Goal: Task Accomplishment & Management: Use online tool/utility

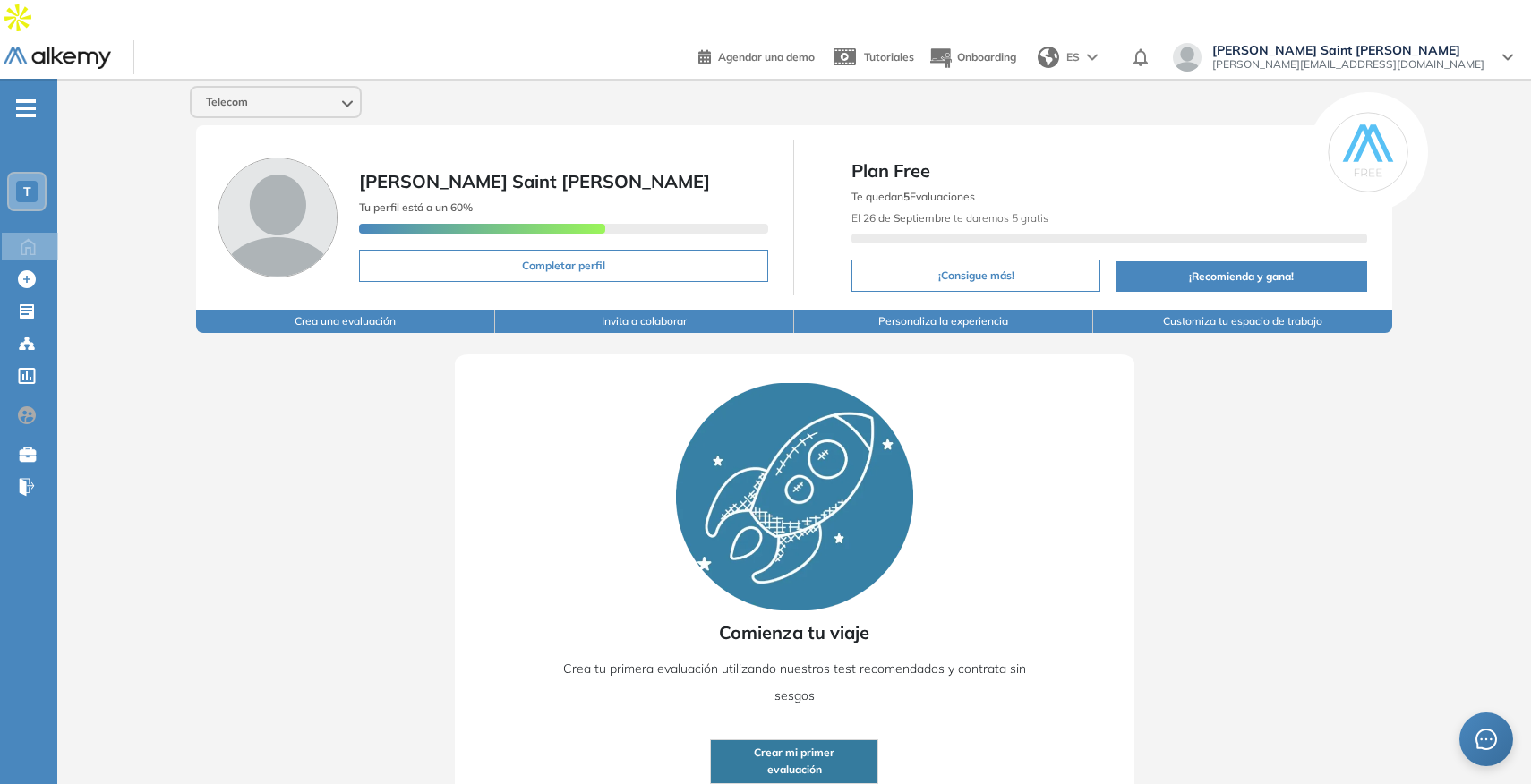
click at [39, 173] on div "T" at bounding box center [27, 191] width 36 height 36
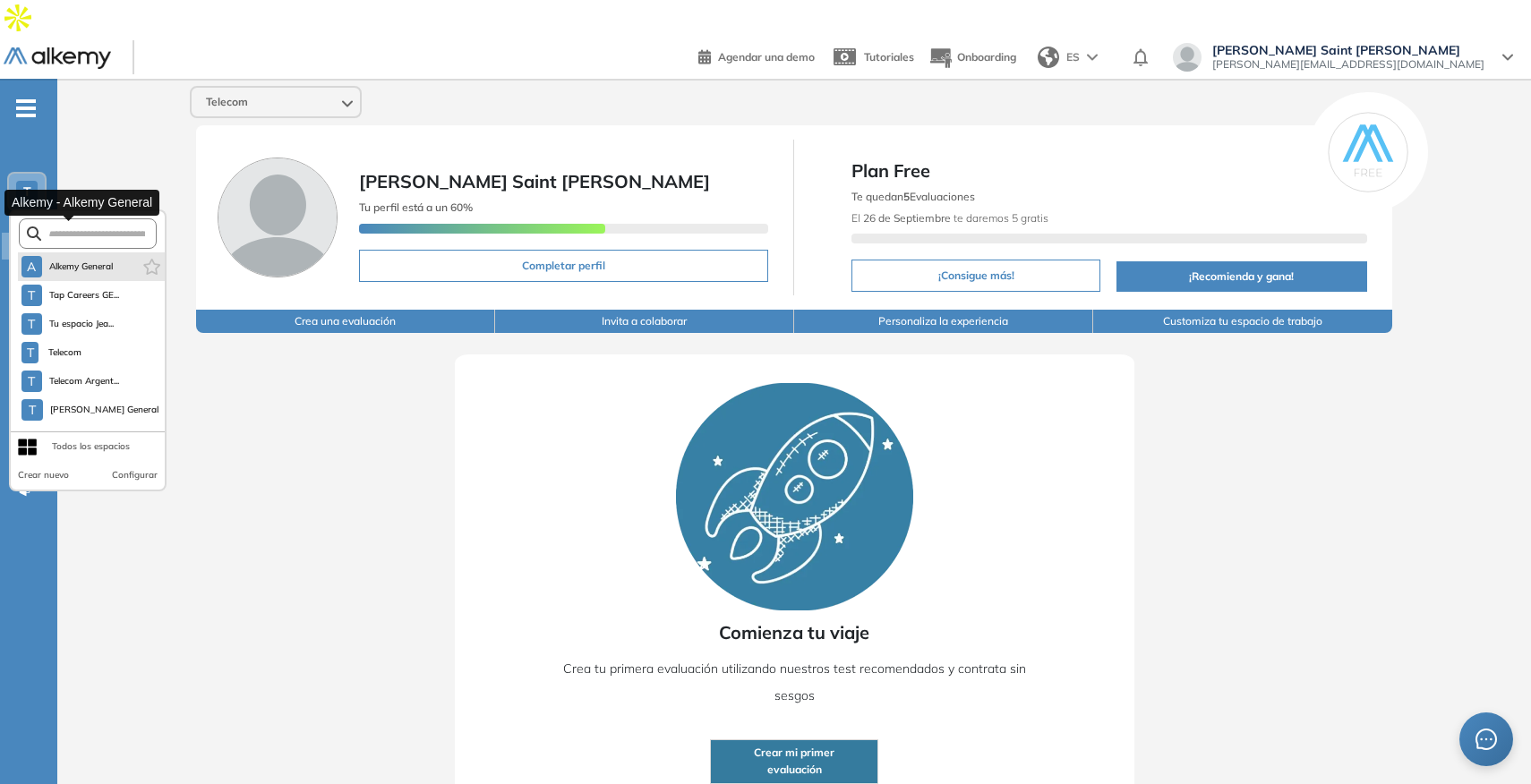
click at [55, 255] on button "A Alkemy General" at bounding box center [67, 266] width 92 height 21
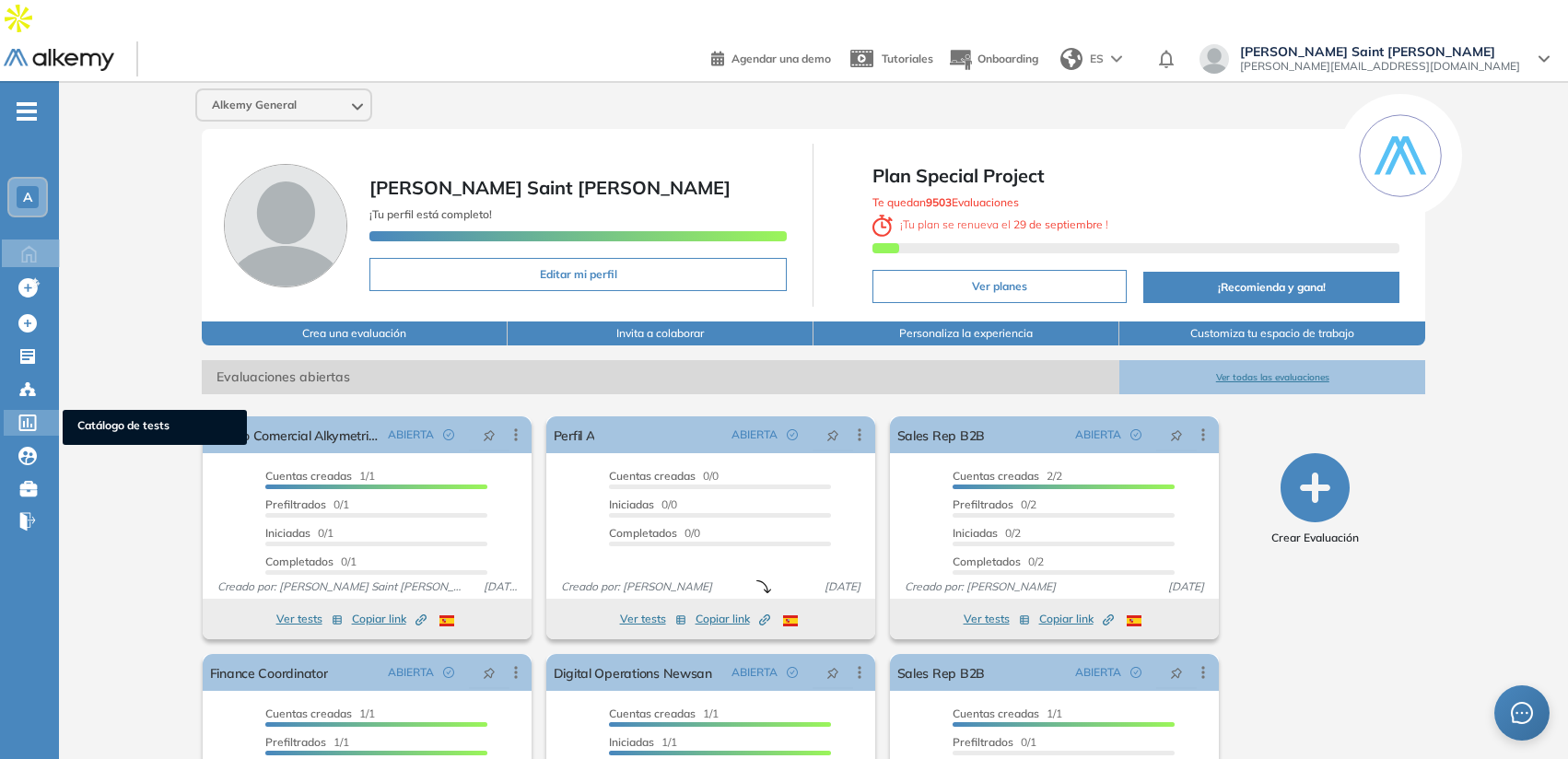
click at [84, 417] on span "Catálogo de tests" at bounding box center [154, 427] width 155 height 20
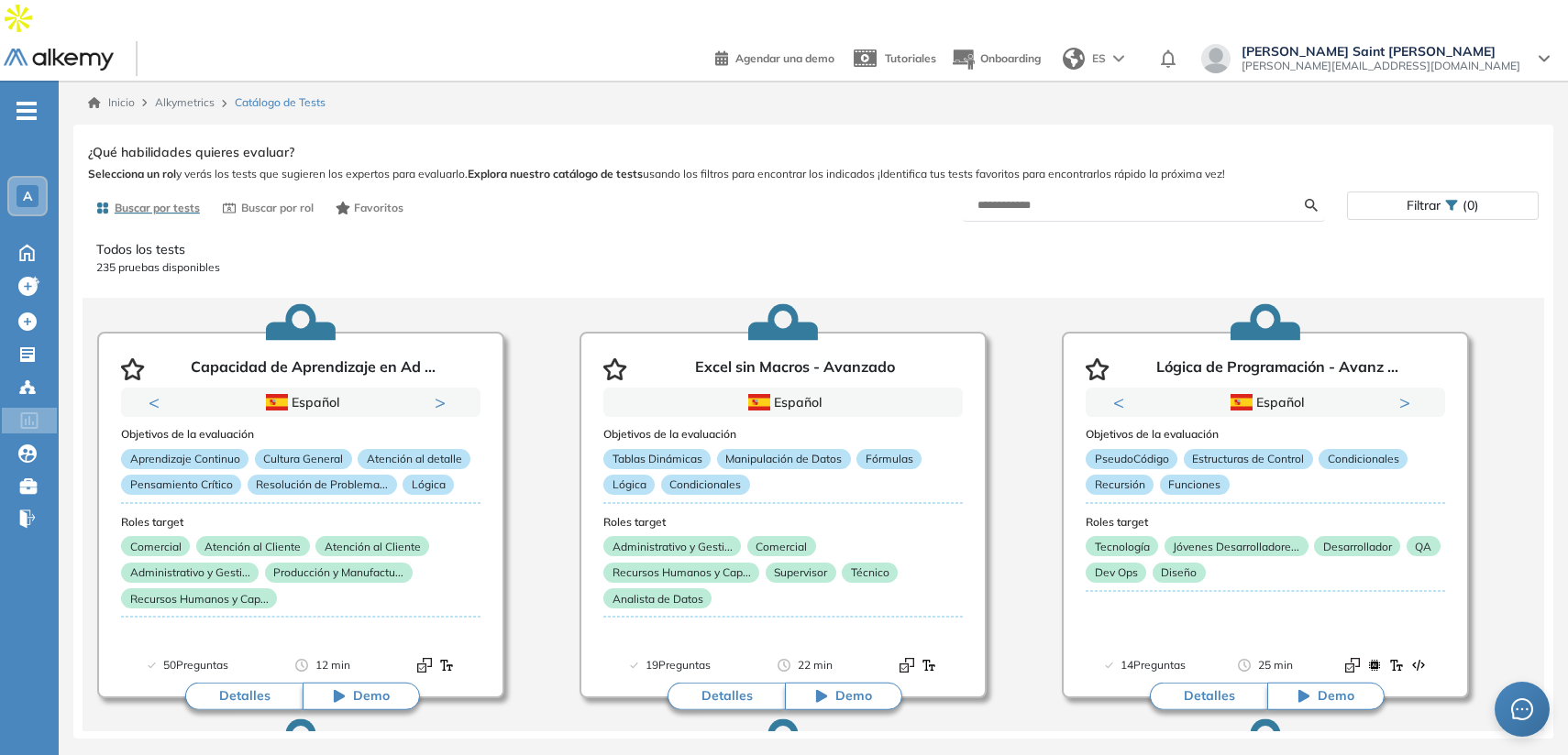
click at [1426, 193] on span "Filtrar" at bounding box center [1423, 206] width 34 height 26
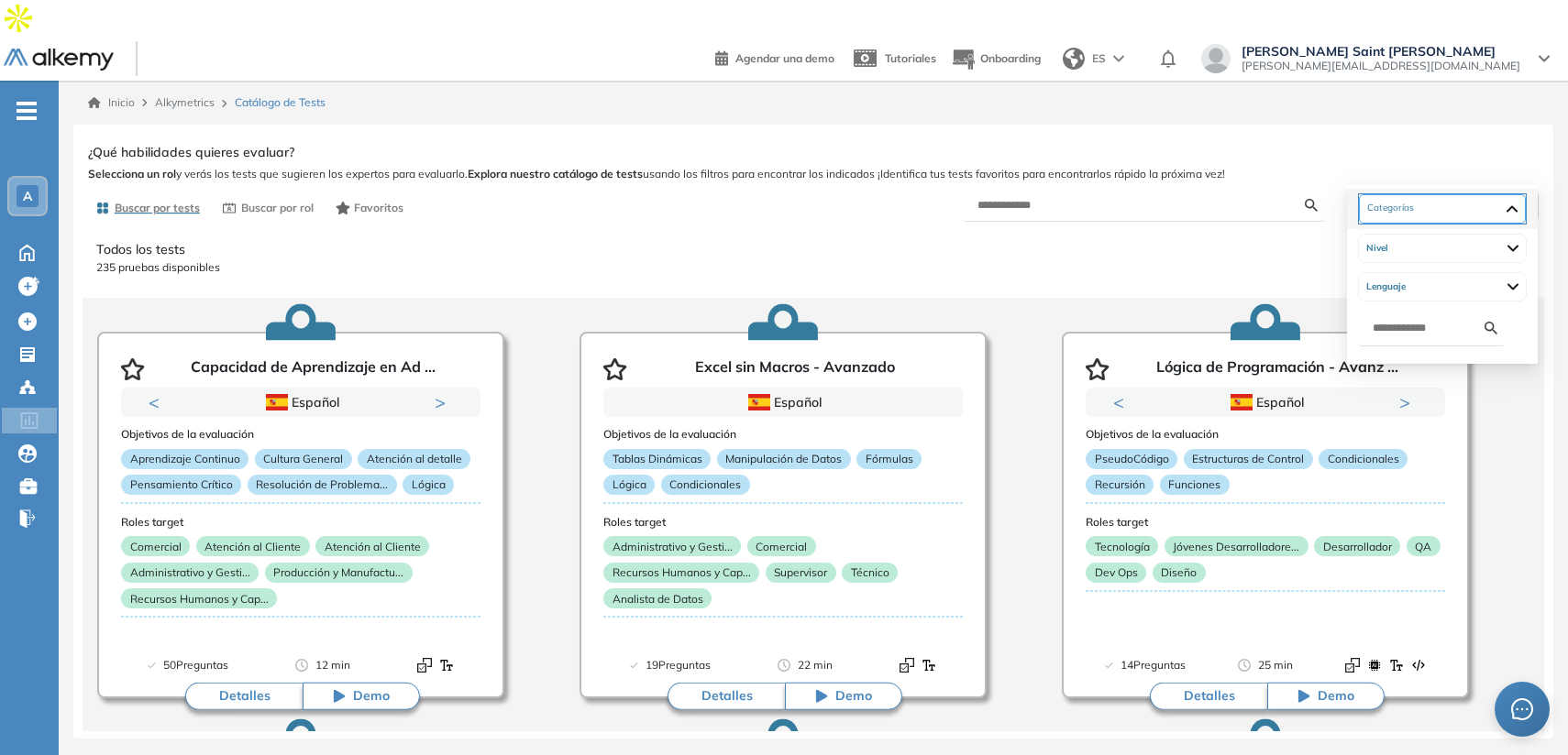
click at [1420, 209] on div at bounding box center [1441, 209] width 167 height 29
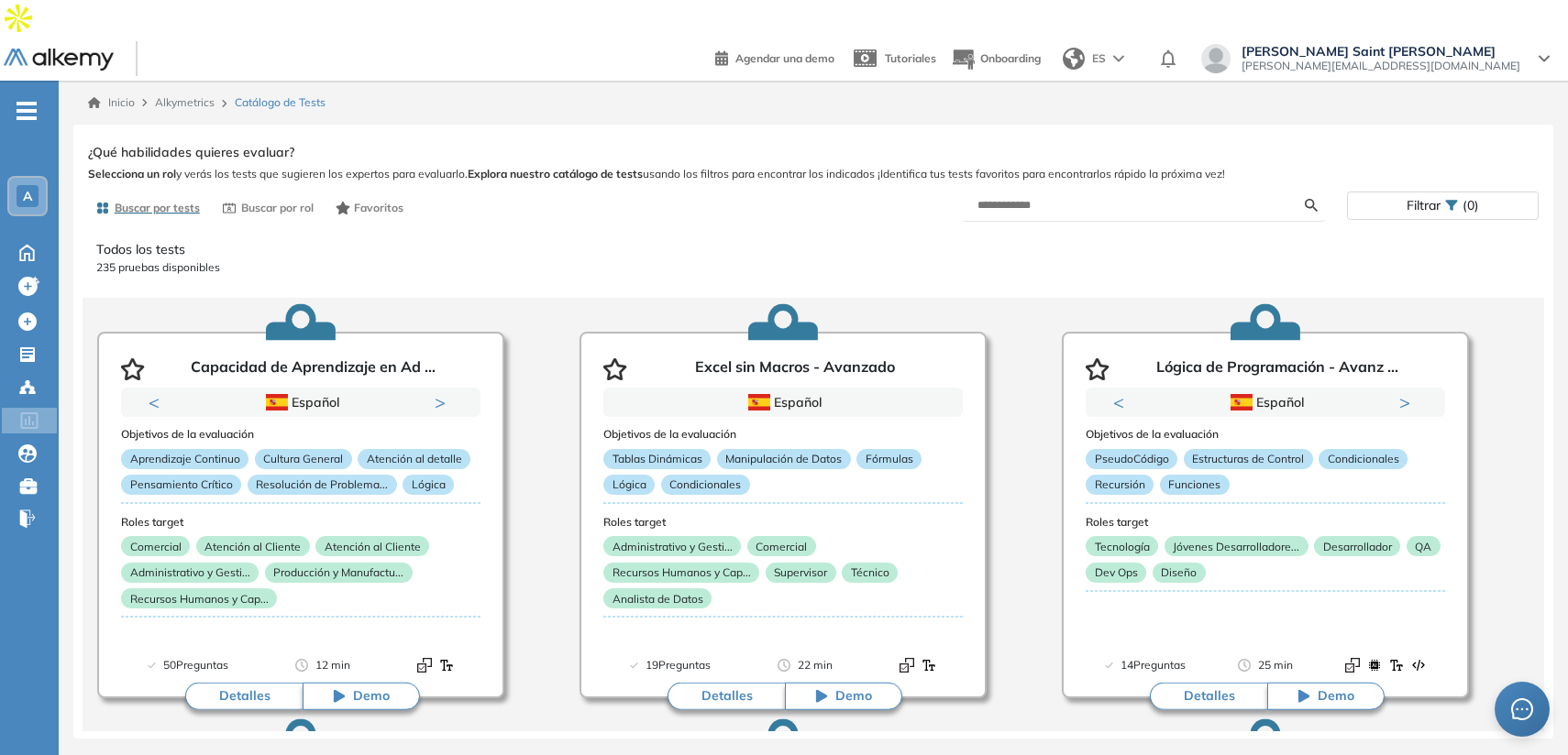
click at [1428, 193] on span "Filtrar" at bounding box center [1423, 206] width 34 height 26
click at [1427, 203] on div at bounding box center [1442, 208] width 168 height 29
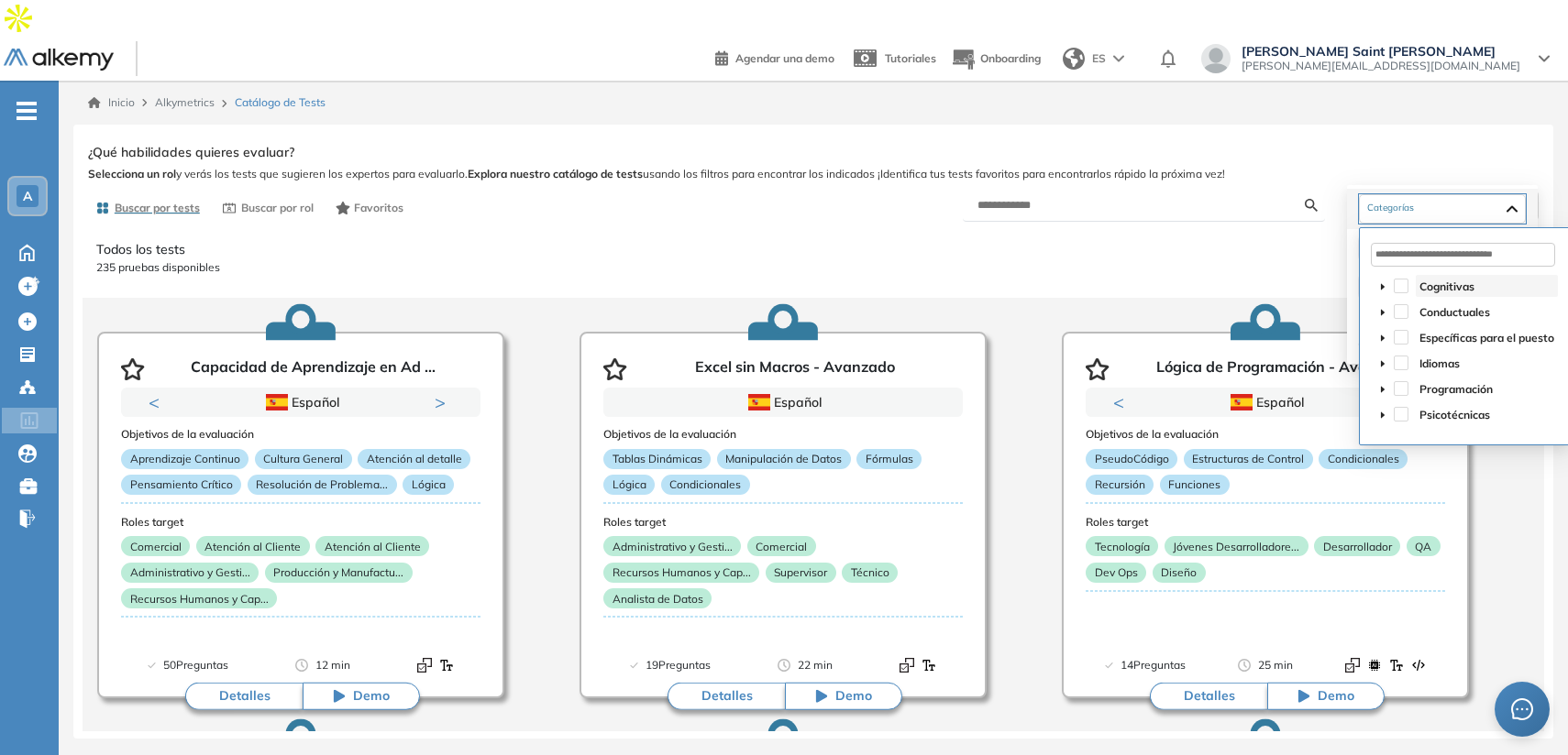
click at [1425, 289] on span "Cognitivas" at bounding box center [1447, 286] width 55 height 14
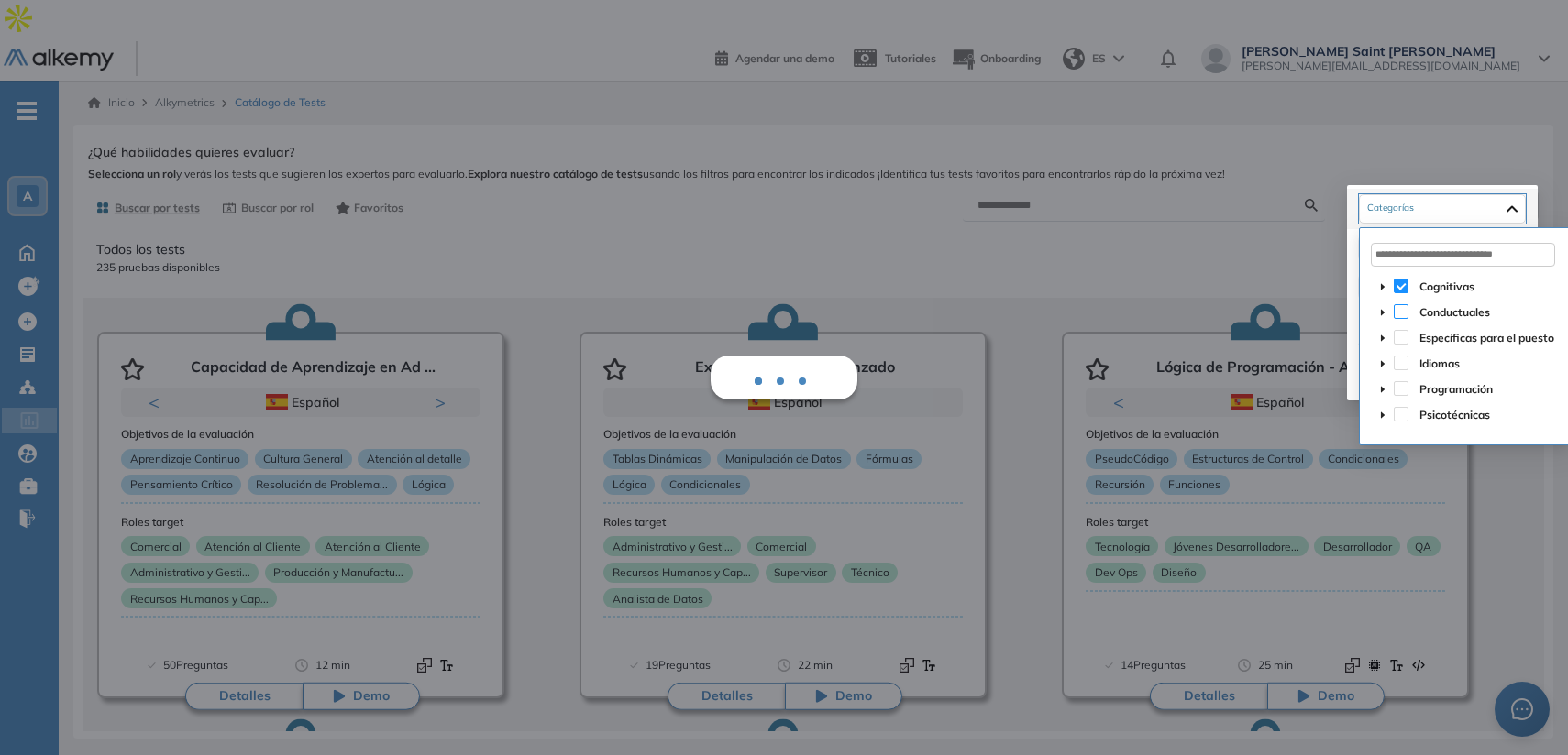
click at [1403, 316] on span at bounding box center [1401, 312] width 15 height 15
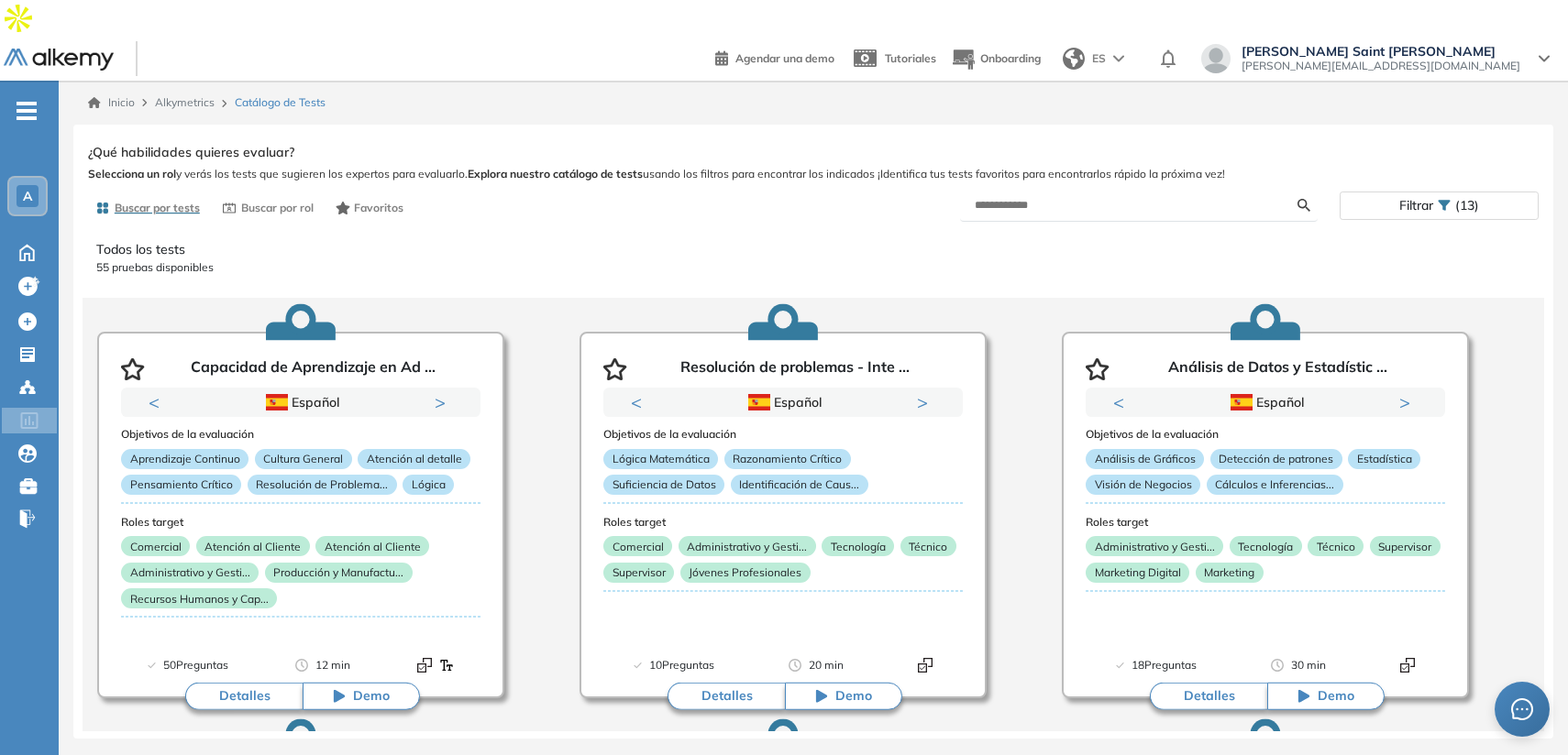
click at [1206, 260] on p "55 pruebas disponibles" at bounding box center [813, 267] width 1434 height 16
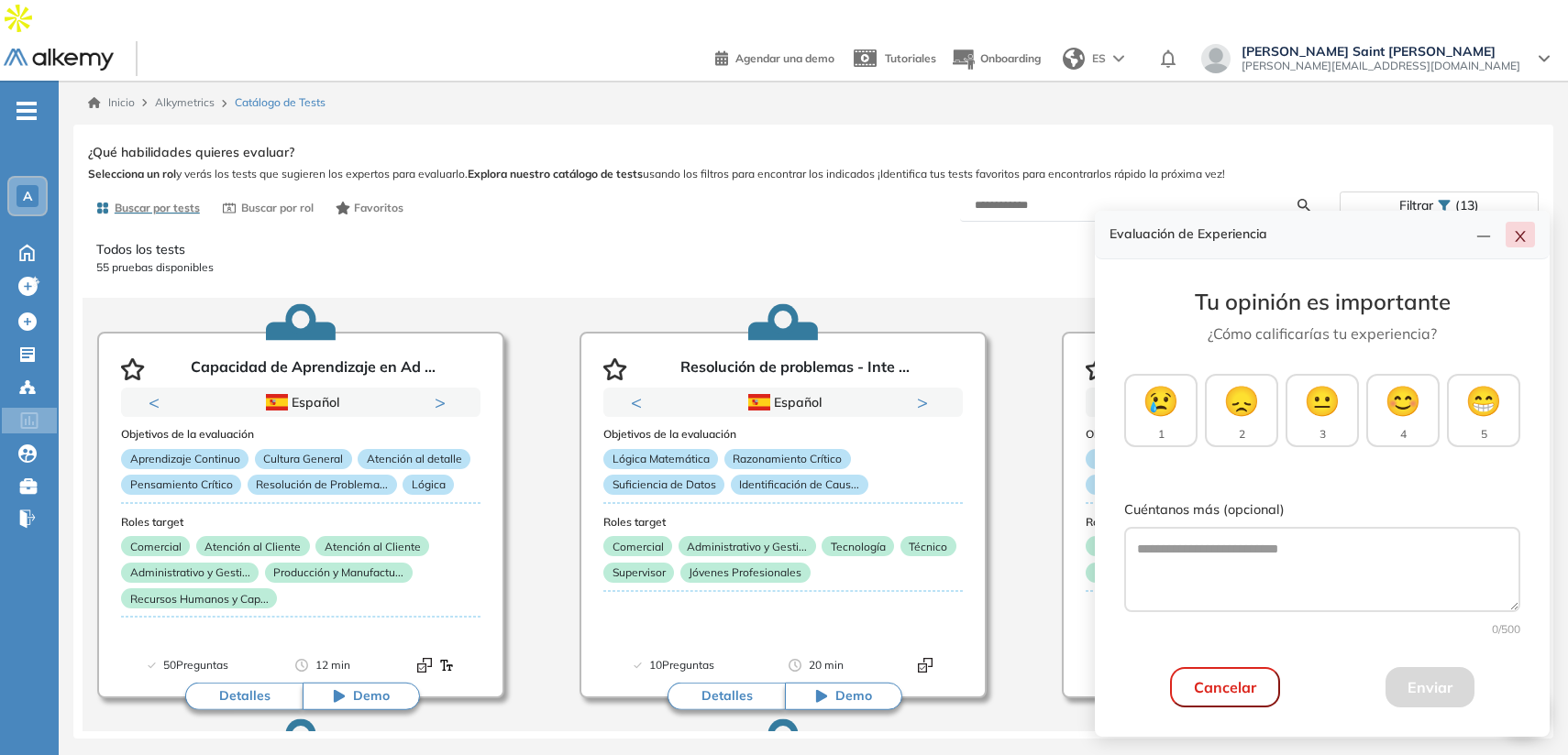
click at [1523, 246] on button "button" at bounding box center [1520, 234] width 29 height 26
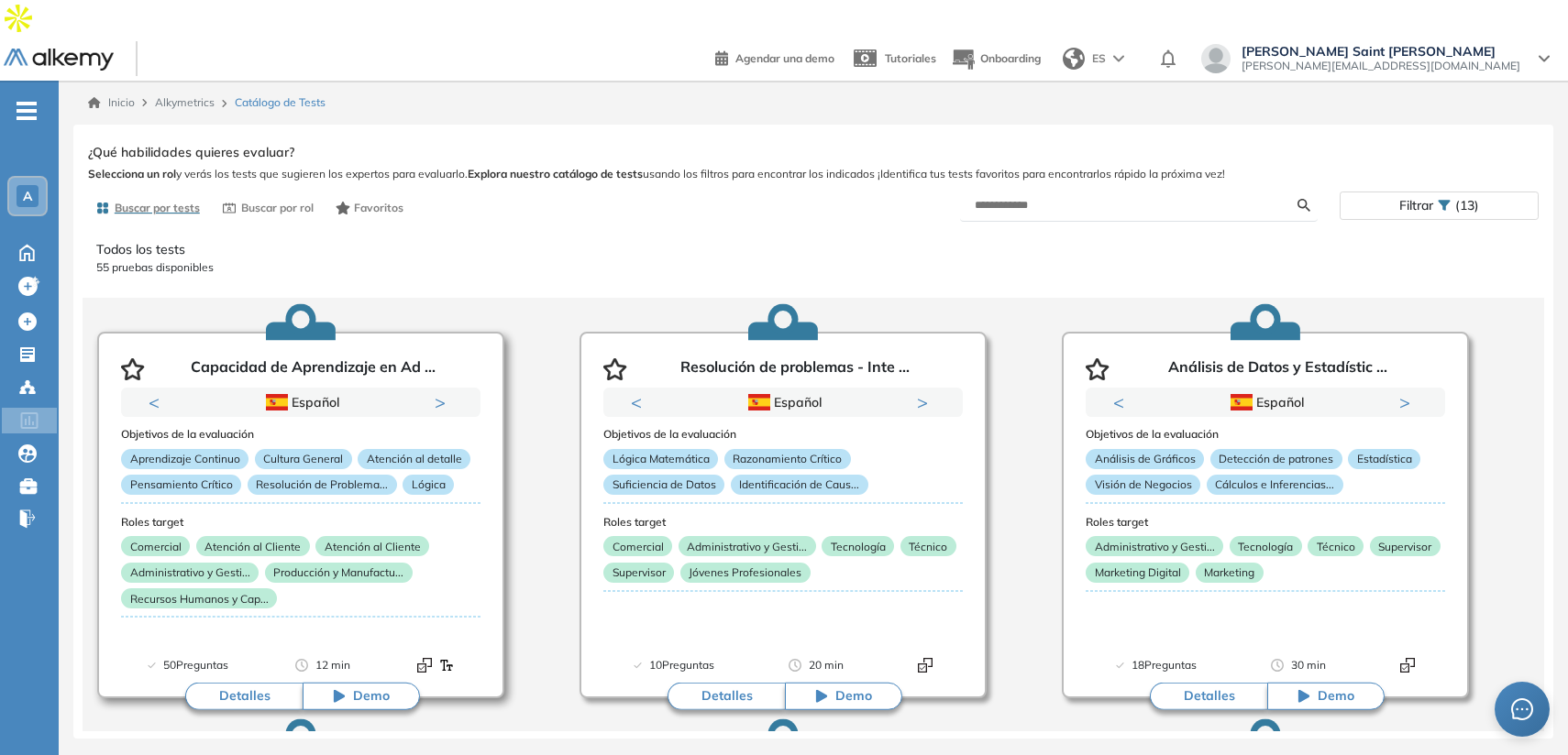
click at [241, 683] on button "Detalles" at bounding box center [244, 696] width 117 height 27
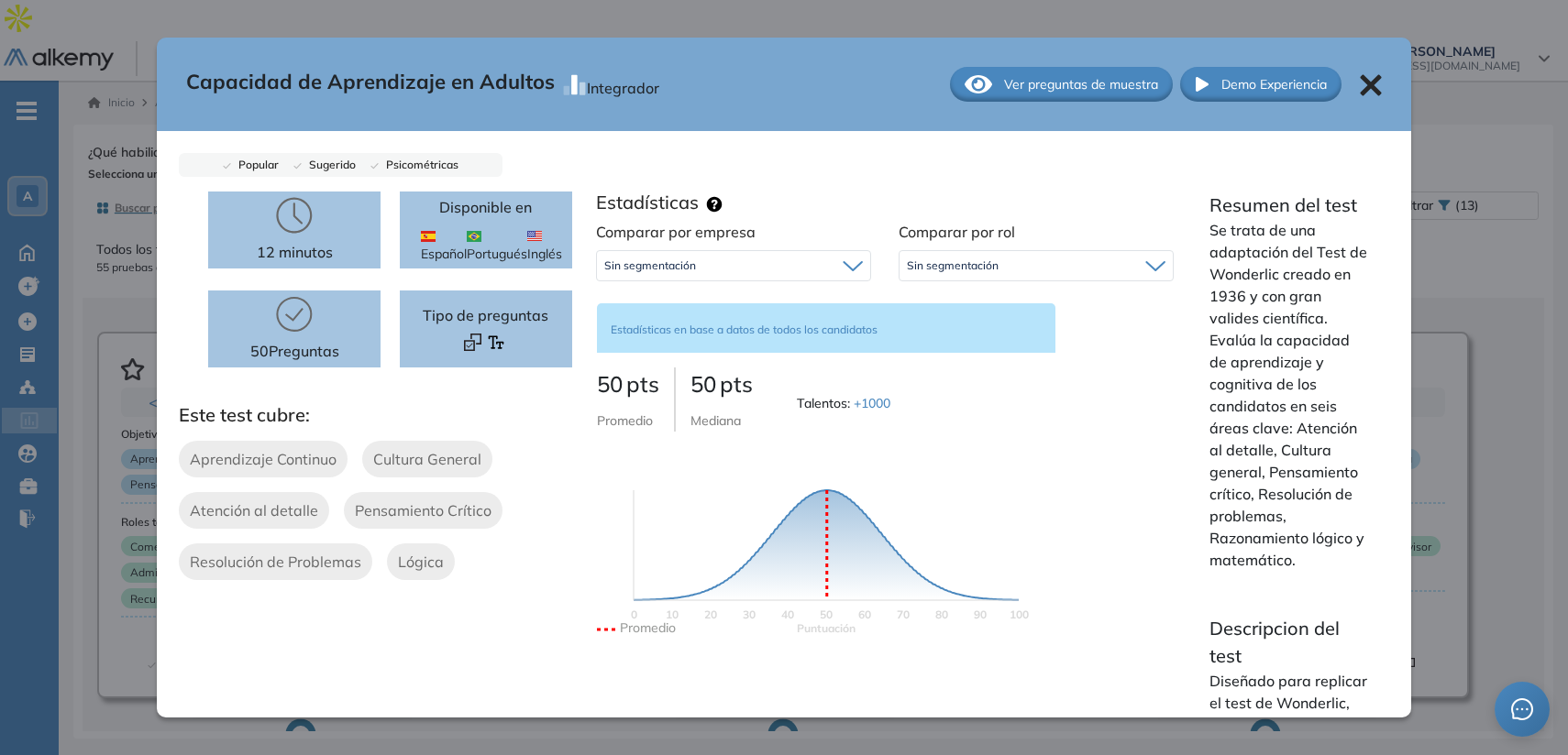
click at [1364, 70] on div "Capacidad de Aprendizaje en Adultos Integrador Ver preguntas de muestra Demo Ex…" at bounding box center [784, 84] width 1254 height 94
click at [1362, 86] on icon at bounding box center [1370, 85] width 22 height 22
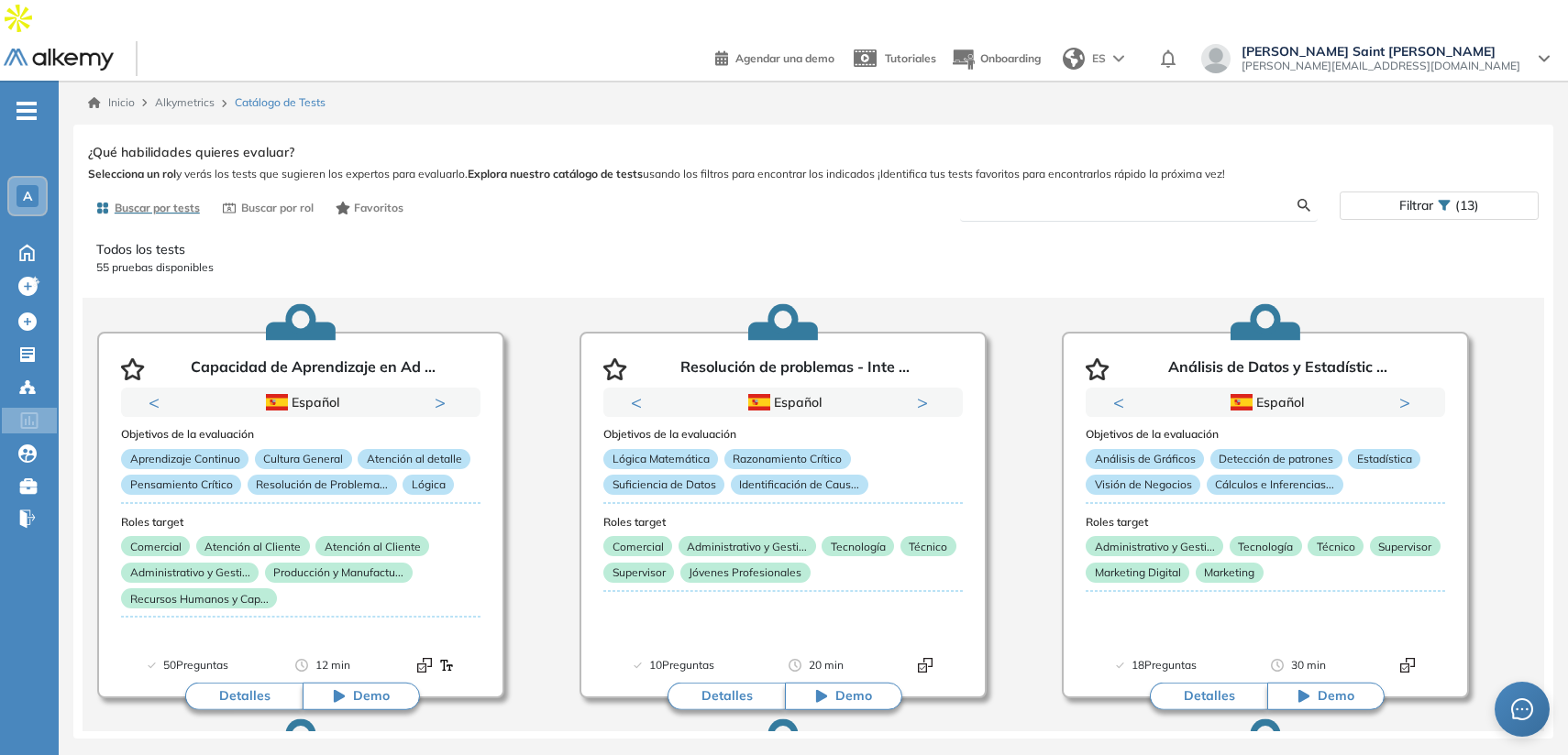
click at [1088, 197] on input "text" at bounding box center [1135, 205] width 322 height 16
type input "*****"
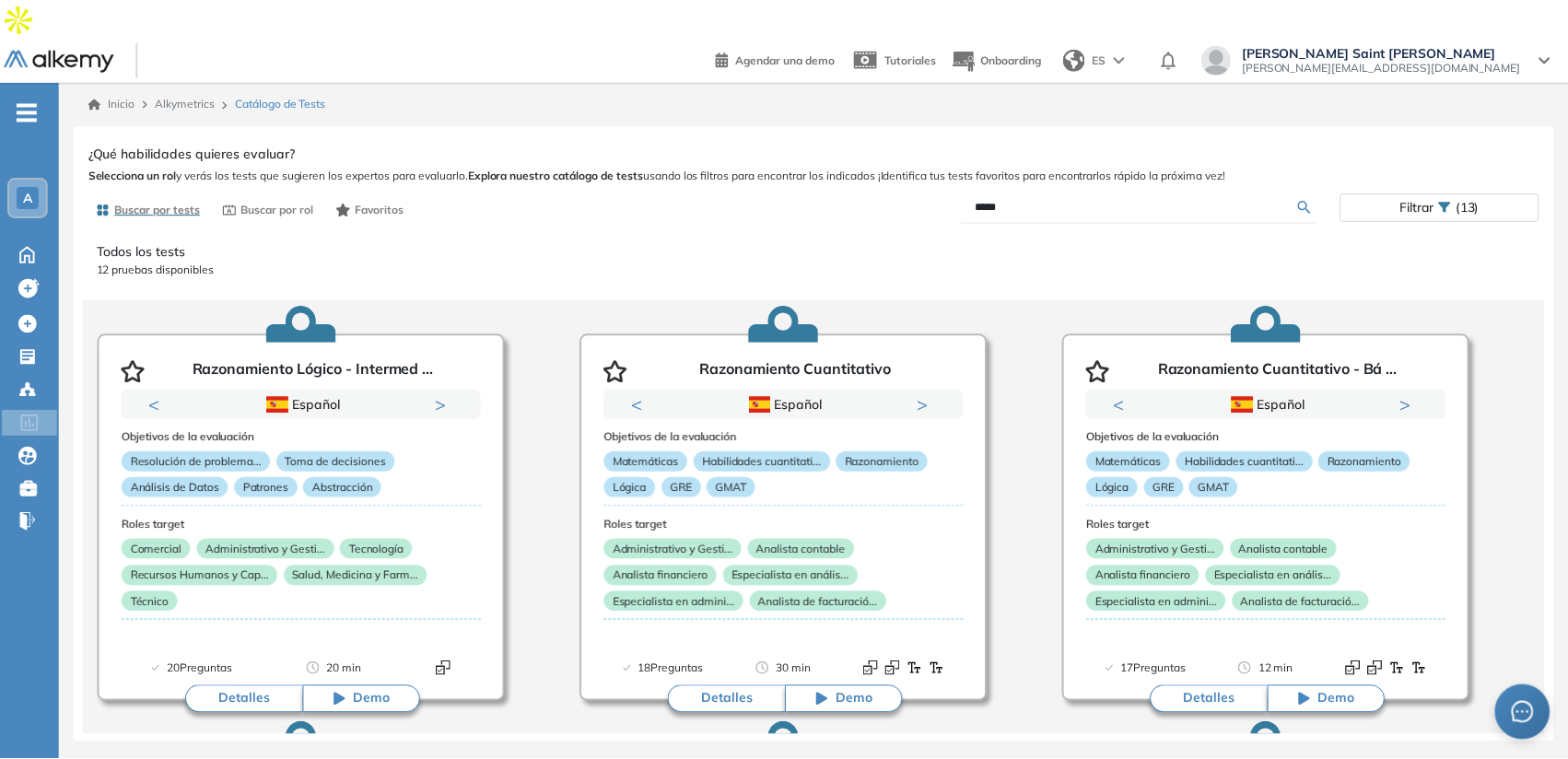
scroll to position [3, 0]
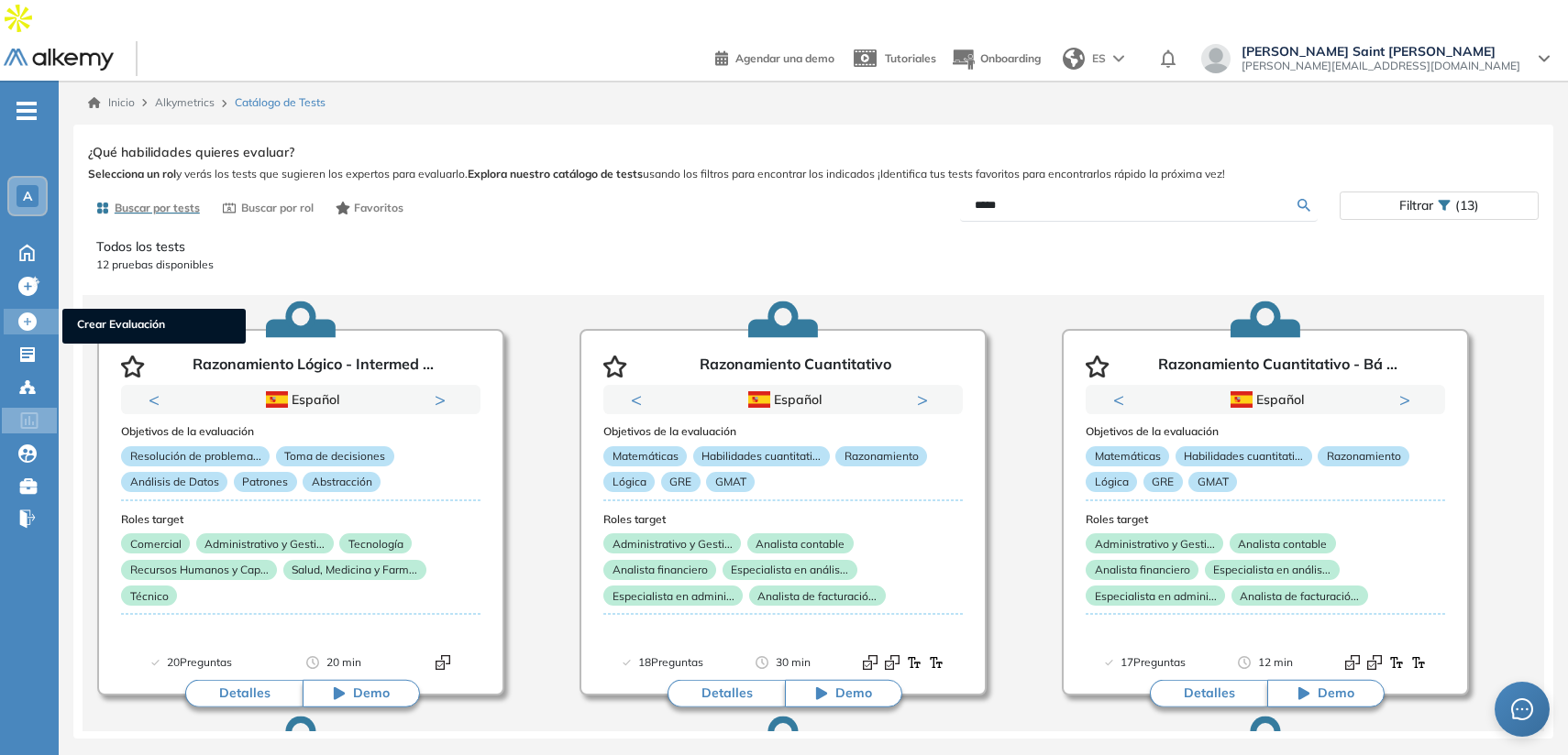
click at [93, 317] on span "Crear Evaluación" at bounding box center [153, 326] width 154 height 20
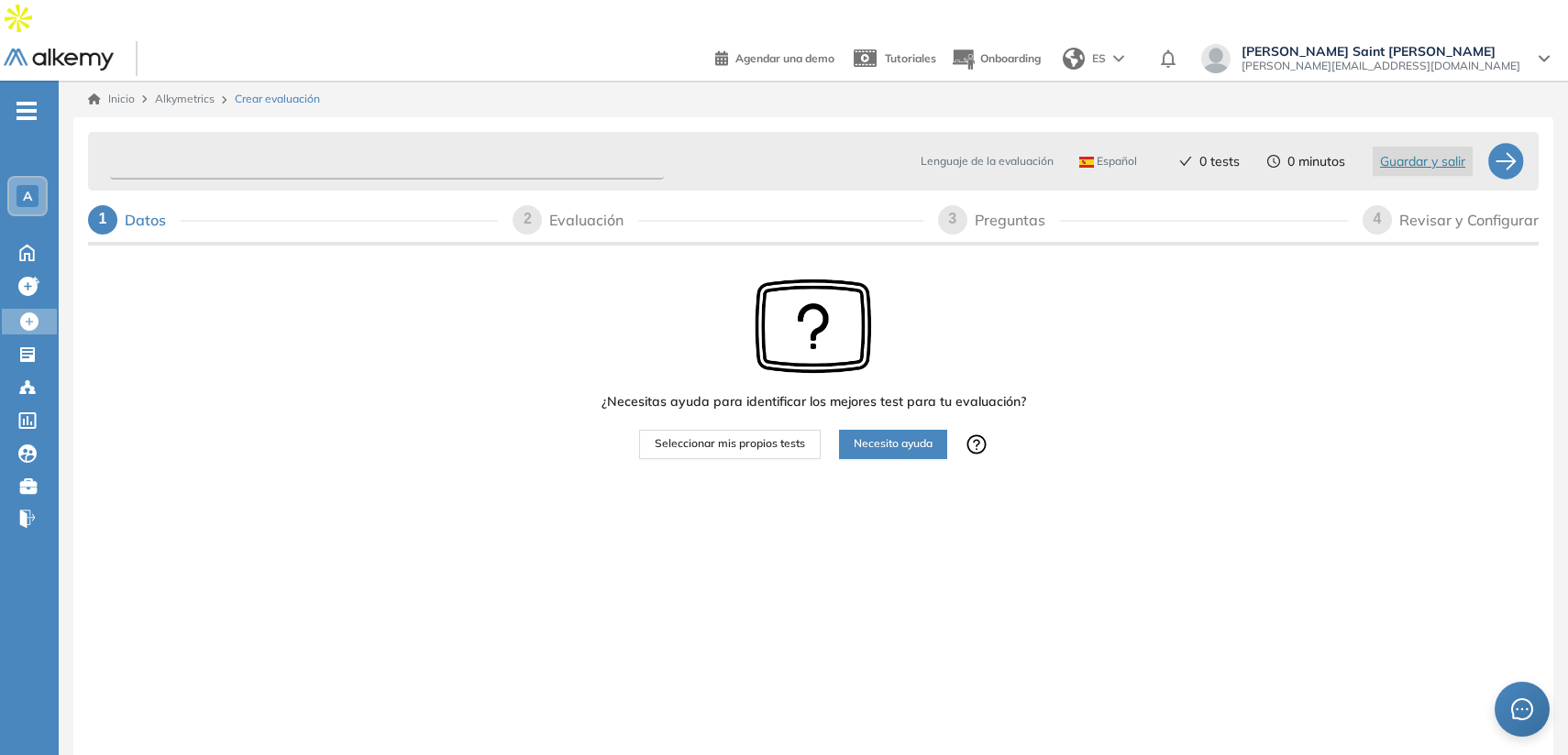
click at [306, 144] on input "text" at bounding box center [387, 162] width 554 height 36
type input "******"
click at [641, 430] on button "Seleccionar mis propios tests" at bounding box center [730, 444] width 181 height 29
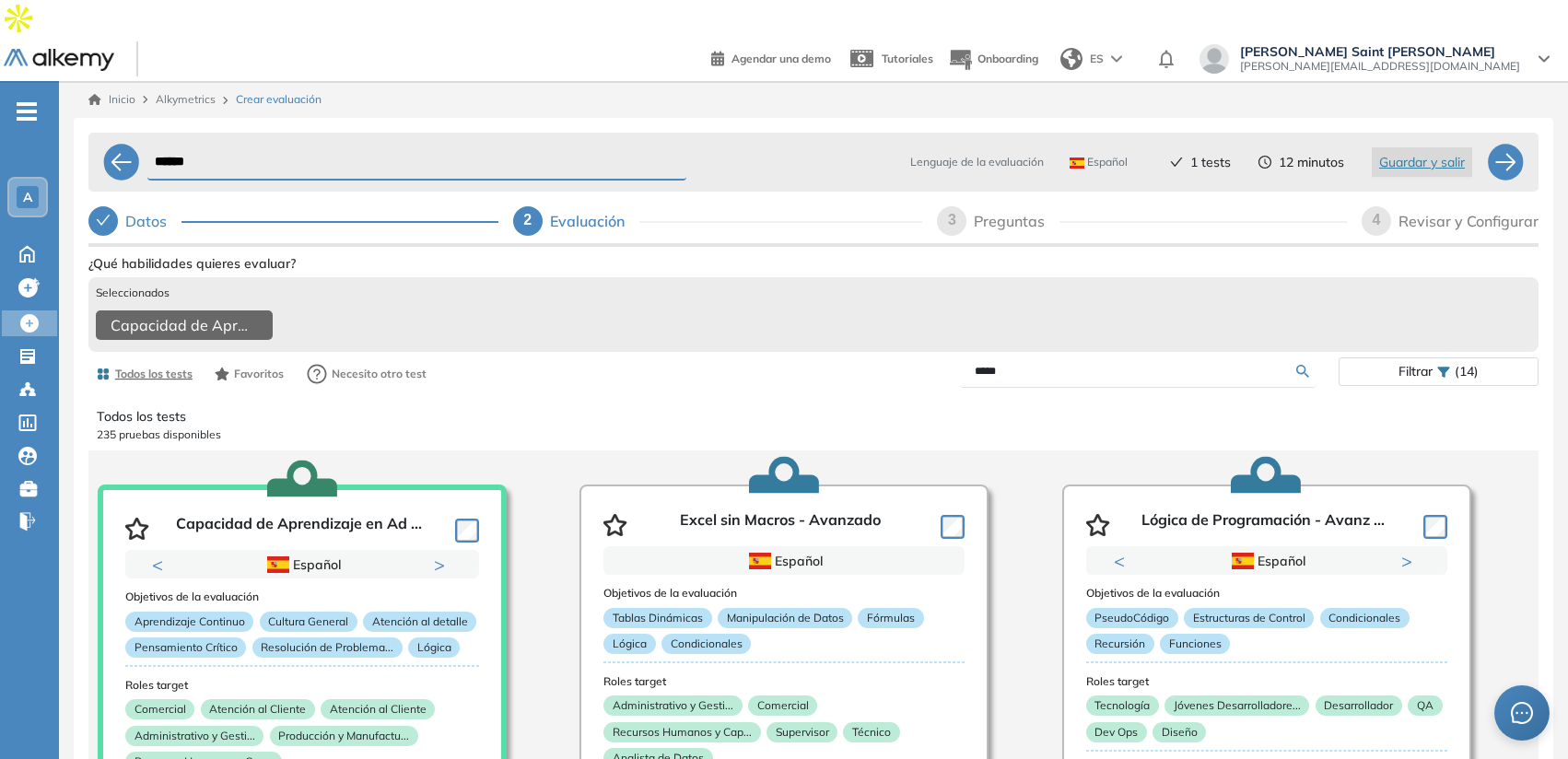
click at [1081, 363] on input "*****" at bounding box center [1135, 370] width 322 height 16
type input "****"
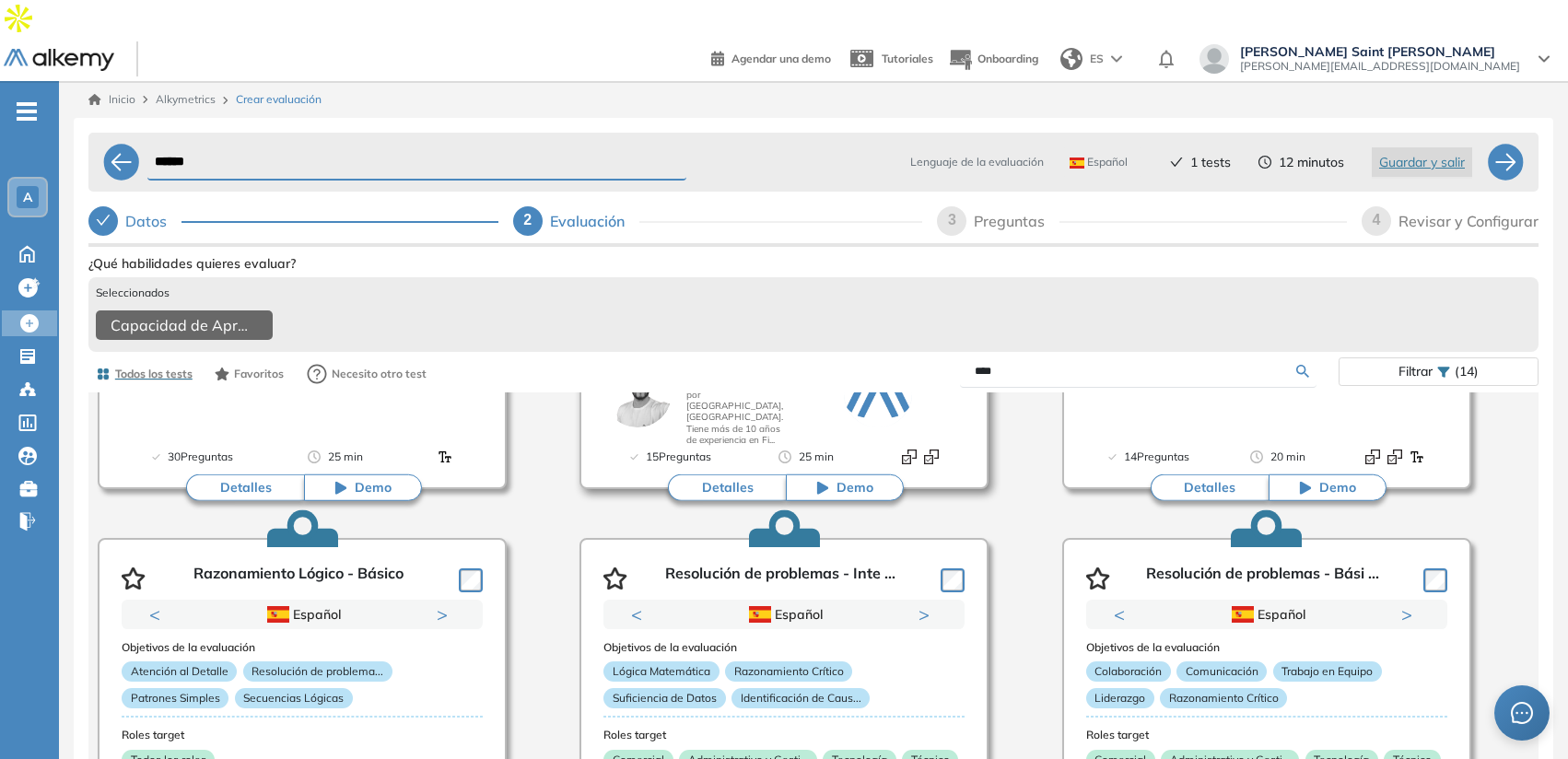
scroll to position [781, 0]
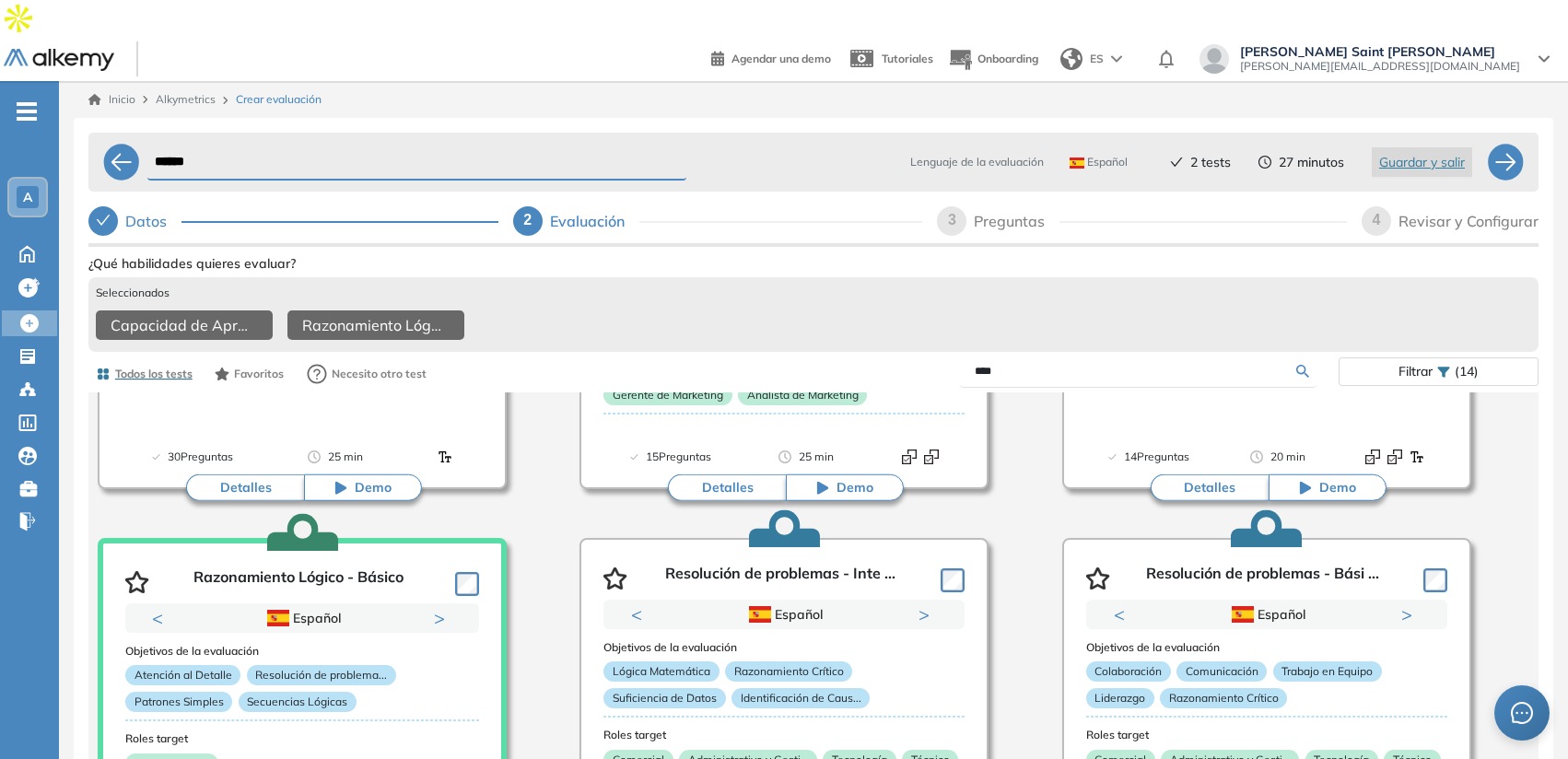
drag, startPoint x: 1190, startPoint y: 123, endPoint x: 1234, endPoint y: 124, distance: 44.0
click at [1234, 140] on div "Lenguaje de la evaluación Español Español Inglés Portugués 2 tests 27 minutos G…" at bounding box center [1177, 161] width 621 height 45
drag, startPoint x: 1274, startPoint y: 125, endPoint x: 1331, endPoint y: 126, distance: 57.0
click at [1331, 153] on div "27 minutos" at bounding box center [1301, 162] width 85 height 19
click at [949, 212] on span "3" at bounding box center [952, 219] width 9 height 15
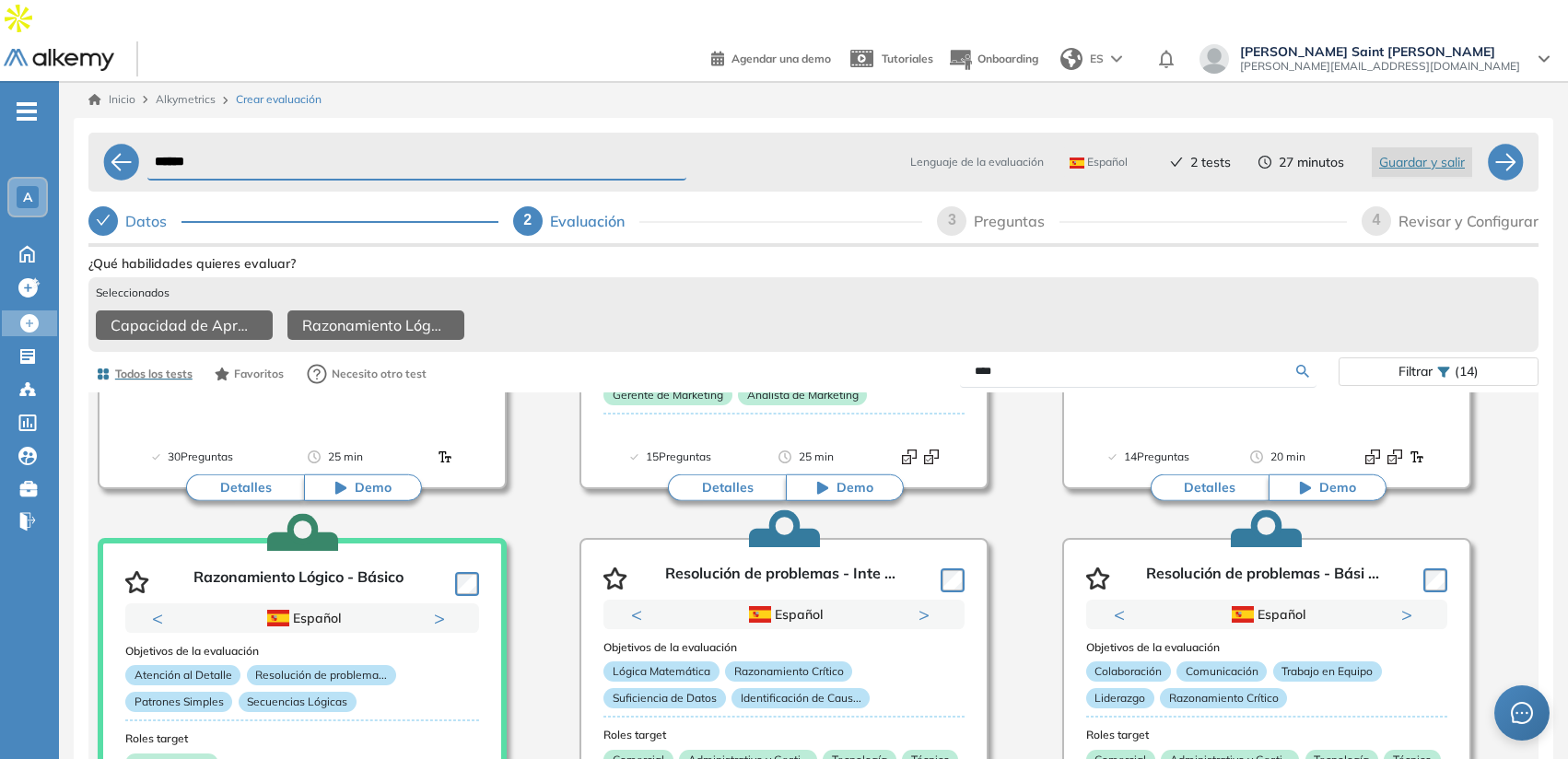
select select "*****"
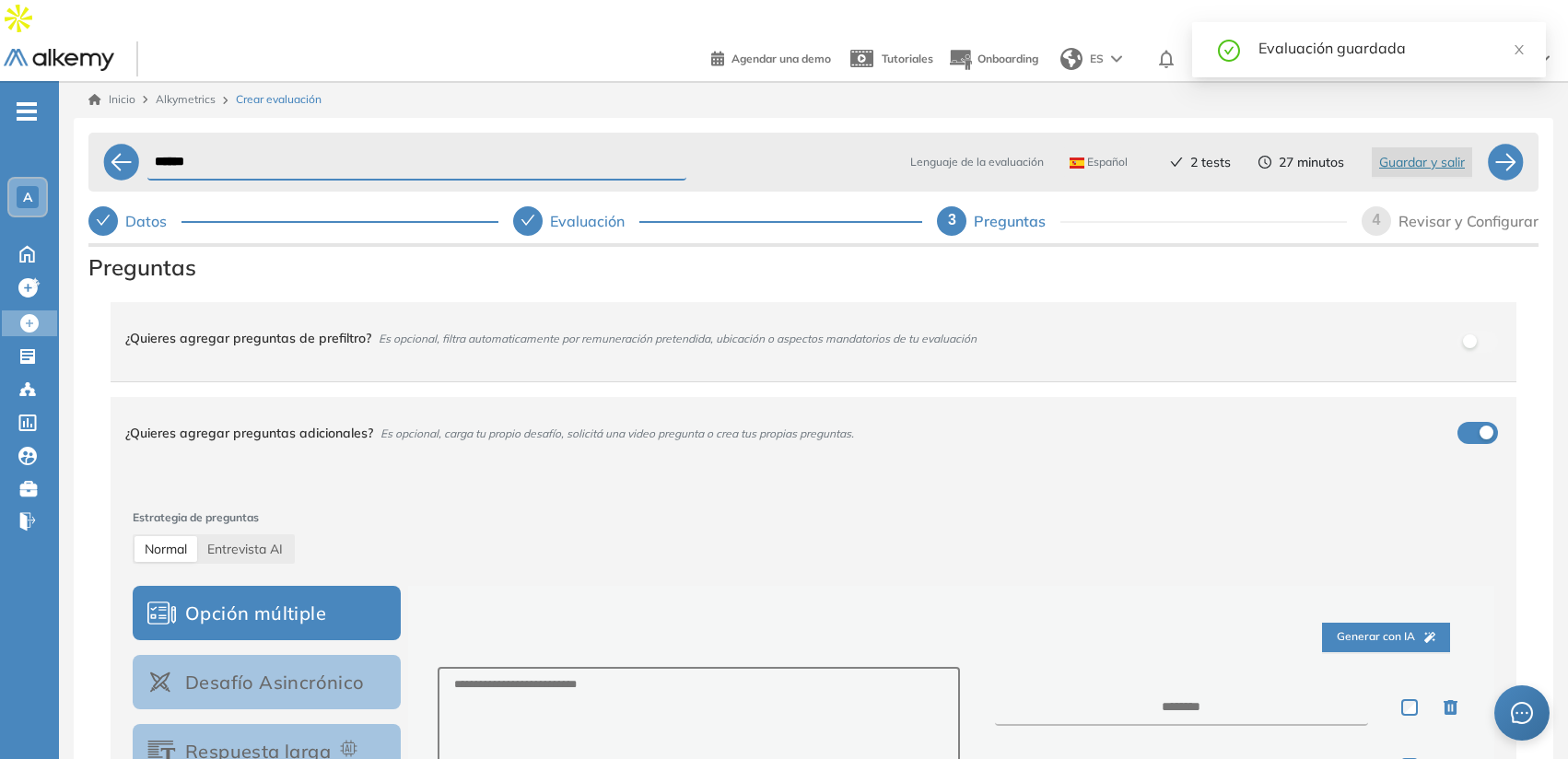
click at [1094, 324] on div "¿Quieres agregar preguntas de prefiltro? Es opcional, filtra automaticamente po…" at bounding box center [803, 338] width 1354 height 49
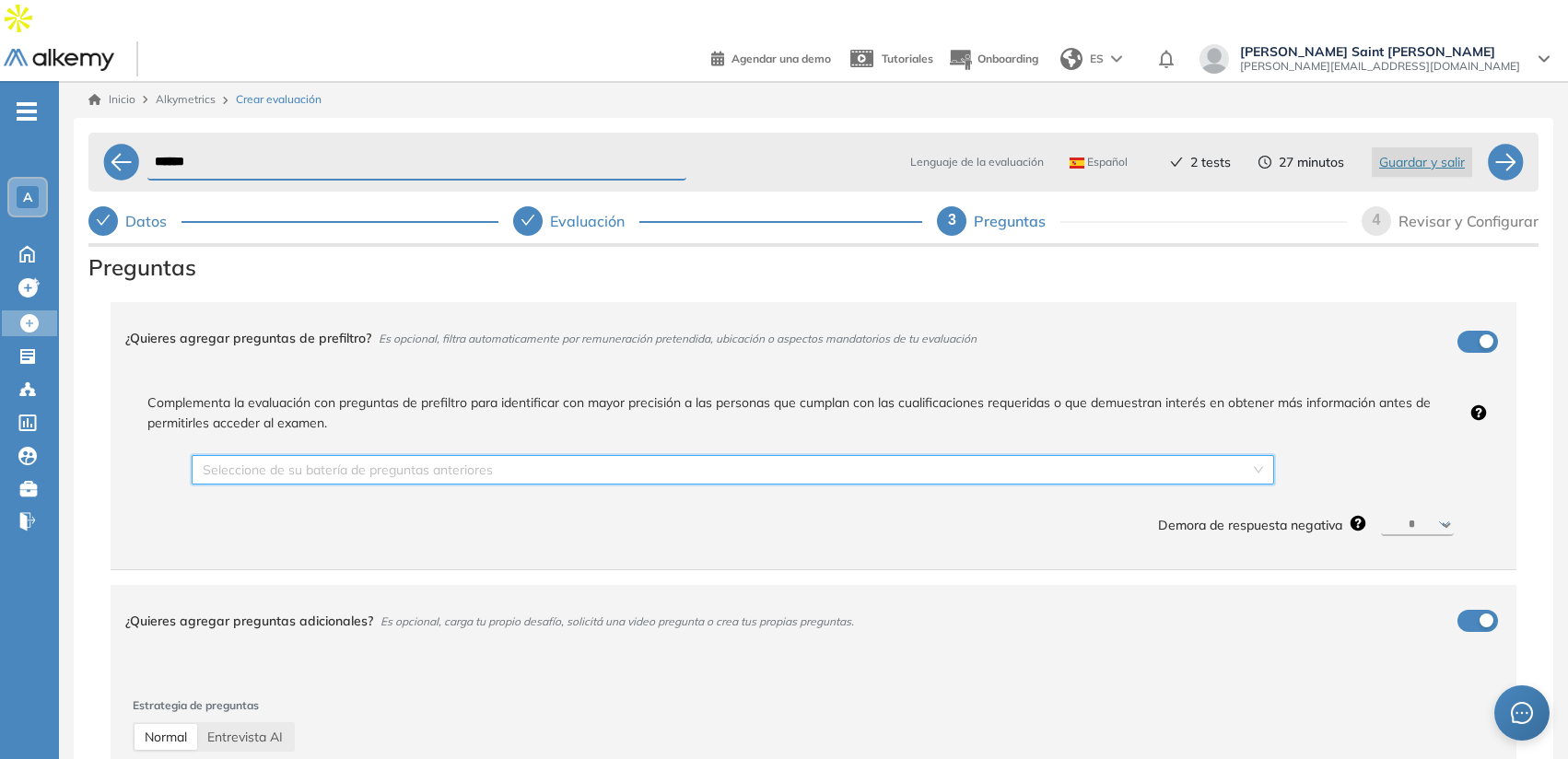
click at [1096, 456] on input "search" at bounding box center [726, 469] width 1048 height 28
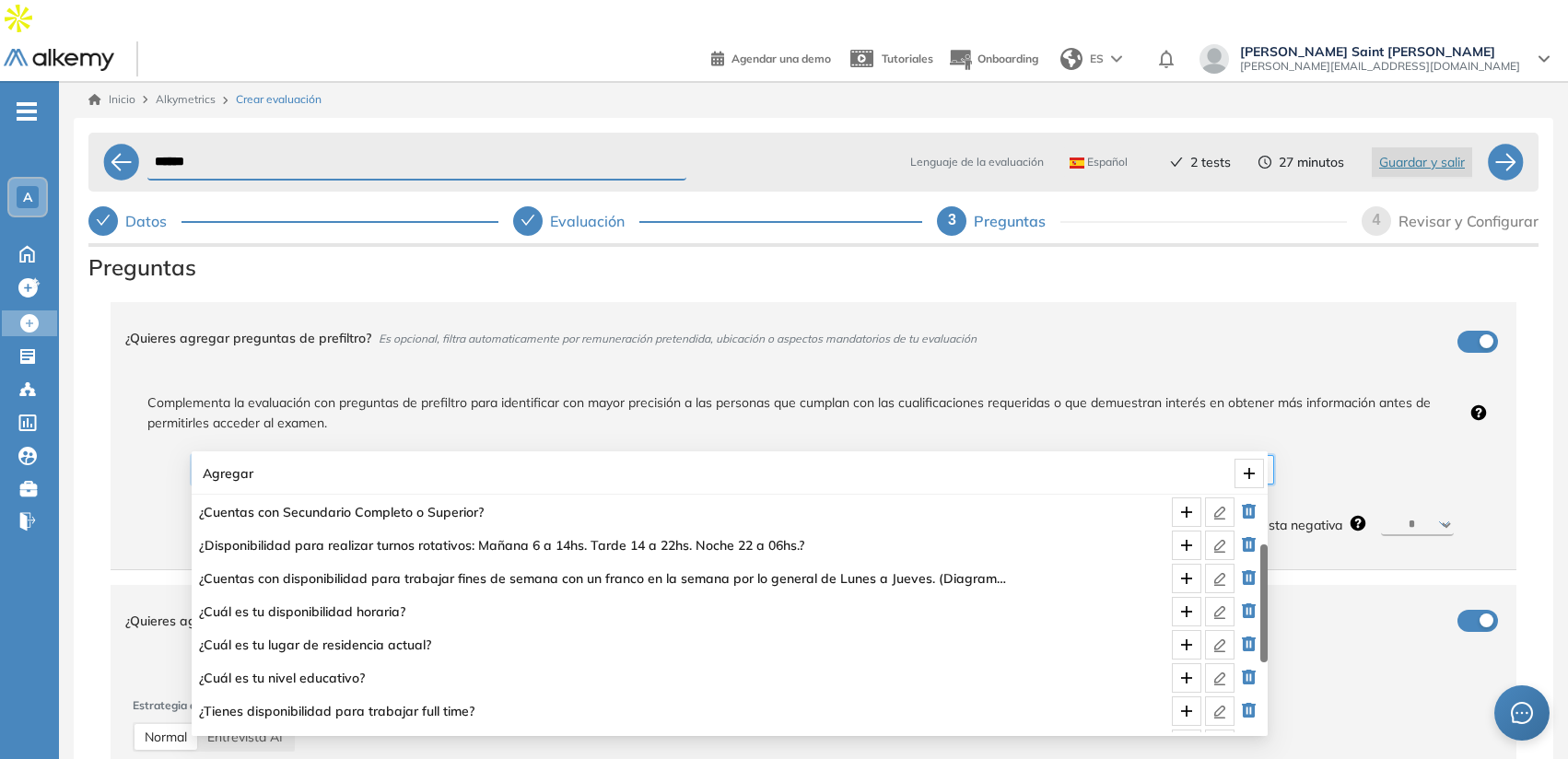
scroll to position [144, 0]
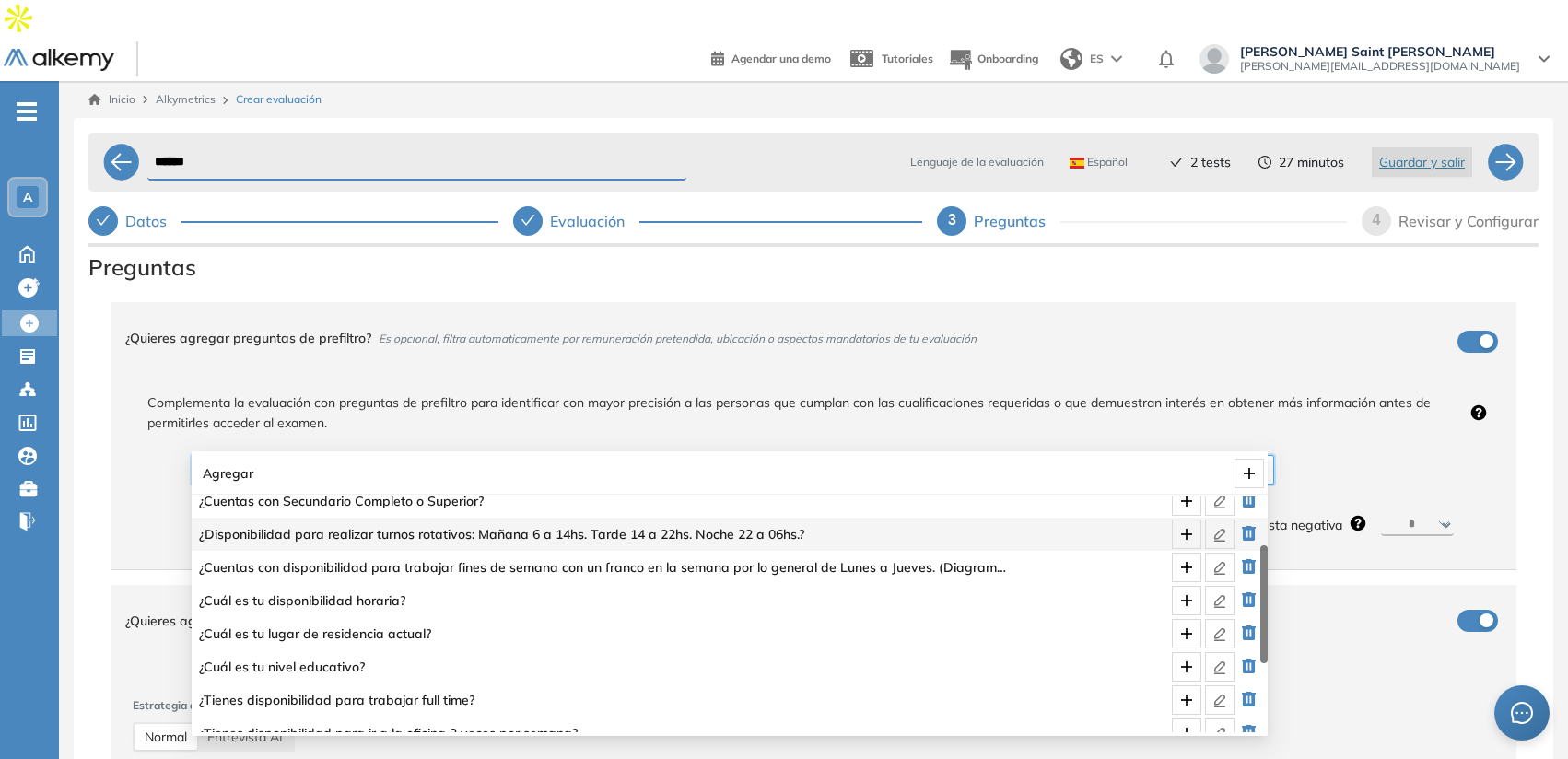
click at [1171, 313] on div "¿Quieres agregar preguntas de prefiltro? Es opcional, filtra automaticamente po…" at bounding box center [803, 338] width 1354 height 49
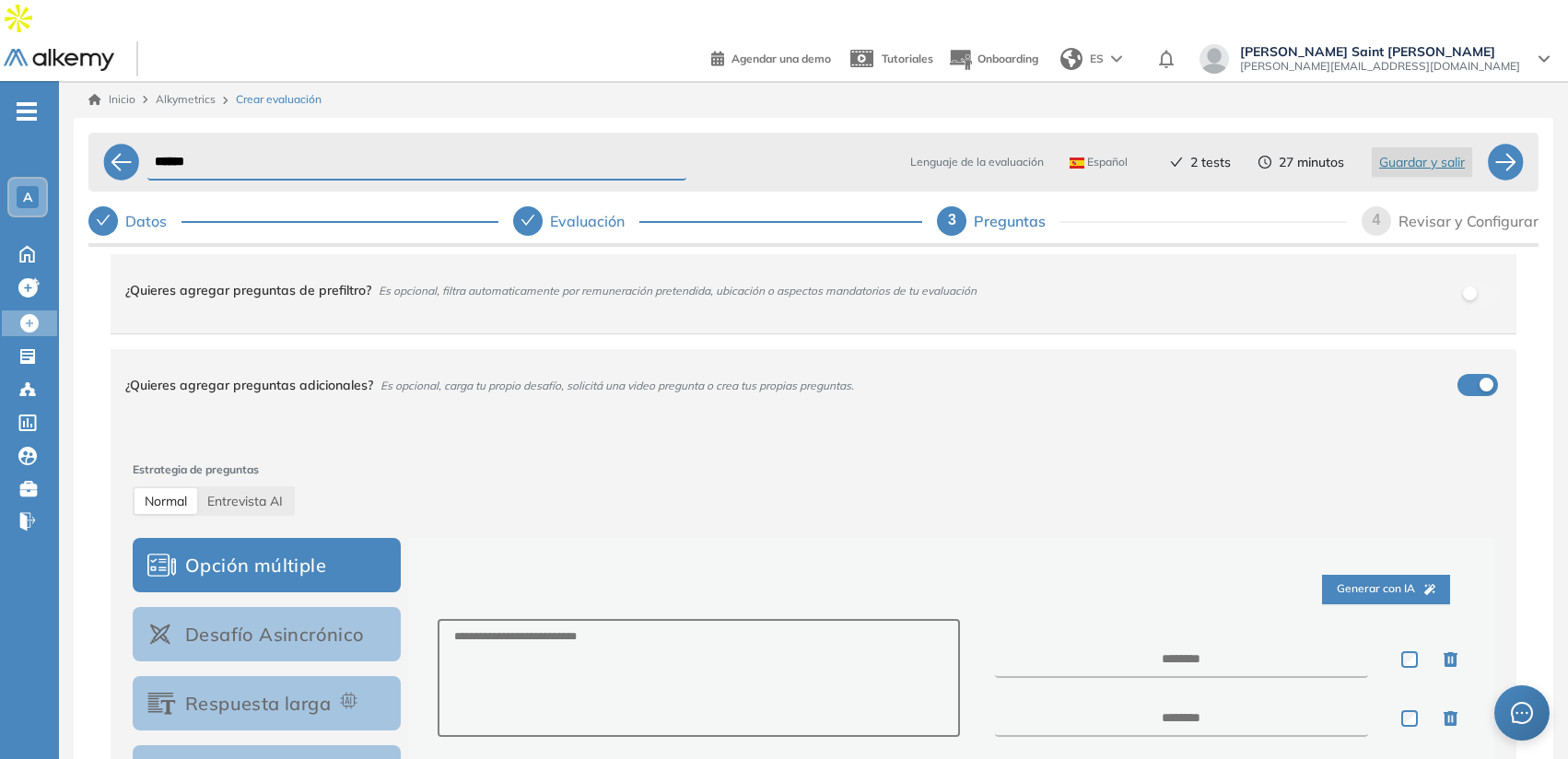
scroll to position [27, 0]
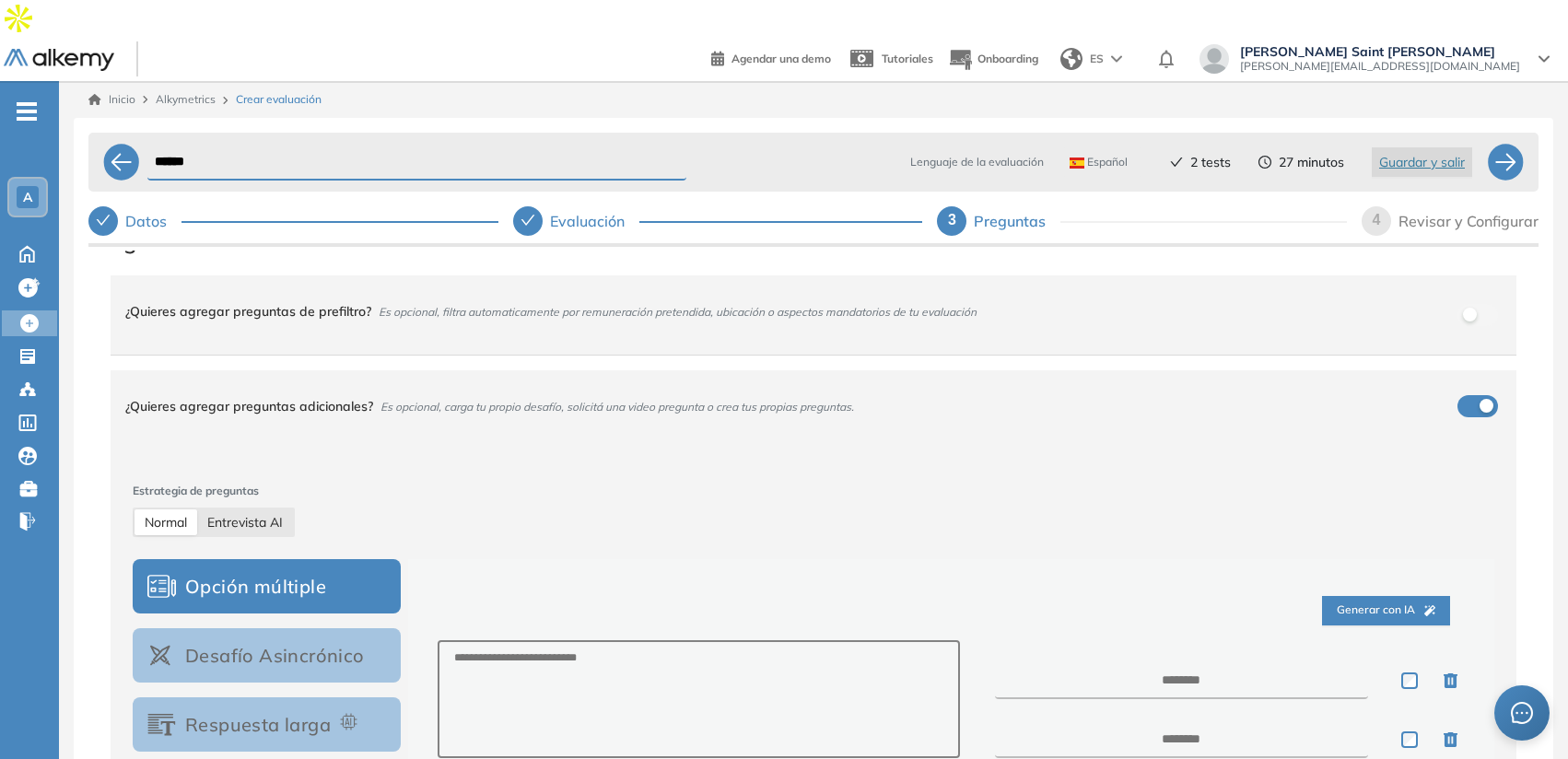
click at [278, 509] on div "Entrevista AI" at bounding box center [245, 522] width 96 height 26
select select "***"
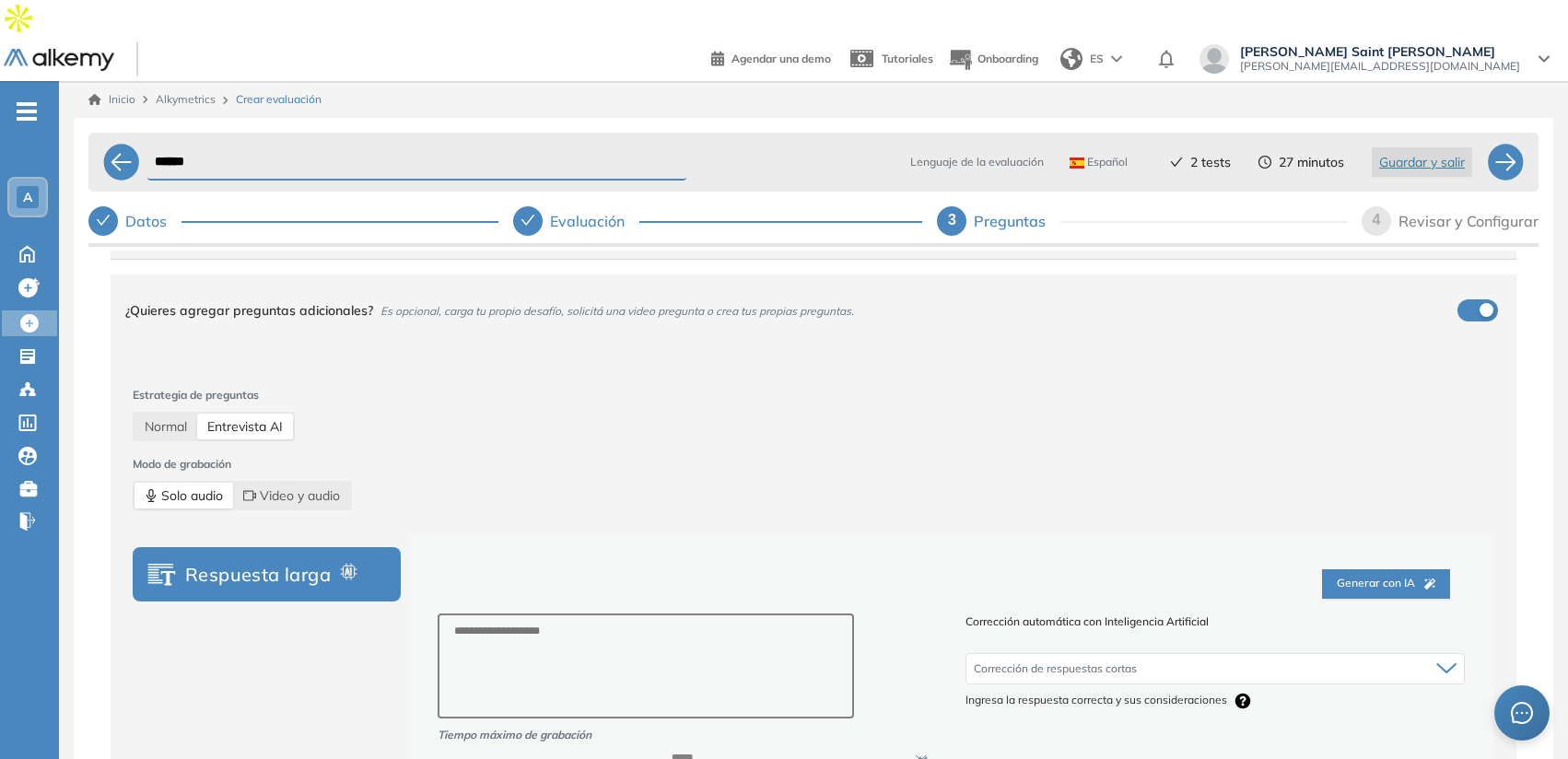
scroll to position [120, 0]
click at [1258, 657] on div "Corrección de respuestas cortas" at bounding box center [1215, 672] width 498 height 29
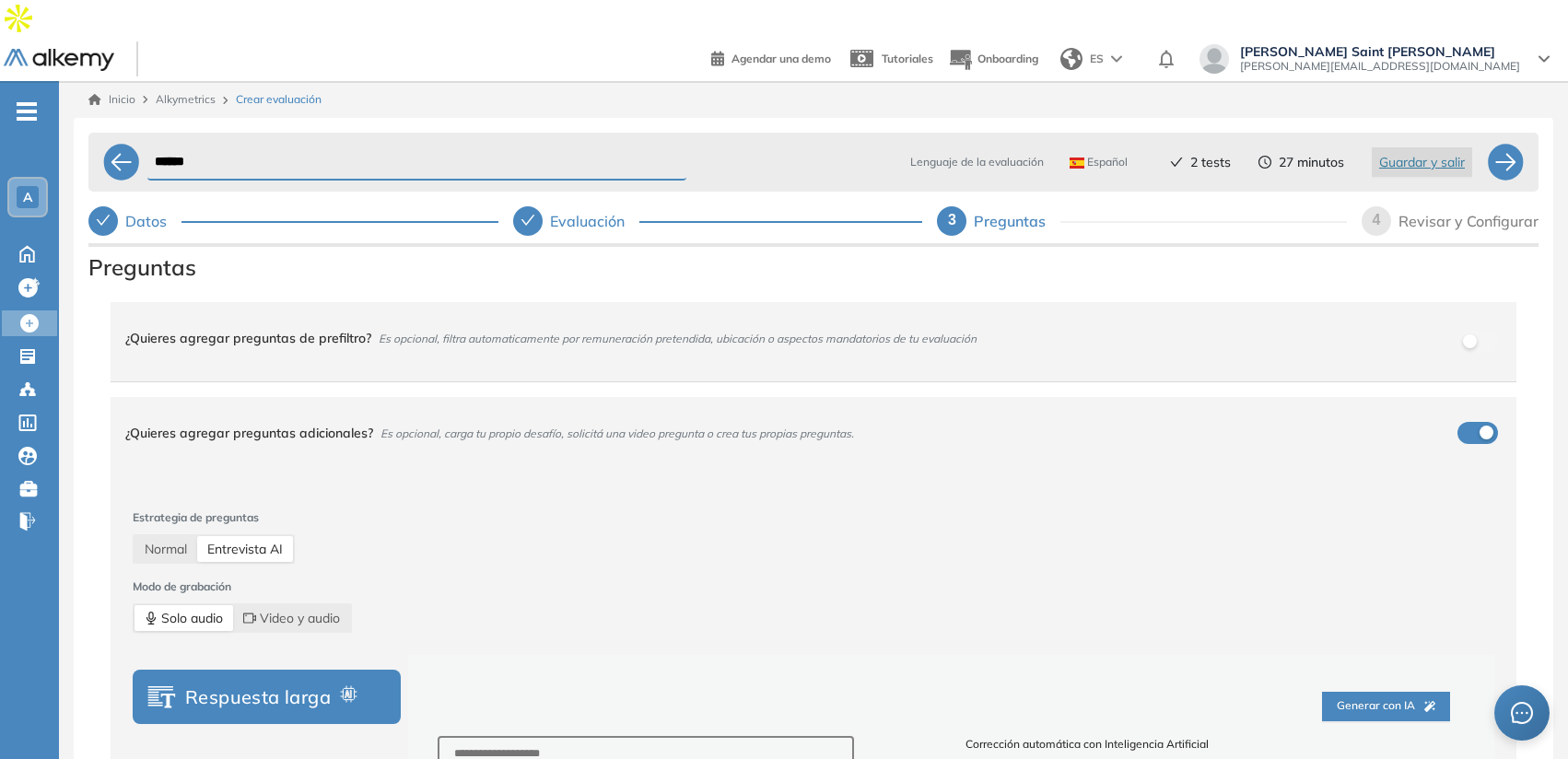
click at [1373, 212] on span "4" at bounding box center [1376, 219] width 9 height 15
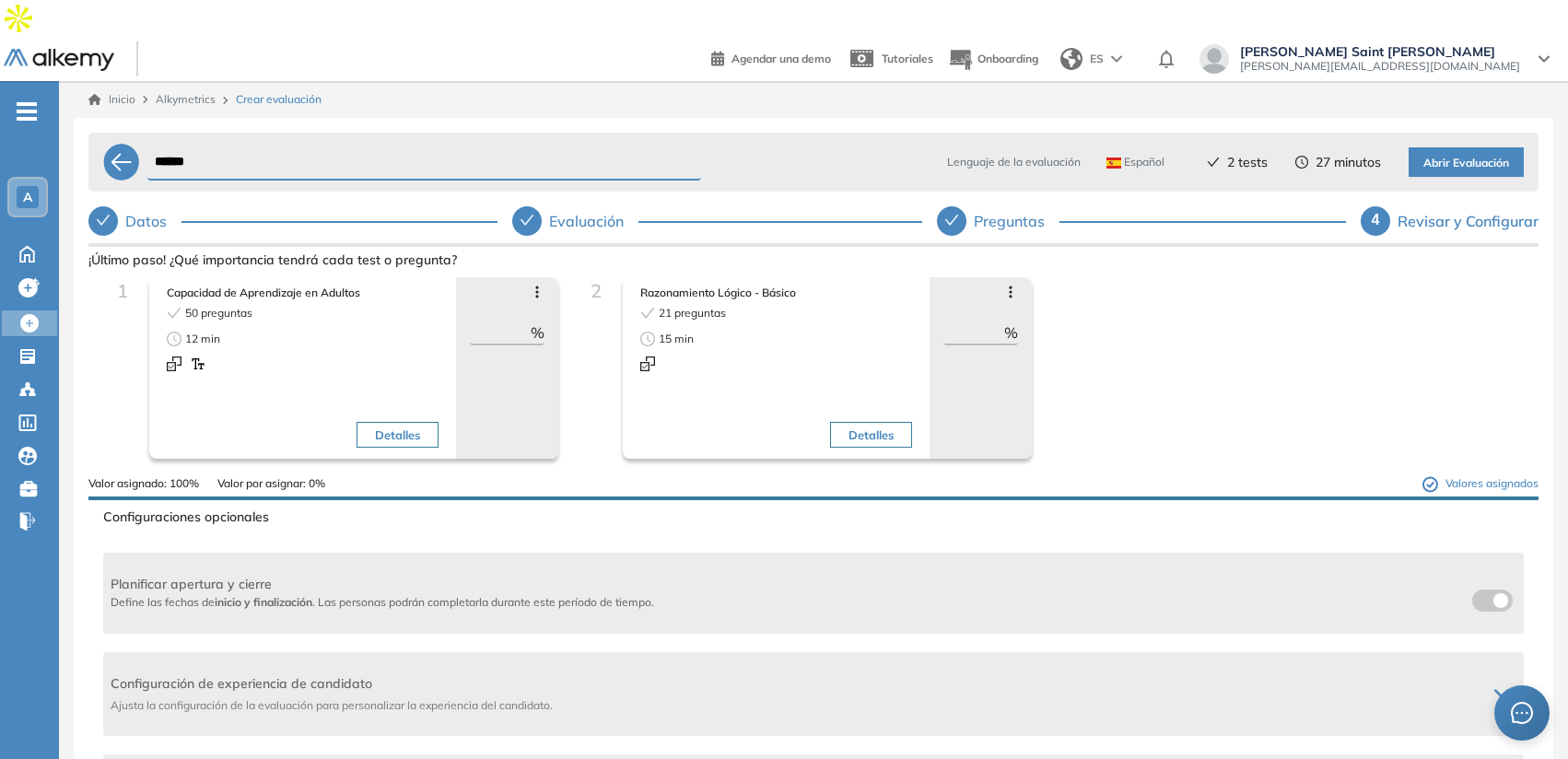
click at [476, 322] on input "**" at bounding box center [501, 332] width 61 height 22
type input "**"
click at [954, 322] on input "**" at bounding box center [973, 332] width 61 height 22
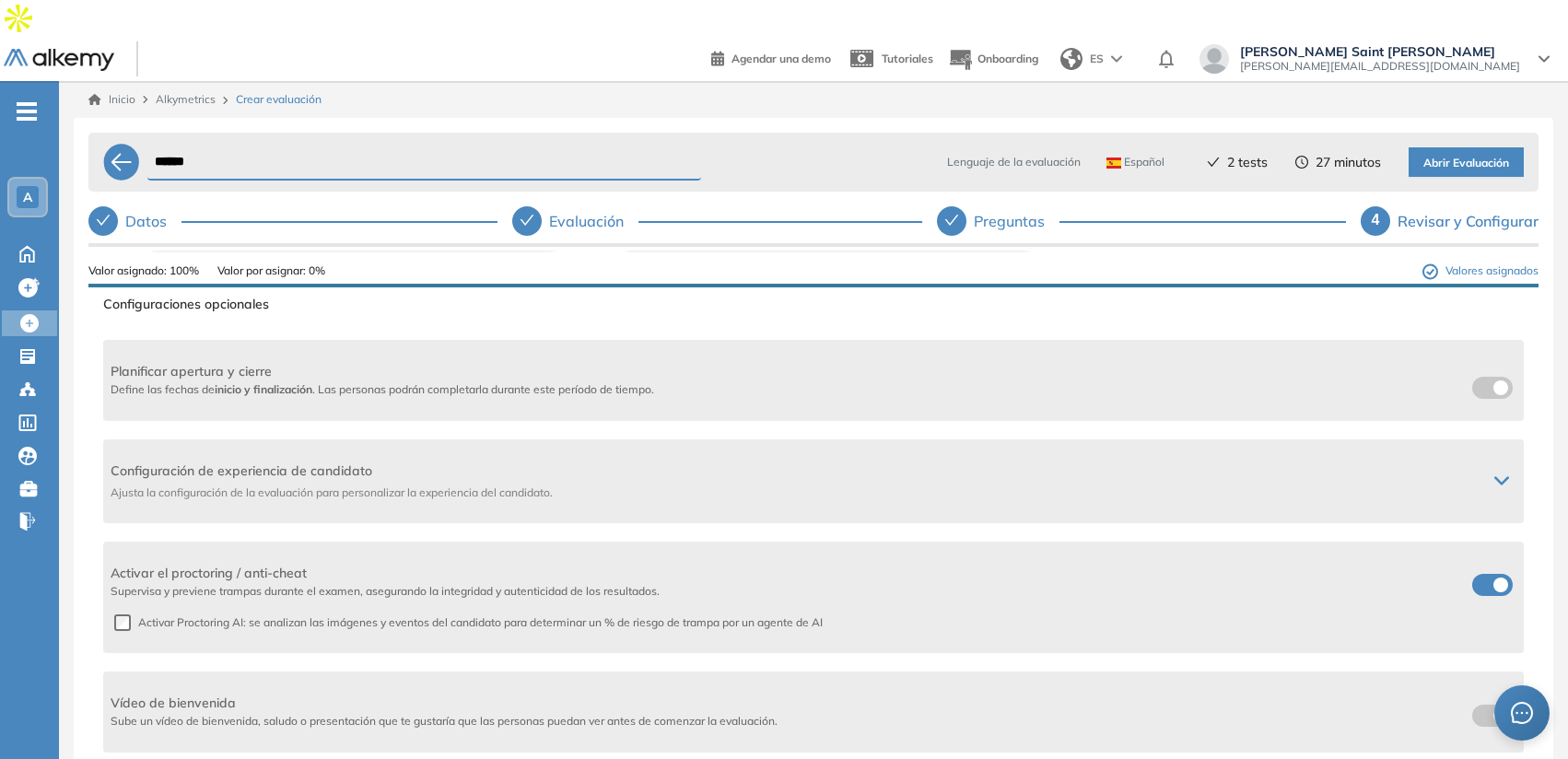
scroll to position [224, 0]
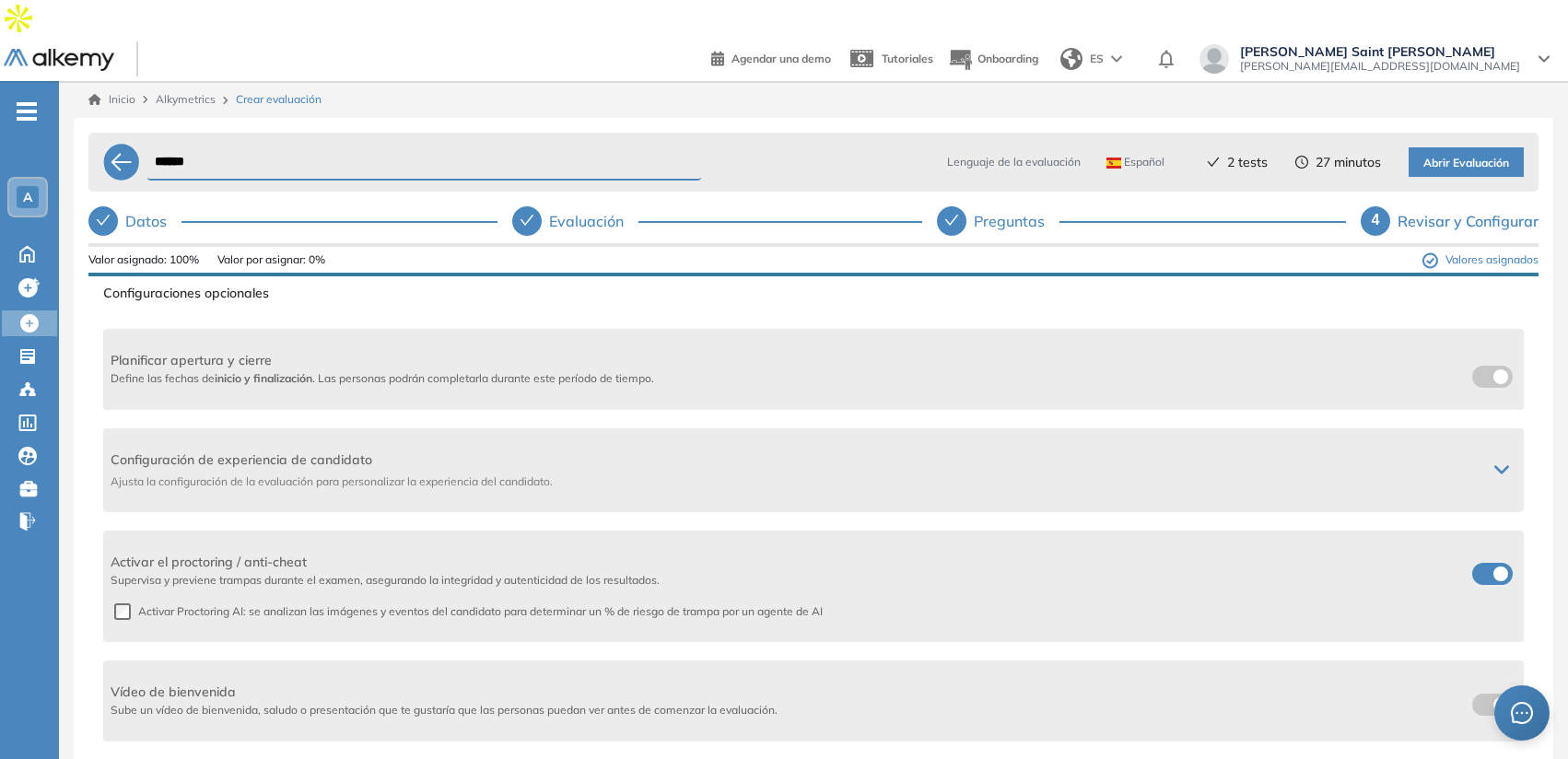
type input "**"
click at [1487, 563] on span at bounding box center [1480, 571] width 15 height 15
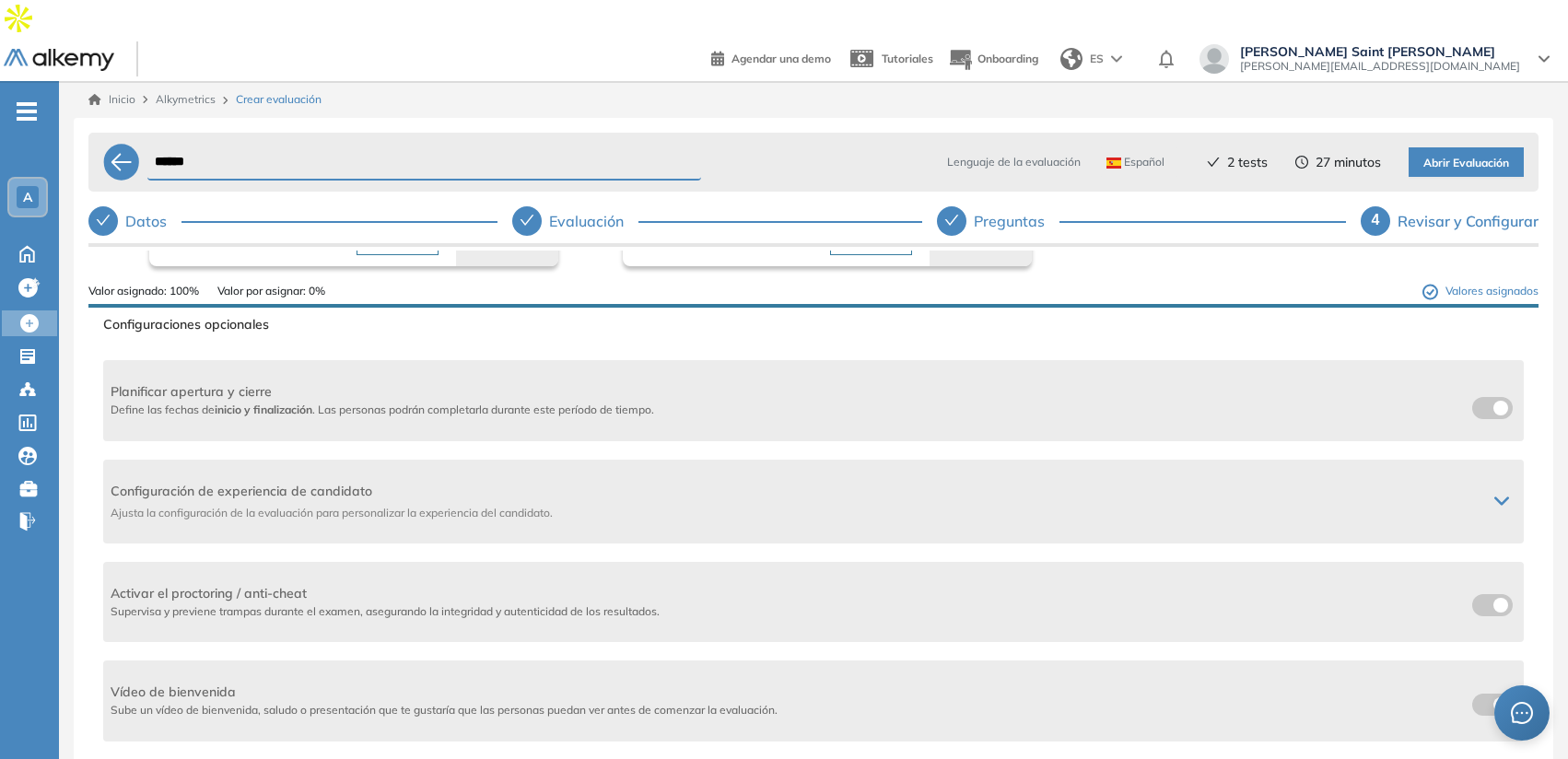
scroll to position [193, 0]
click at [1480, 595] on span at bounding box center [1480, 602] width 15 height 15
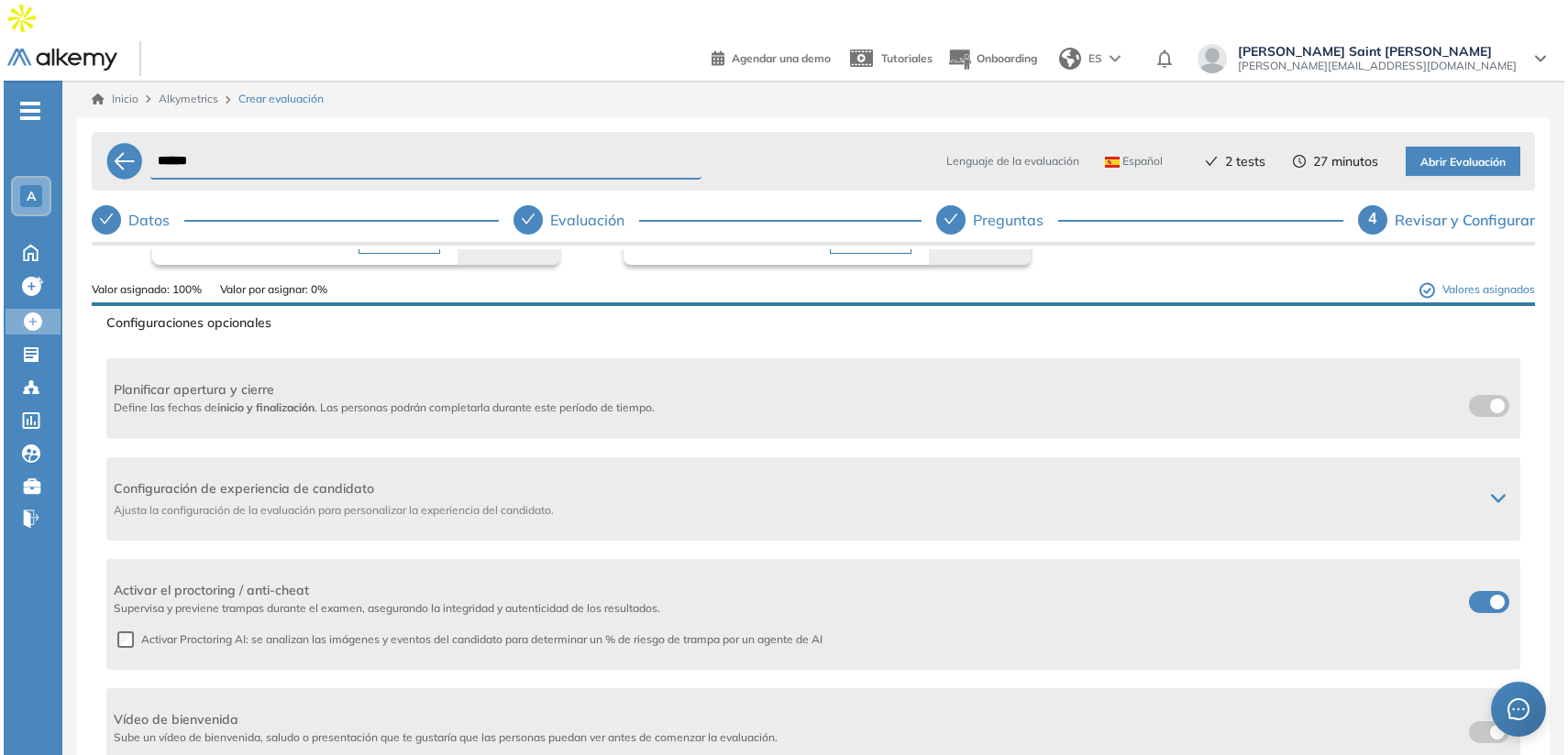
scroll to position [0, 0]
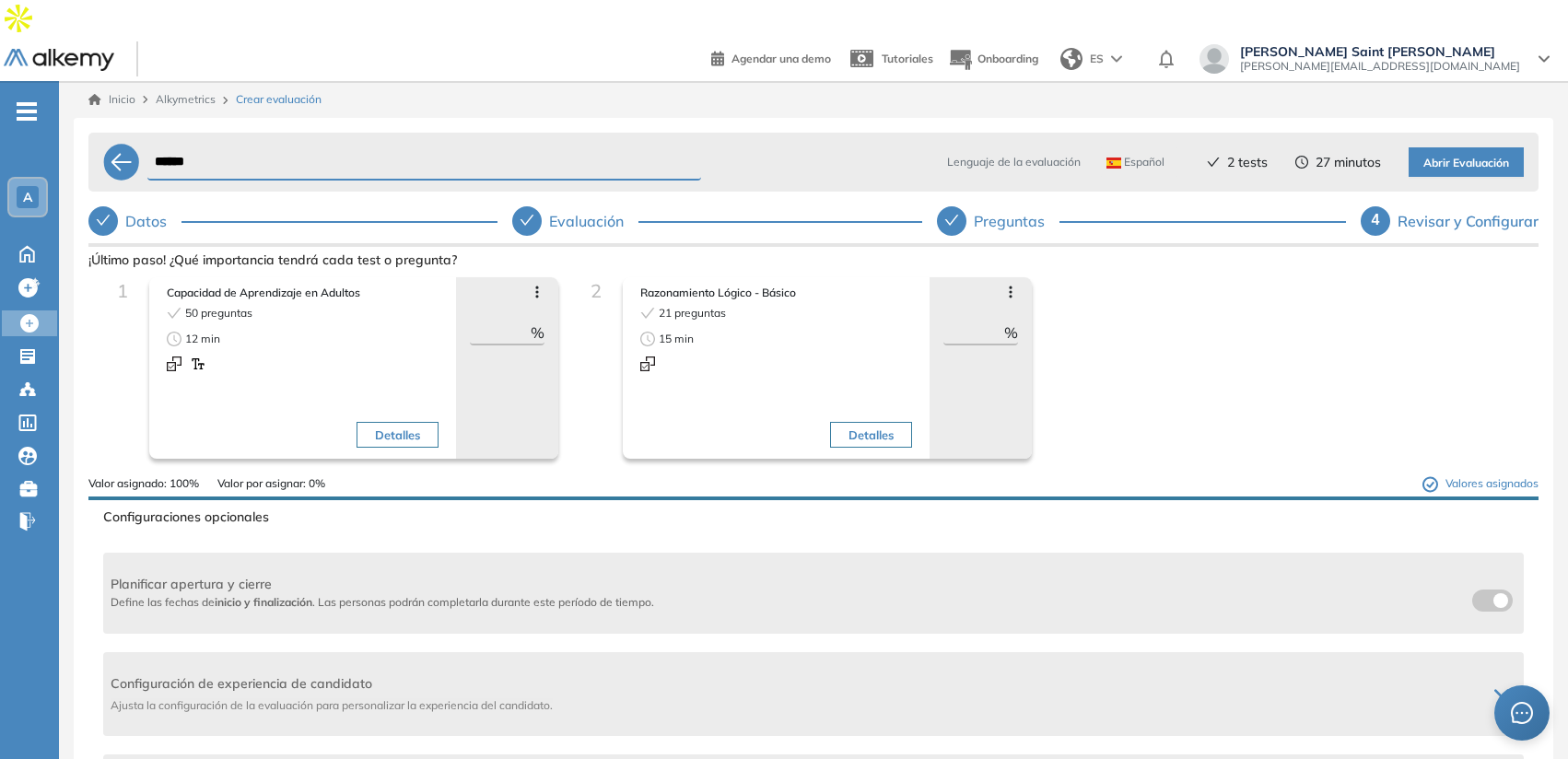
click at [237, 285] on span "Capacidad de Aprendizaje en Adultos" at bounding box center [303, 293] width 272 height 16
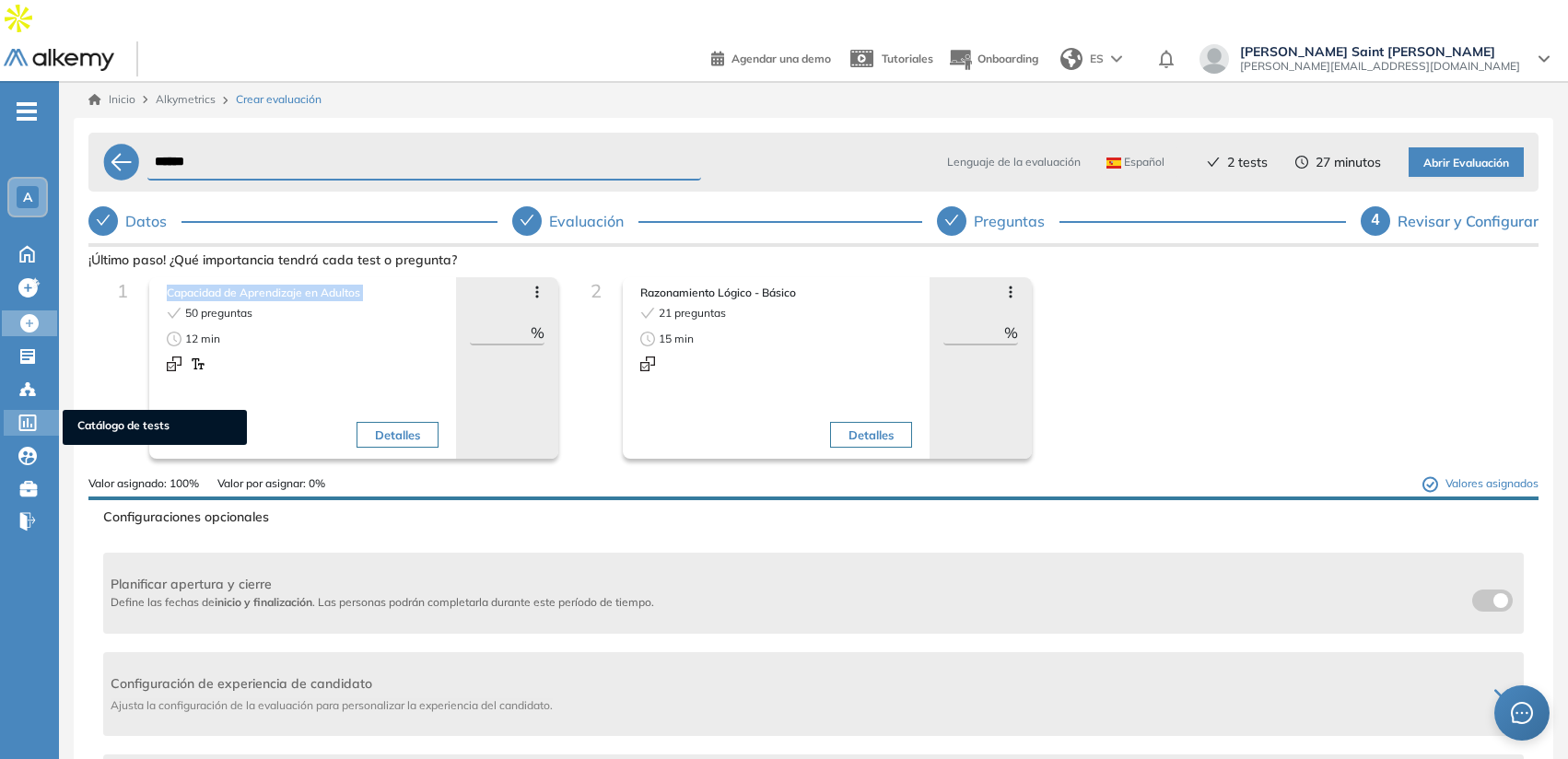
click at [93, 417] on span "Catálogo de tests" at bounding box center [154, 427] width 155 height 20
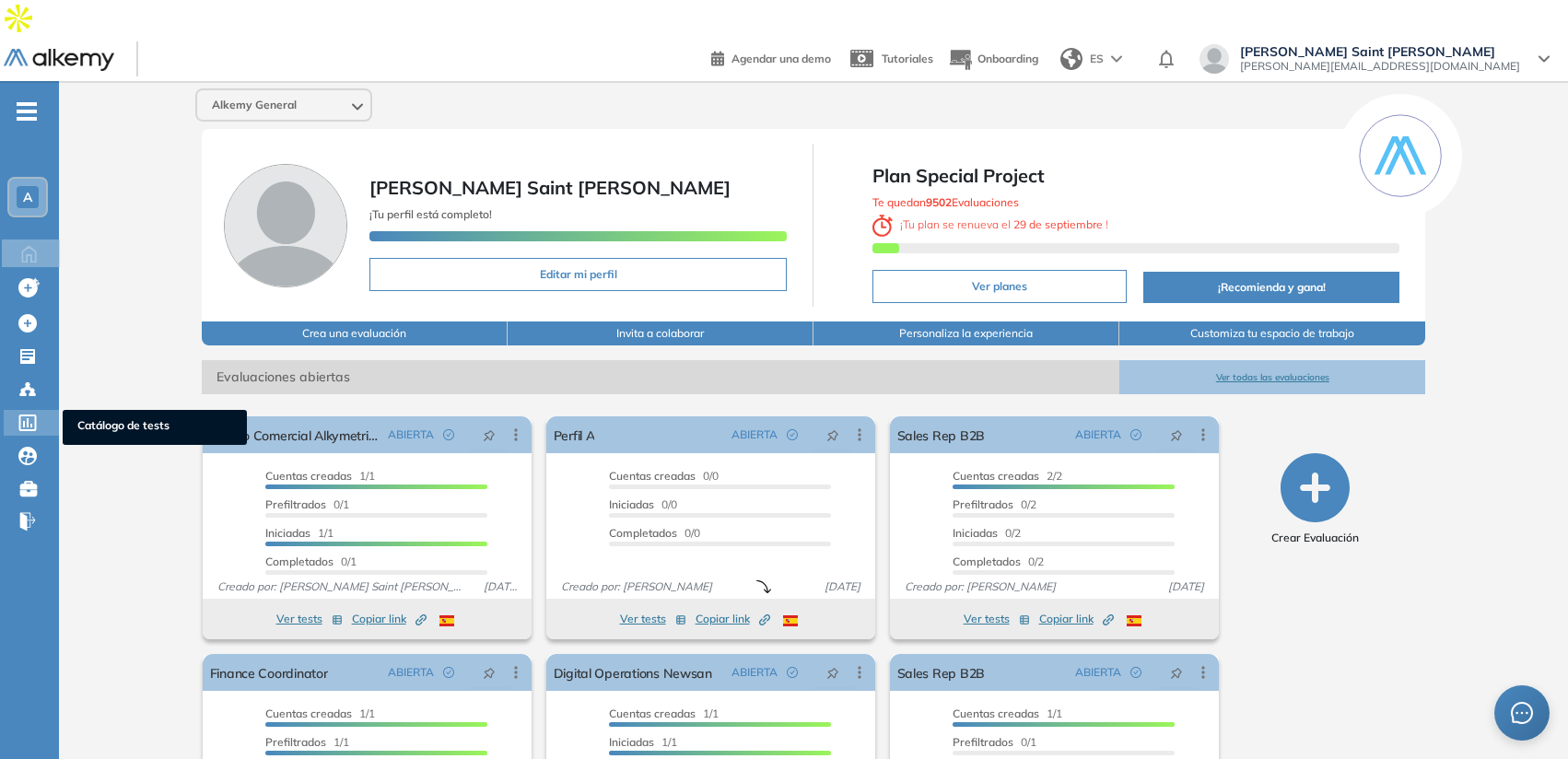
click at [34, 414] on icon at bounding box center [27, 422] width 18 height 16
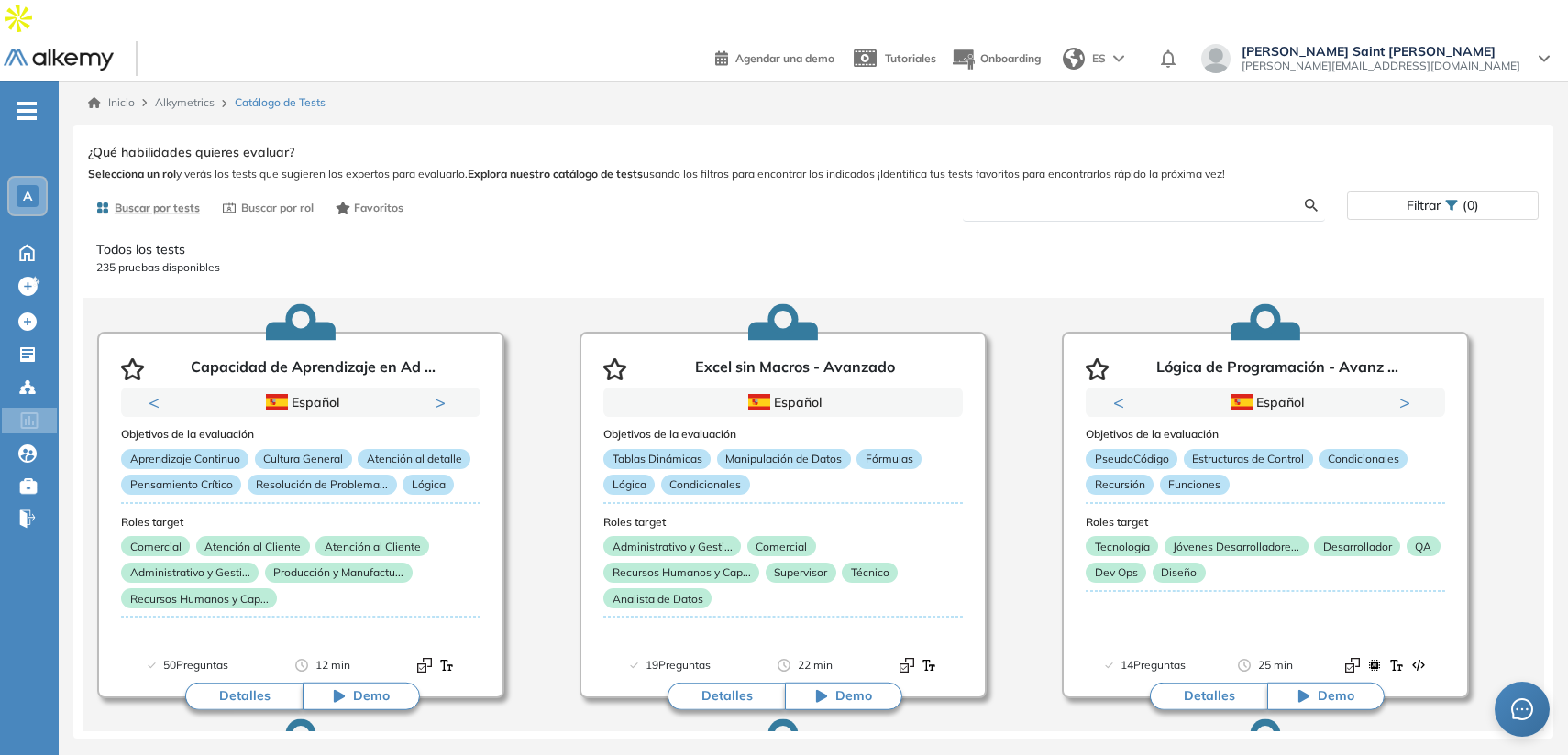
click at [1042, 197] on input "text" at bounding box center [1141, 205] width 328 height 16
type input "*****"
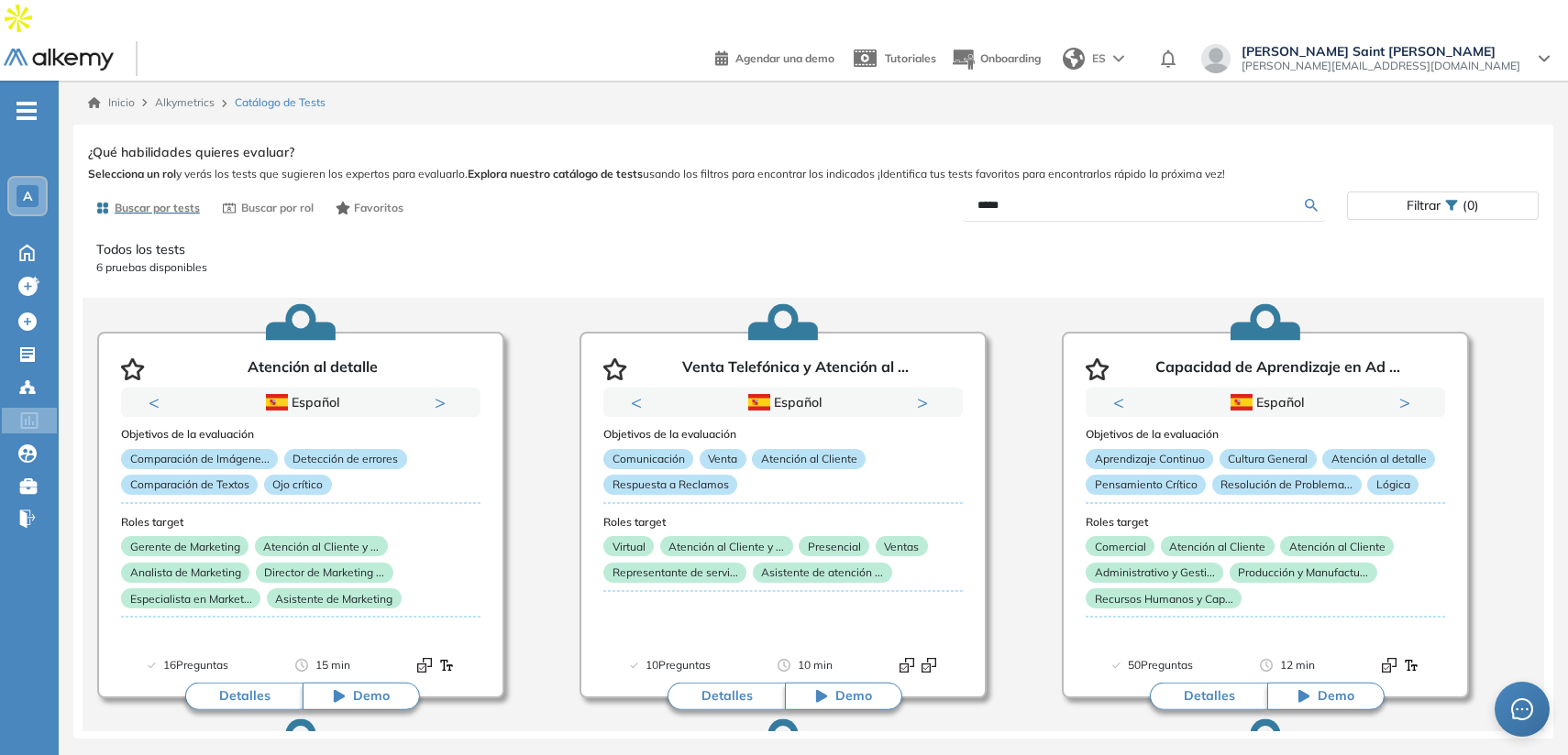
click at [1060, 190] on form "*****" at bounding box center [1144, 206] width 363 height 32
click at [1060, 197] on input "*****" at bounding box center [1141, 205] width 328 height 16
click at [27, 290] on div "General Training Alkemy Perfil Todos los espacios Todos los espacios A Home Hom…" at bounding box center [784, 414] width 1568 height 755
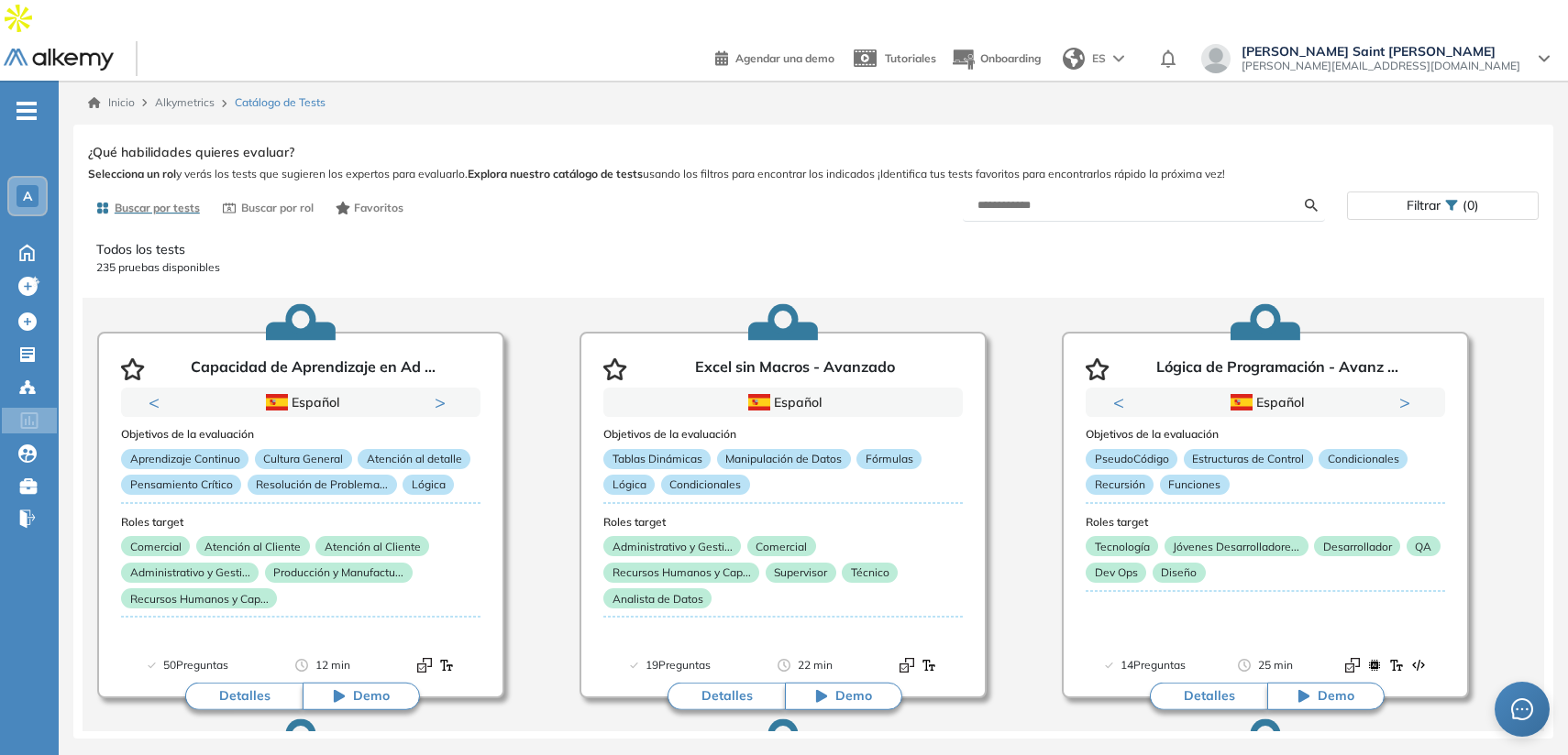
click at [35, 346] on icon at bounding box center [26, 354] width 18 height 18
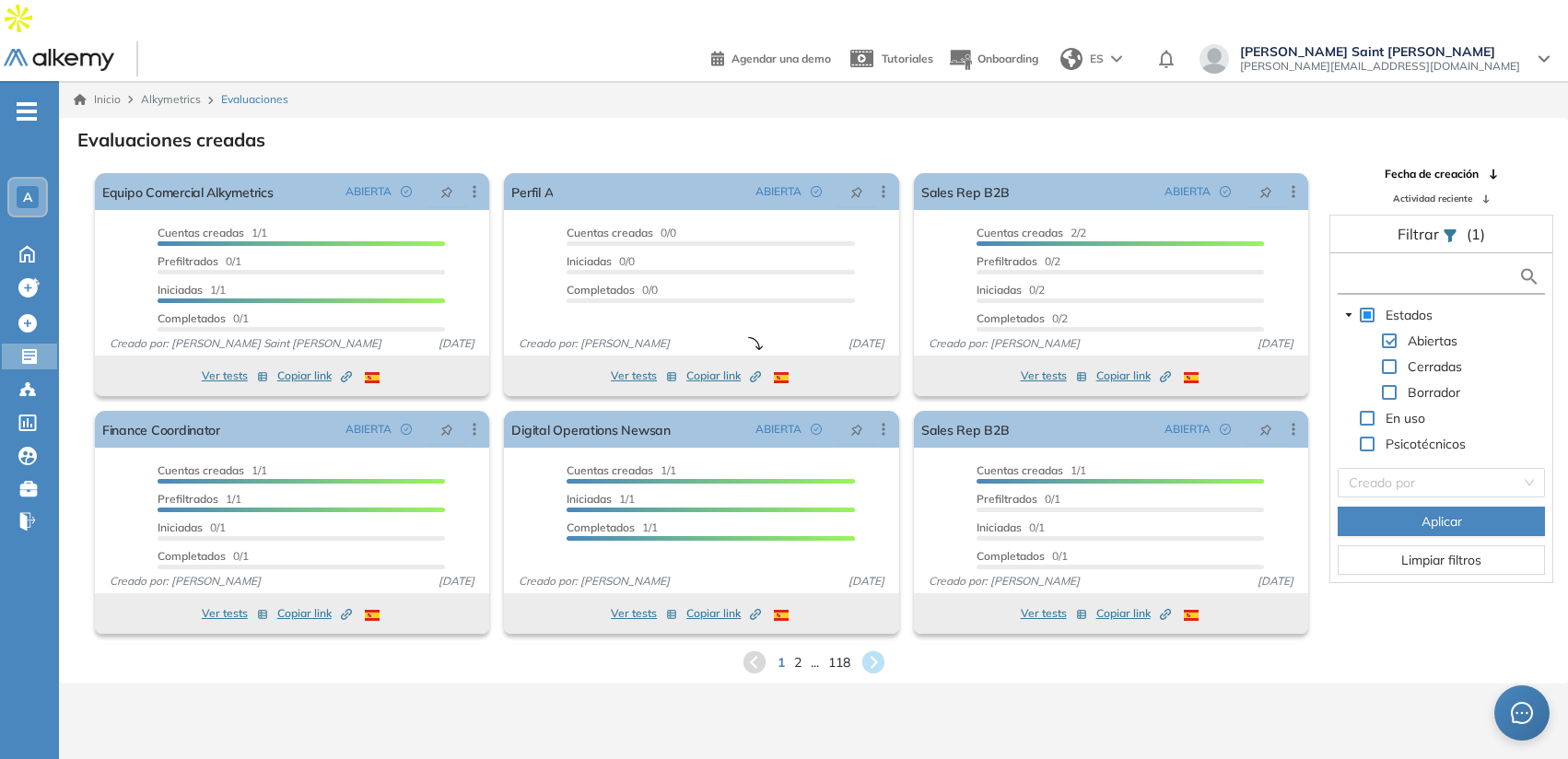
click at [1359, 267] on input "text" at bounding box center [1429, 276] width 176 height 19
type input "*"
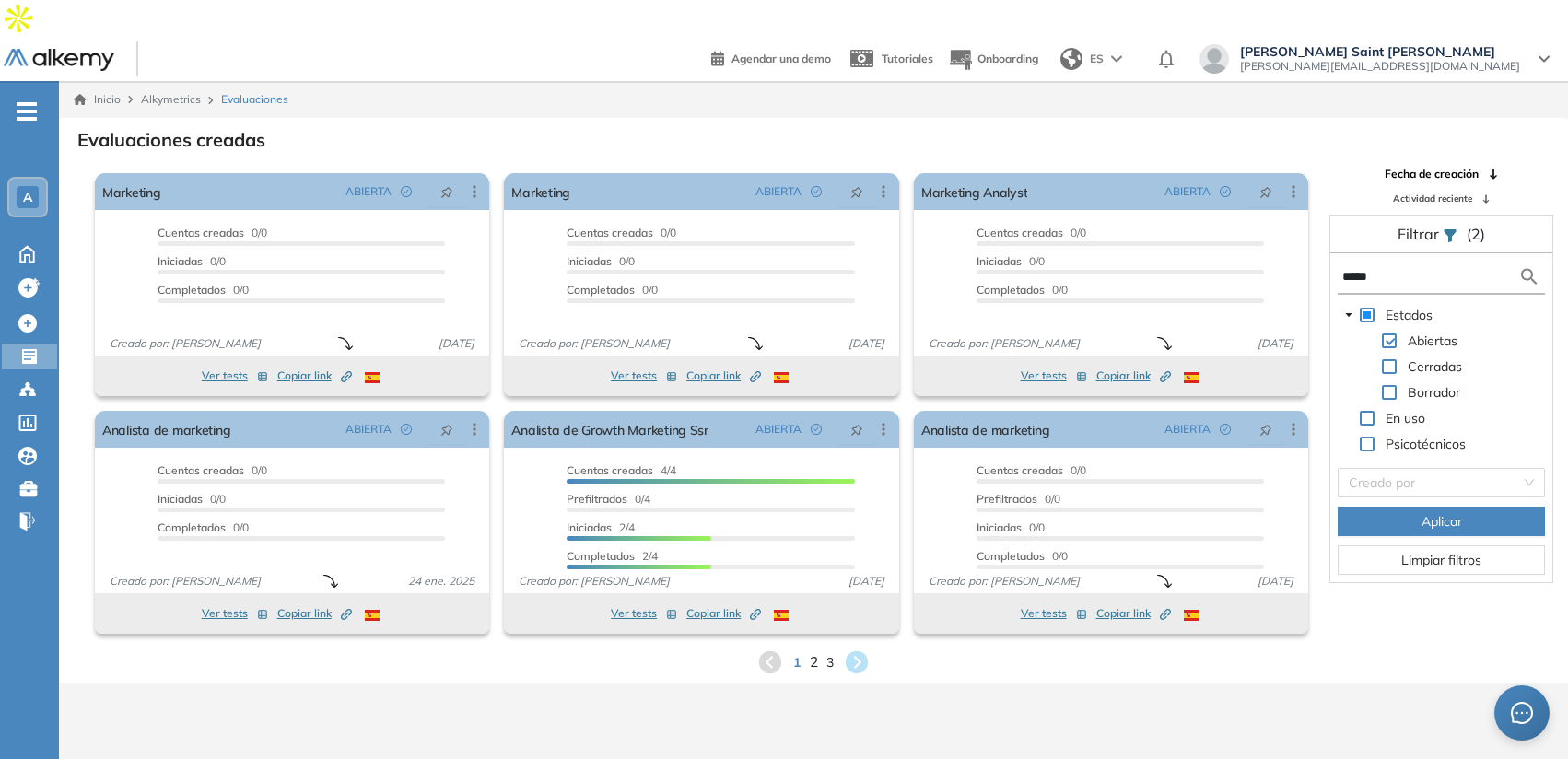
type input "*****"
click at [814, 652] on span "2" at bounding box center [814, 662] width 9 height 21
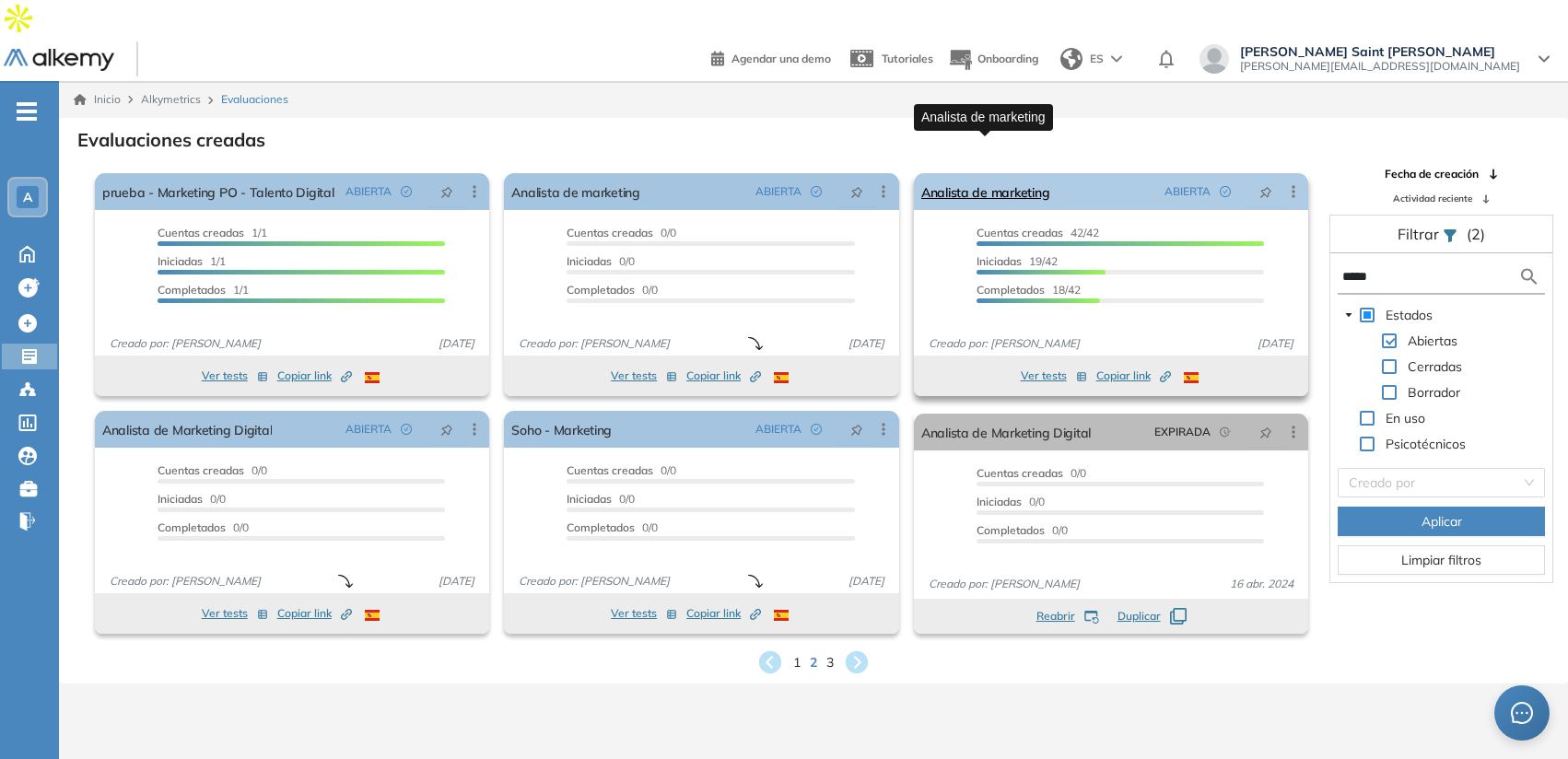
click at [986, 173] on link "Analista de marketing" at bounding box center [985, 191] width 128 height 37
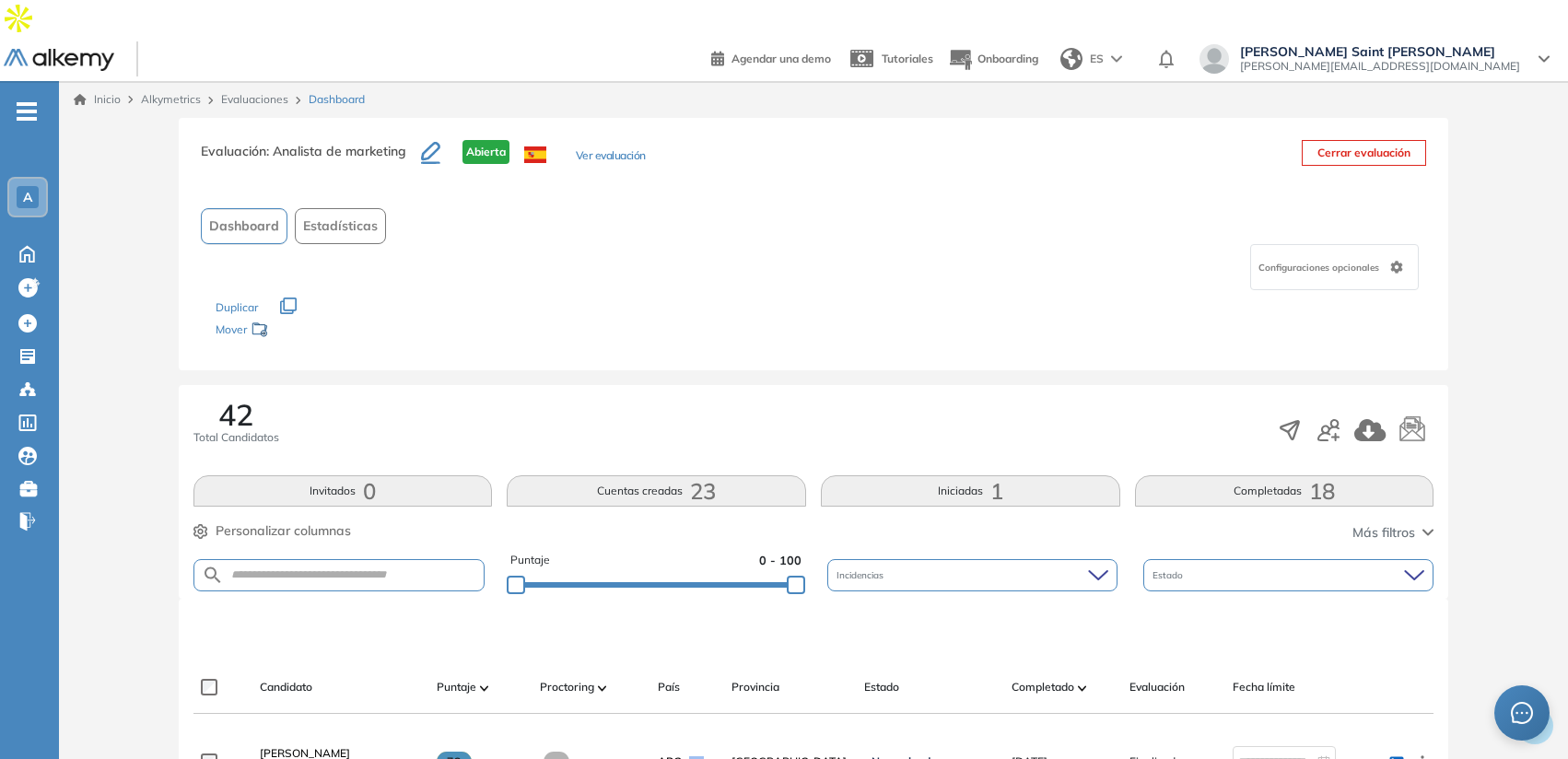
click at [370, 208] on button "Estadísticas" at bounding box center [340, 226] width 91 height 36
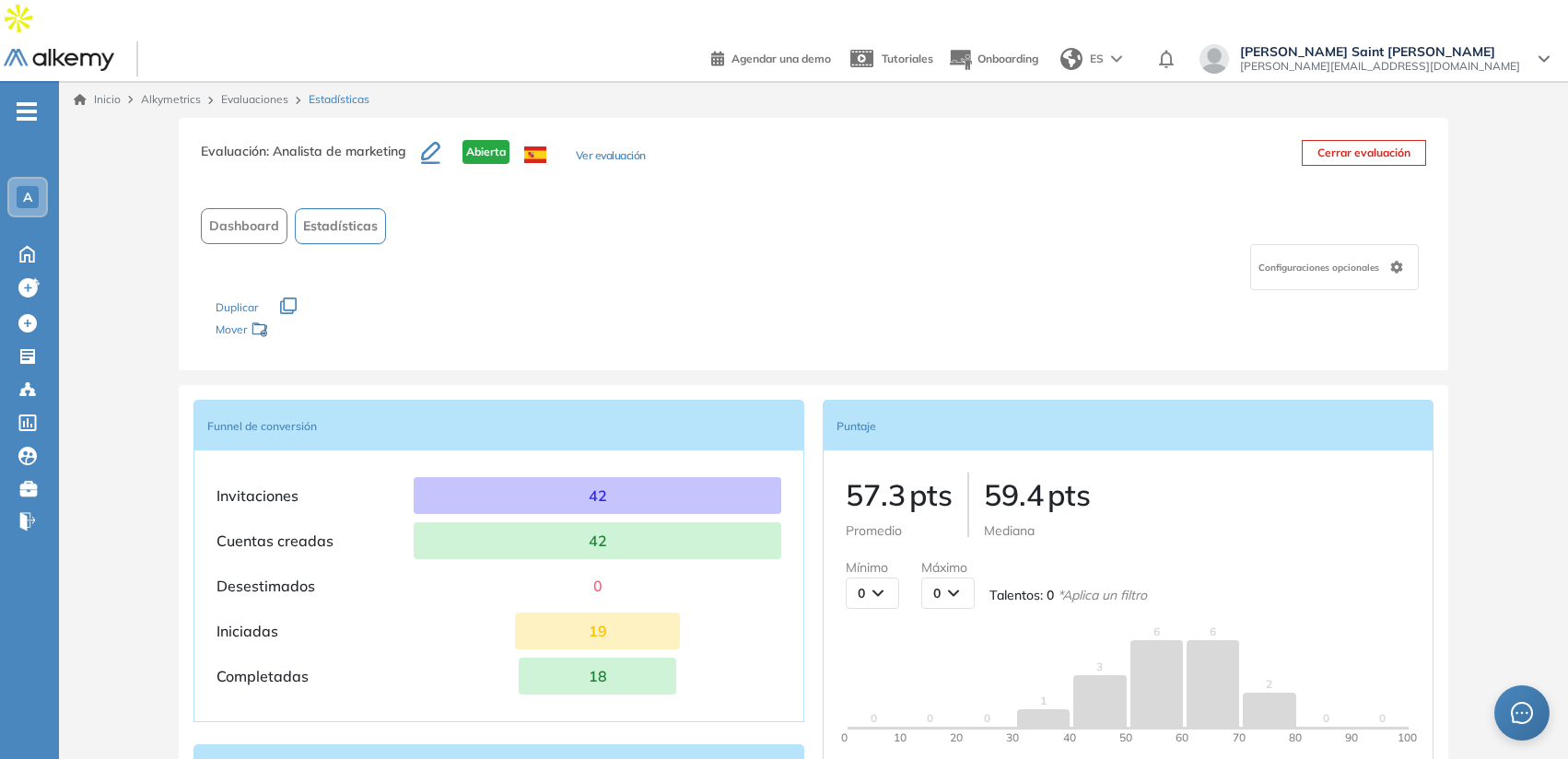
click at [262, 217] on span "Dashboard" at bounding box center [244, 226] width 70 height 19
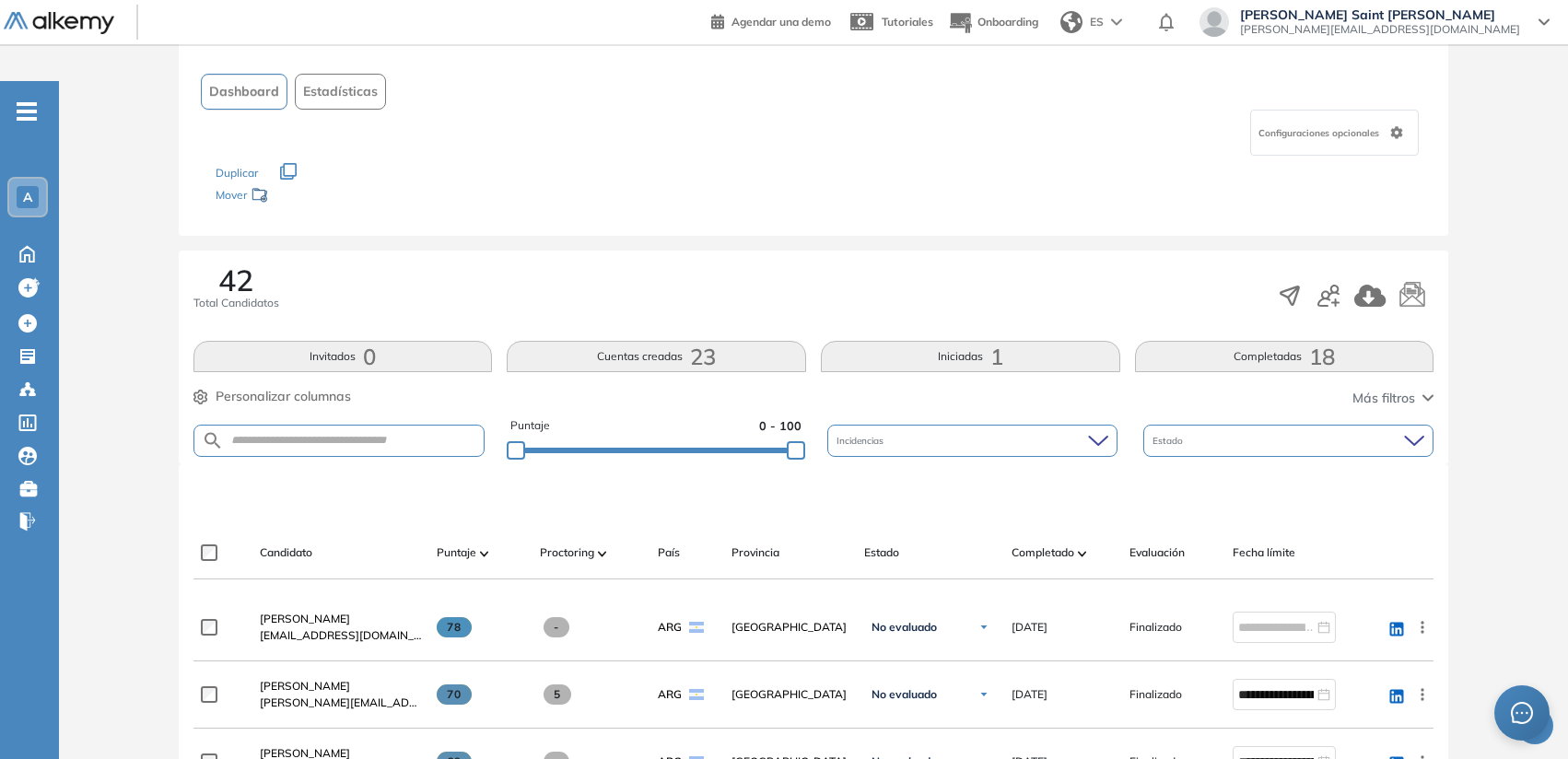
scroll to position [161, 0]
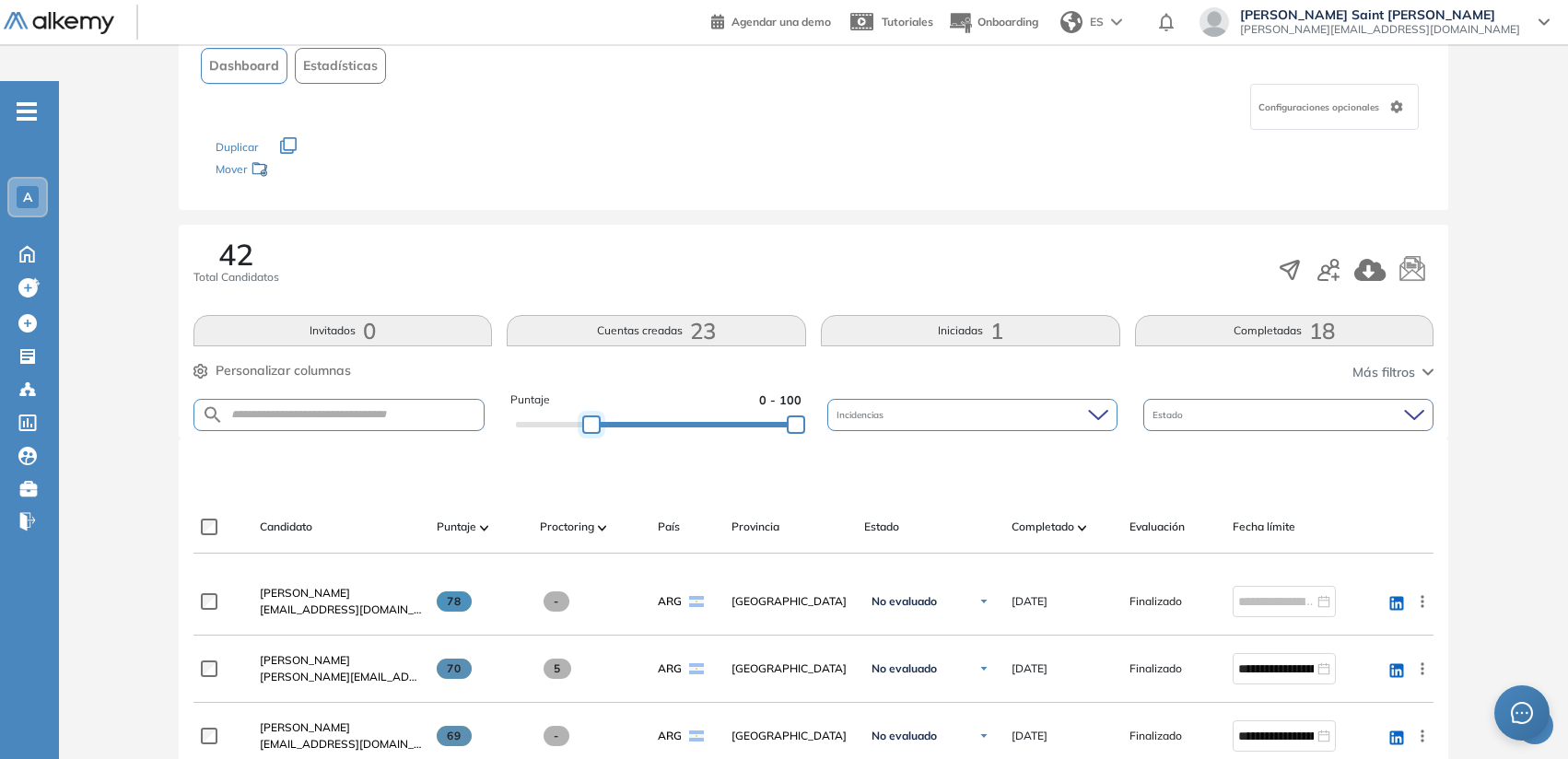
drag, startPoint x: 516, startPoint y: 381, endPoint x: 593, endPoint y: 388, distance: 77.3
click at [593, 415] on div at bounding box center [591, 424] width 18 height 18
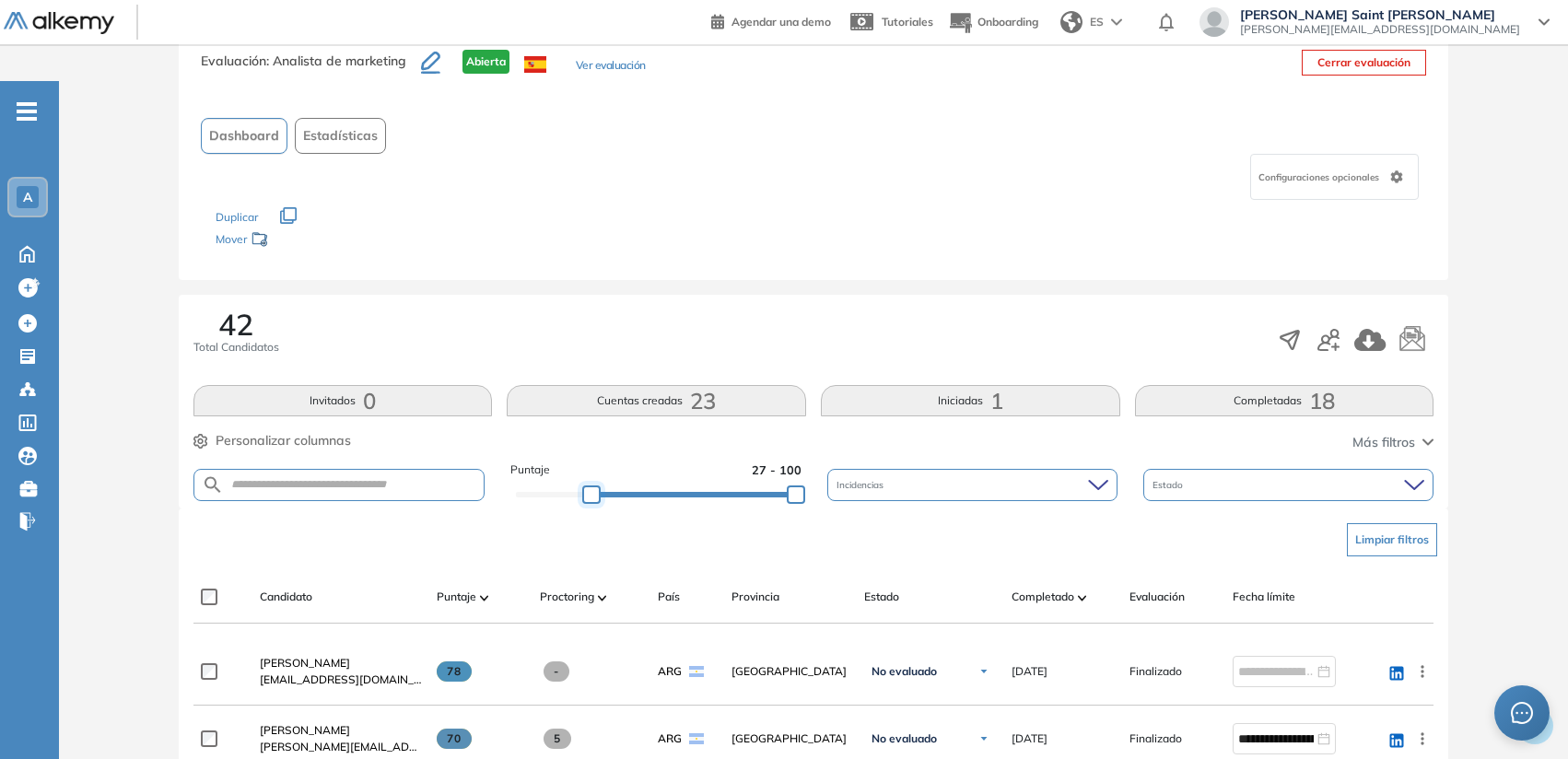
scroll to position [131, 0]
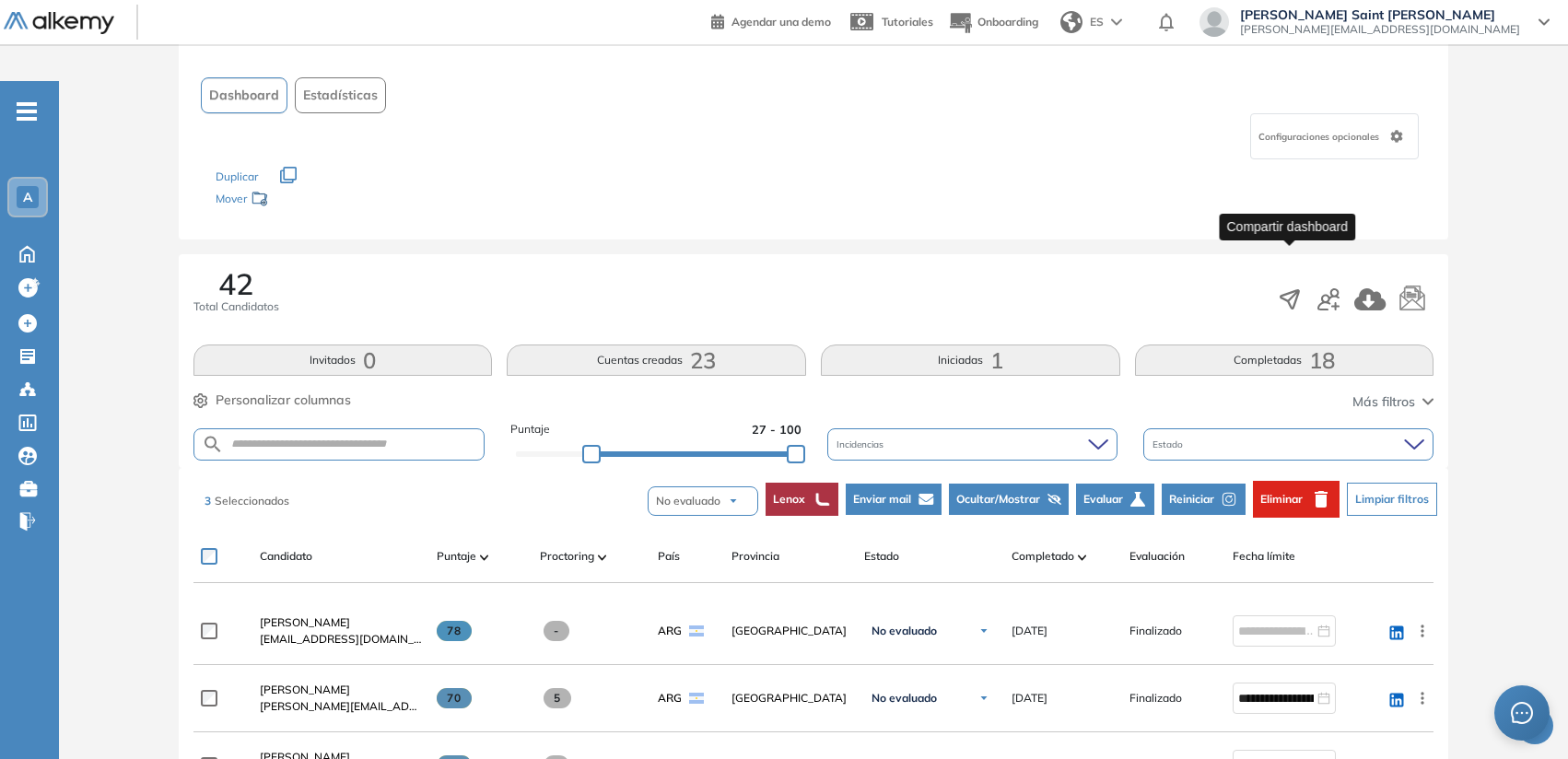
click at [1290, 287] on icon "button" at bounding box center [1289, 299] width 26 height 26
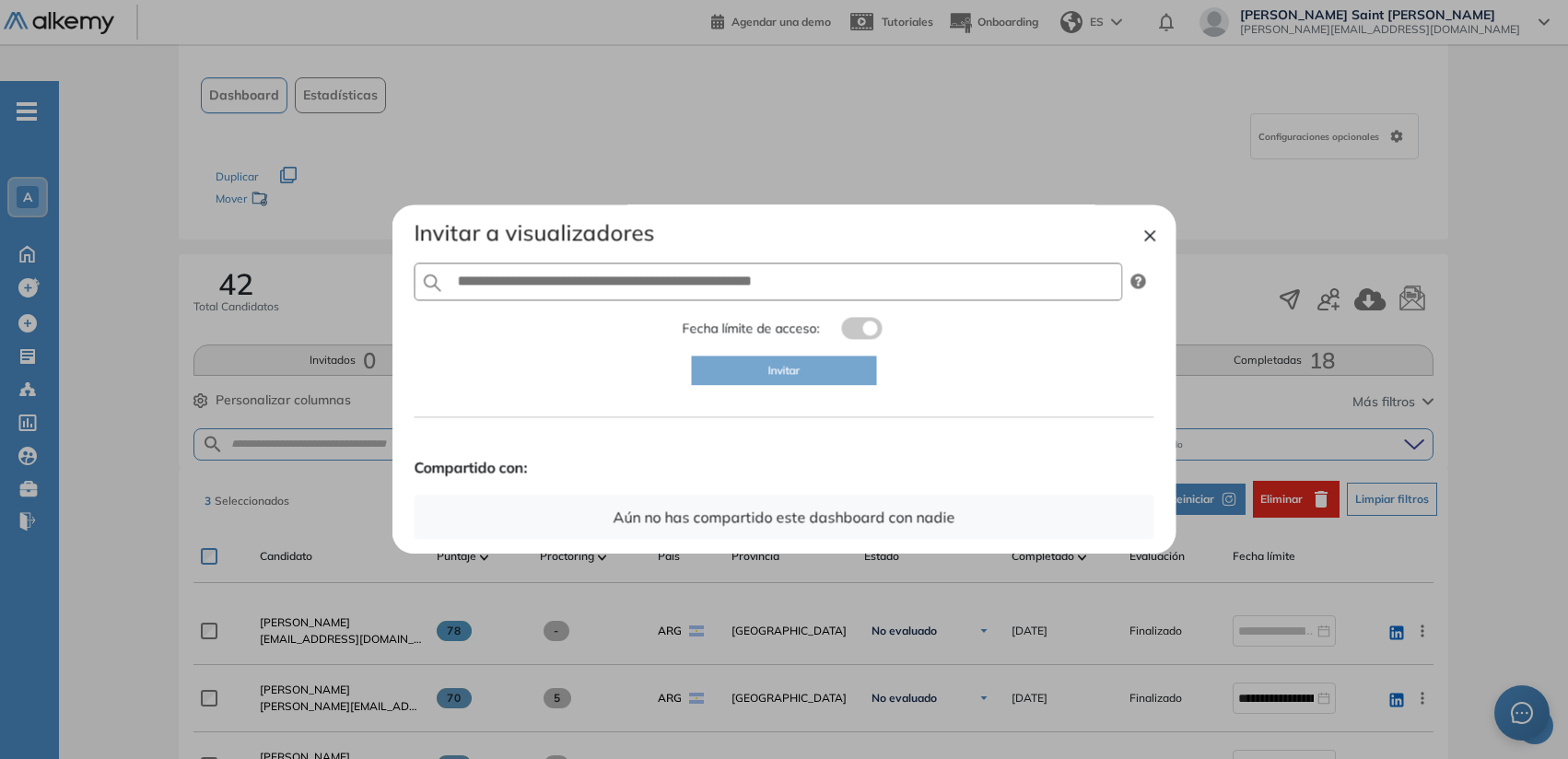
click at [1153, 236] on button "×" at bounding box center [1151, 234] width 15 height 22
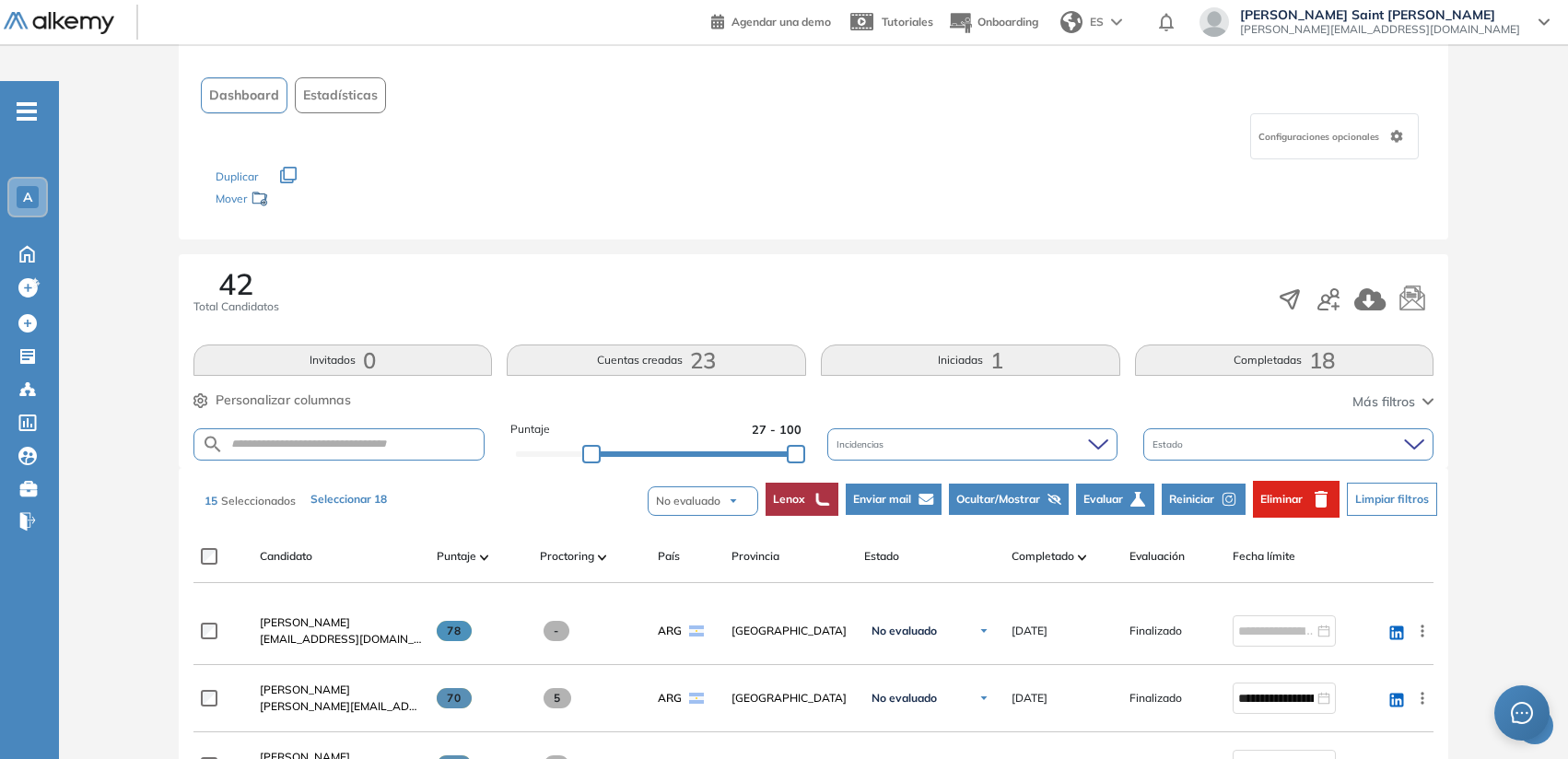
click at [210, 545] on div "Candidato Puntaje Proctoring País Provincia Estado Completado Evaluación Fecha …" at bounding box center [813, 563] width 1238 height 37
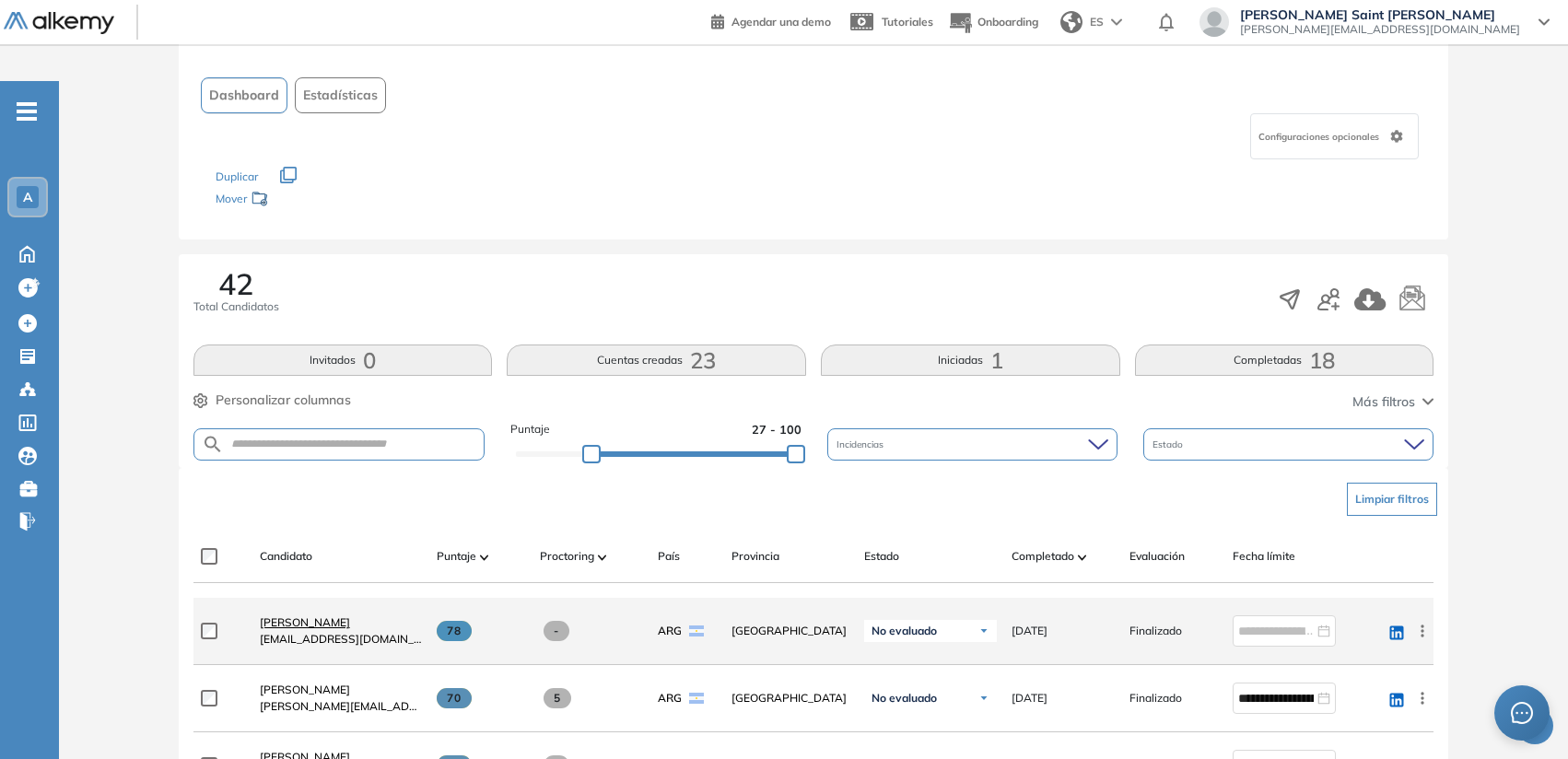
click at [304, 616] on span "[PERSON_NAME]" at bounding box center [305, 622] width 90 height 14
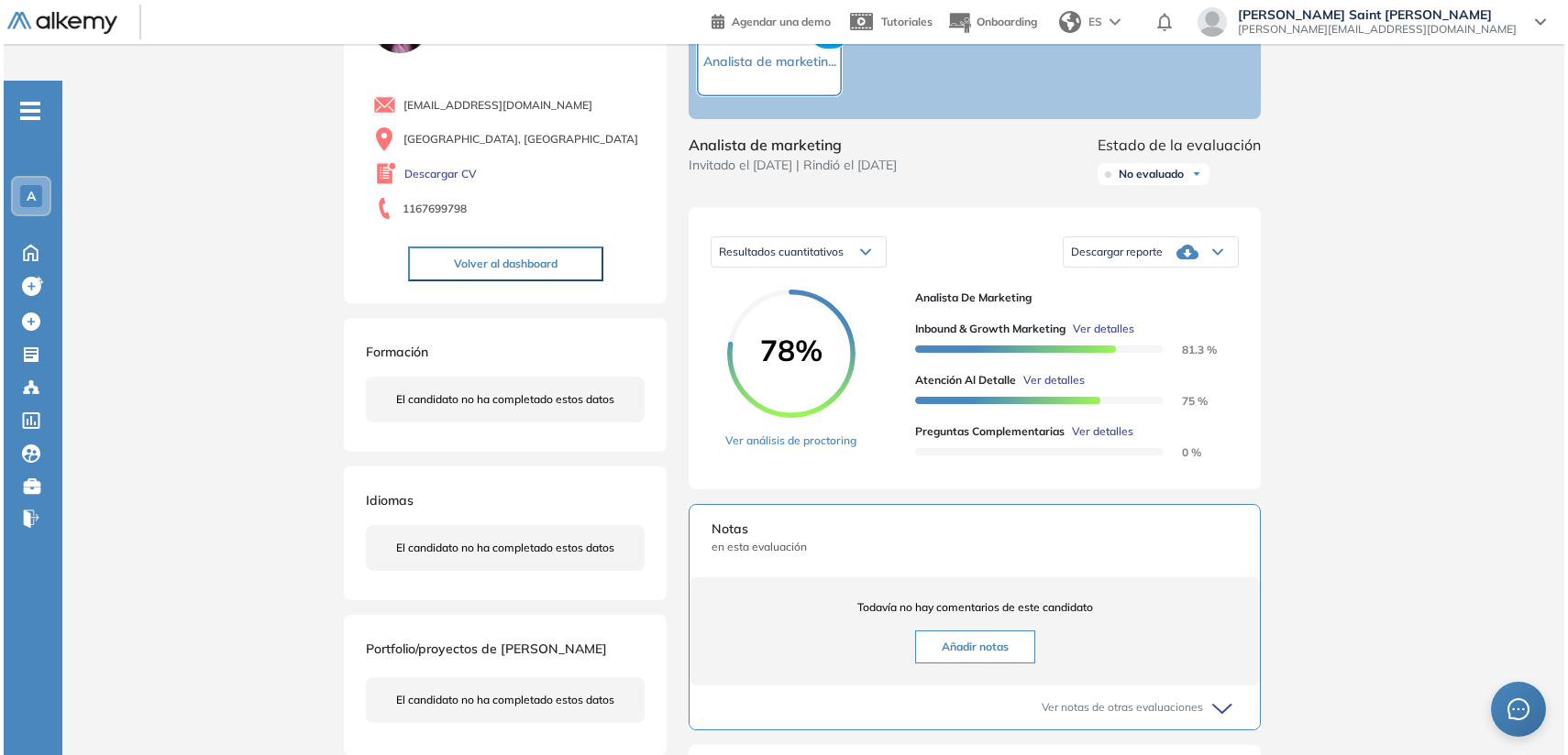
scroll to position [183, 0]
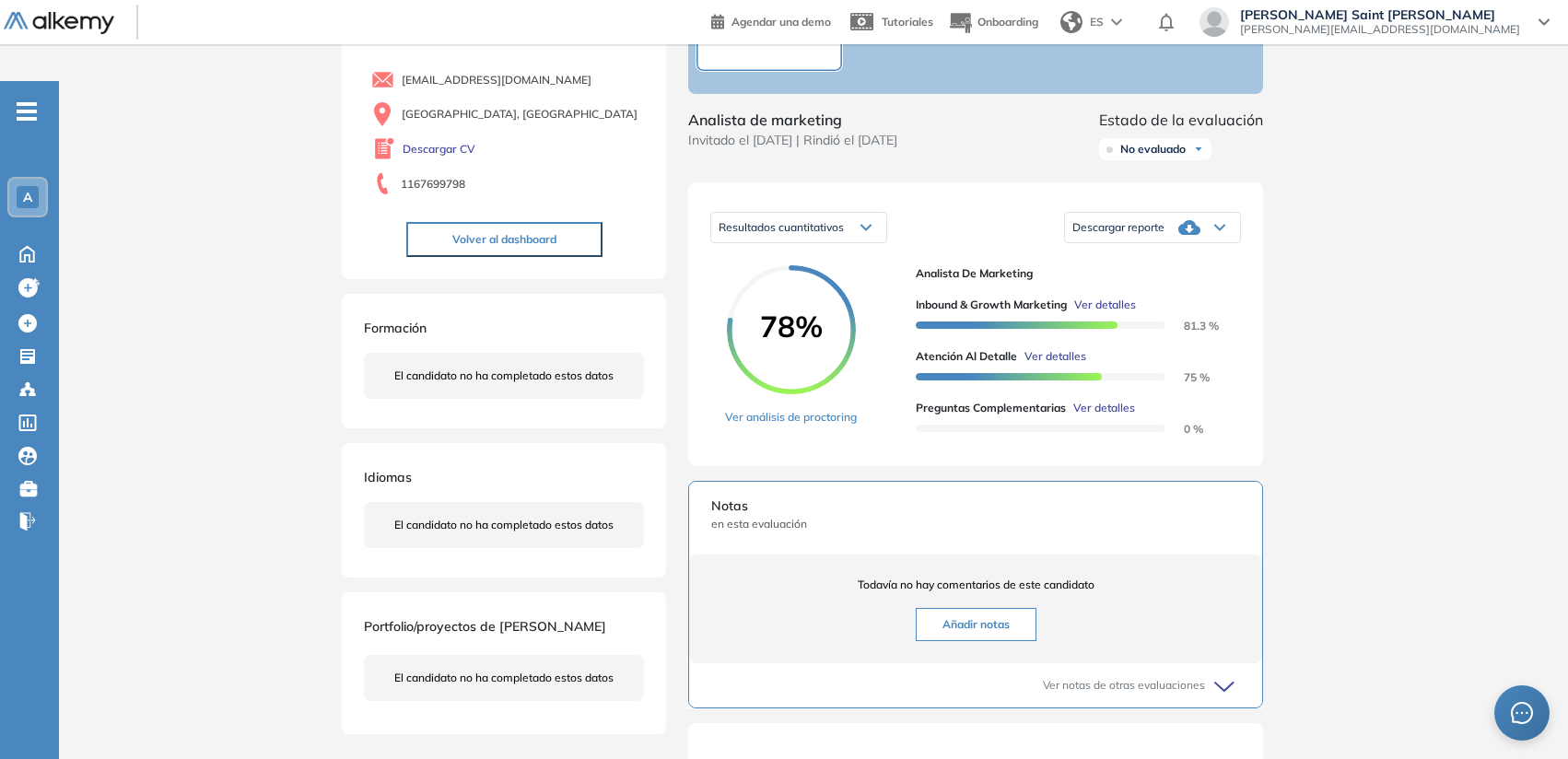
click at [1100, 296] on span "Ver detalles" at bounding box center [1105, 304] width 62 height 16
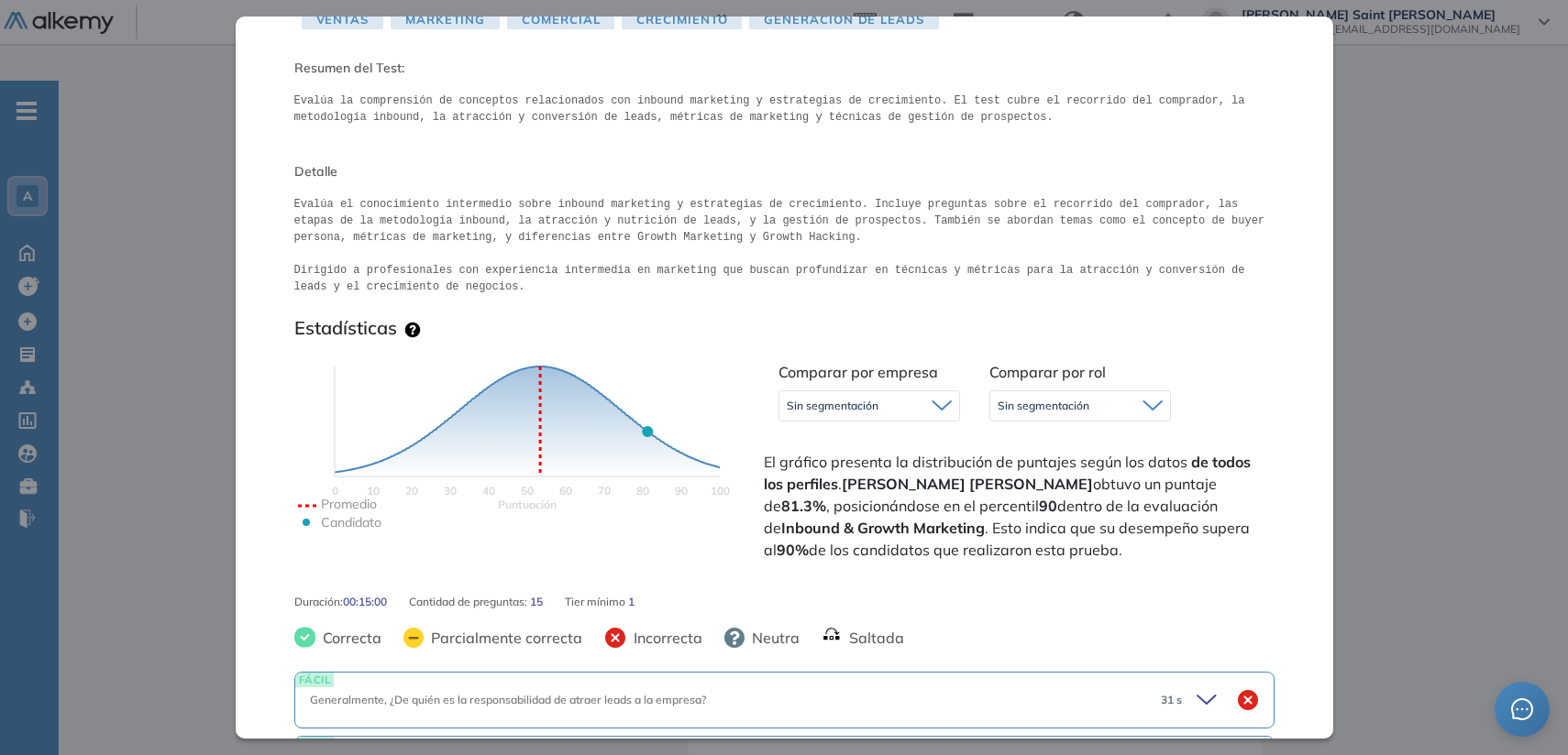
scroll to position [162, 0]
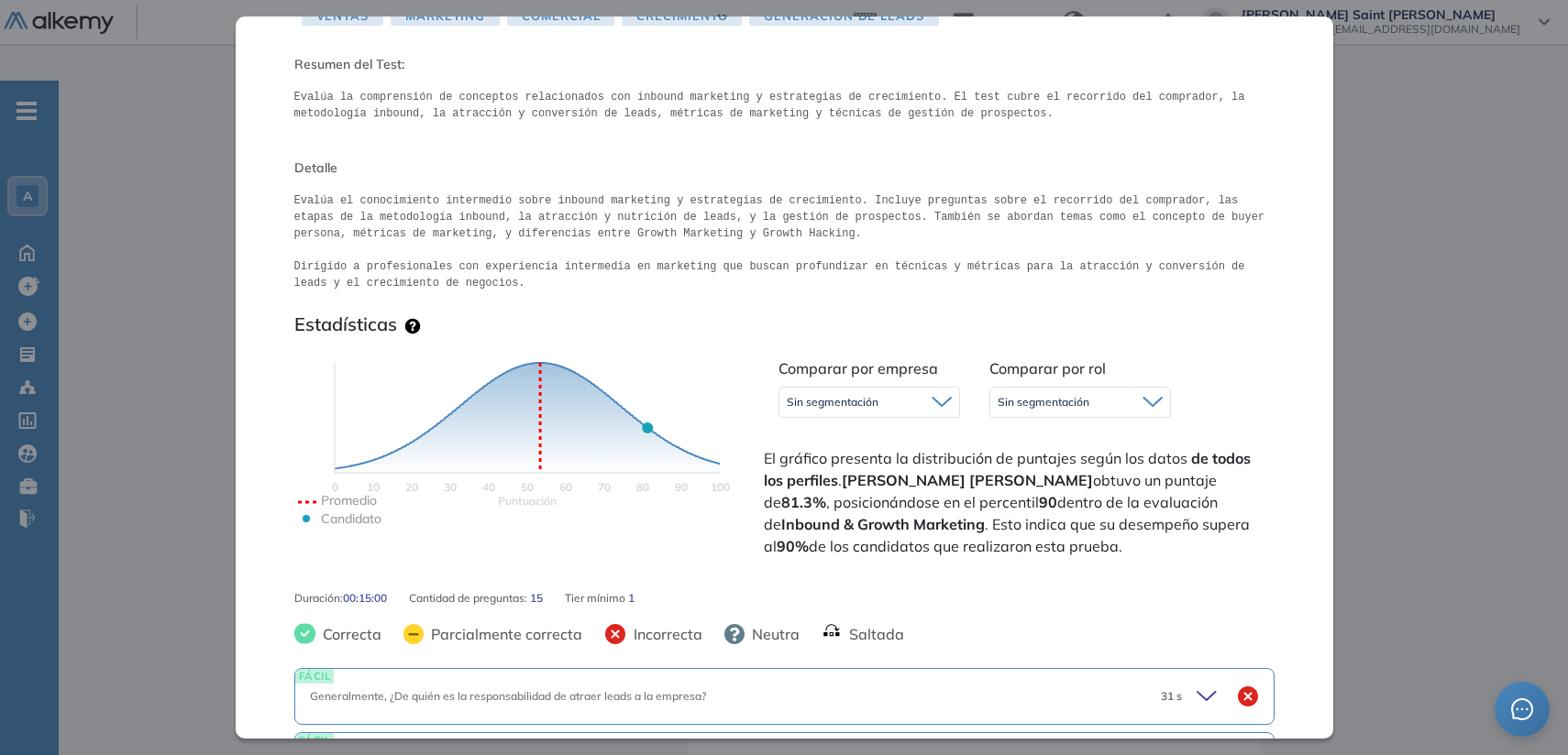
click at [1060, 397] on span "Sin segmentación" at bounding box center [1042, 403] width 92 height 15
click at [1135, 324] on div "Estadísticas" at bounding box center [784, 328] width 980 height 29
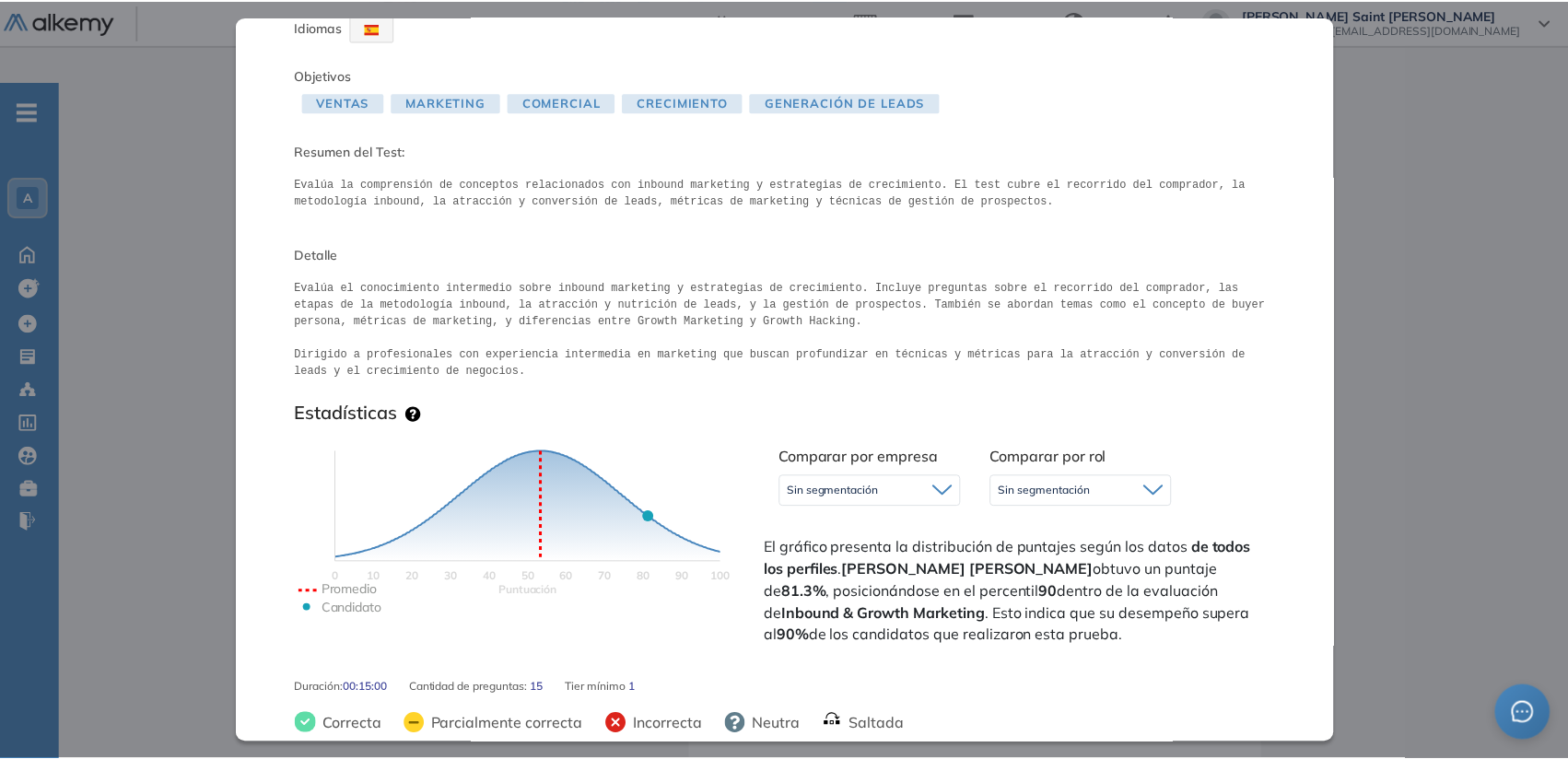
scroll to position [0, 0]
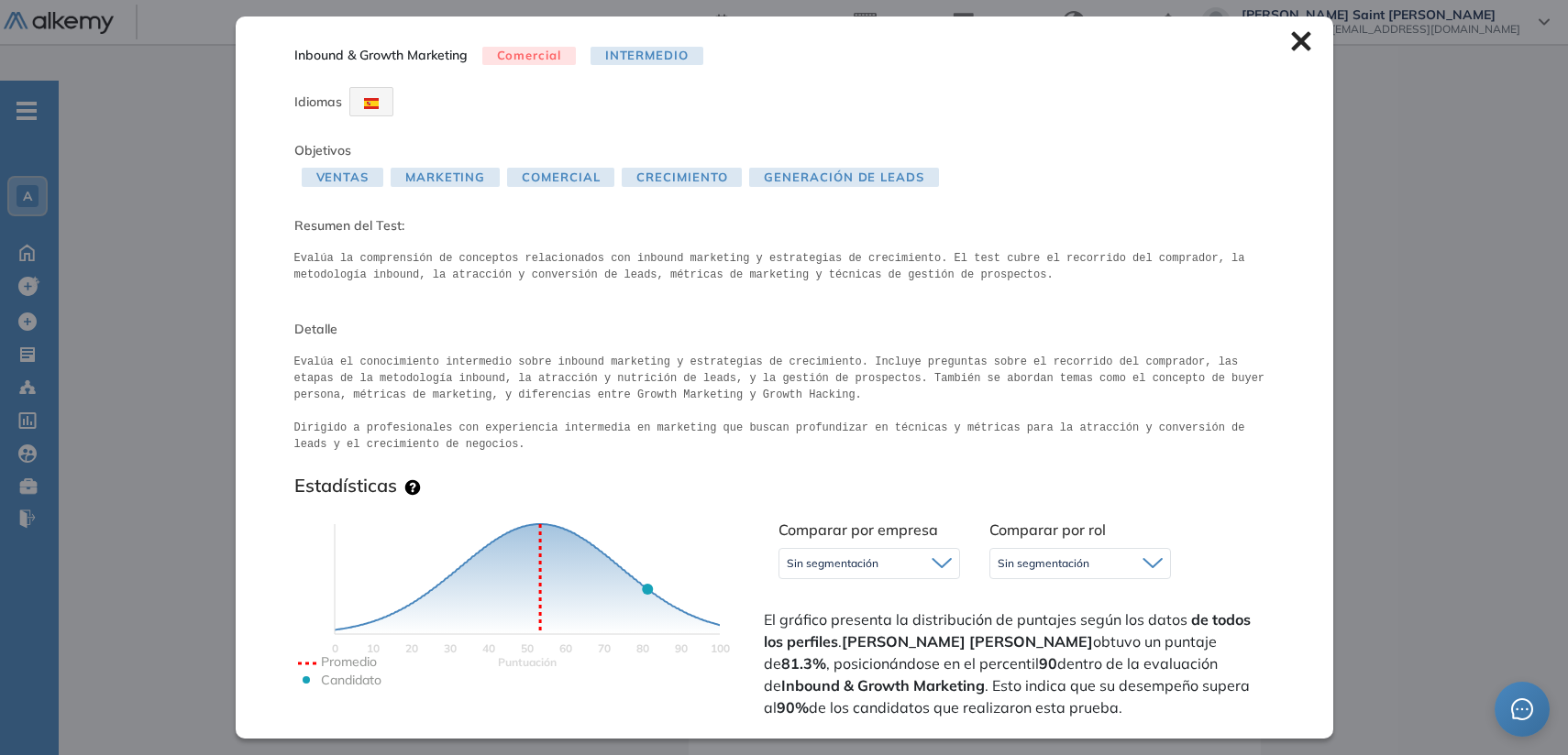
click at [1291, 35] on icon at bounding box center [1301, 41] width 20 height 20
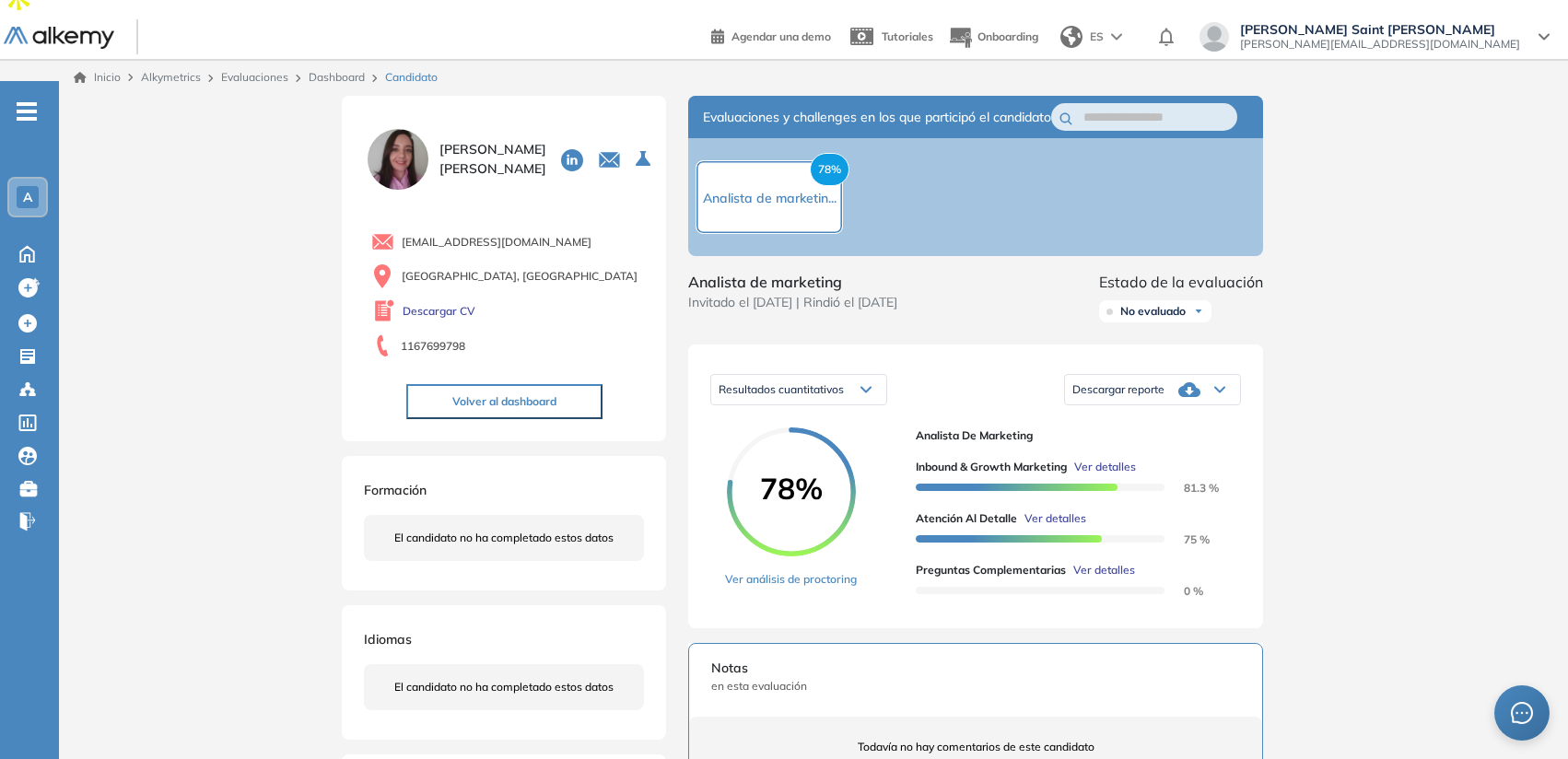
scroll to position [16, 0]
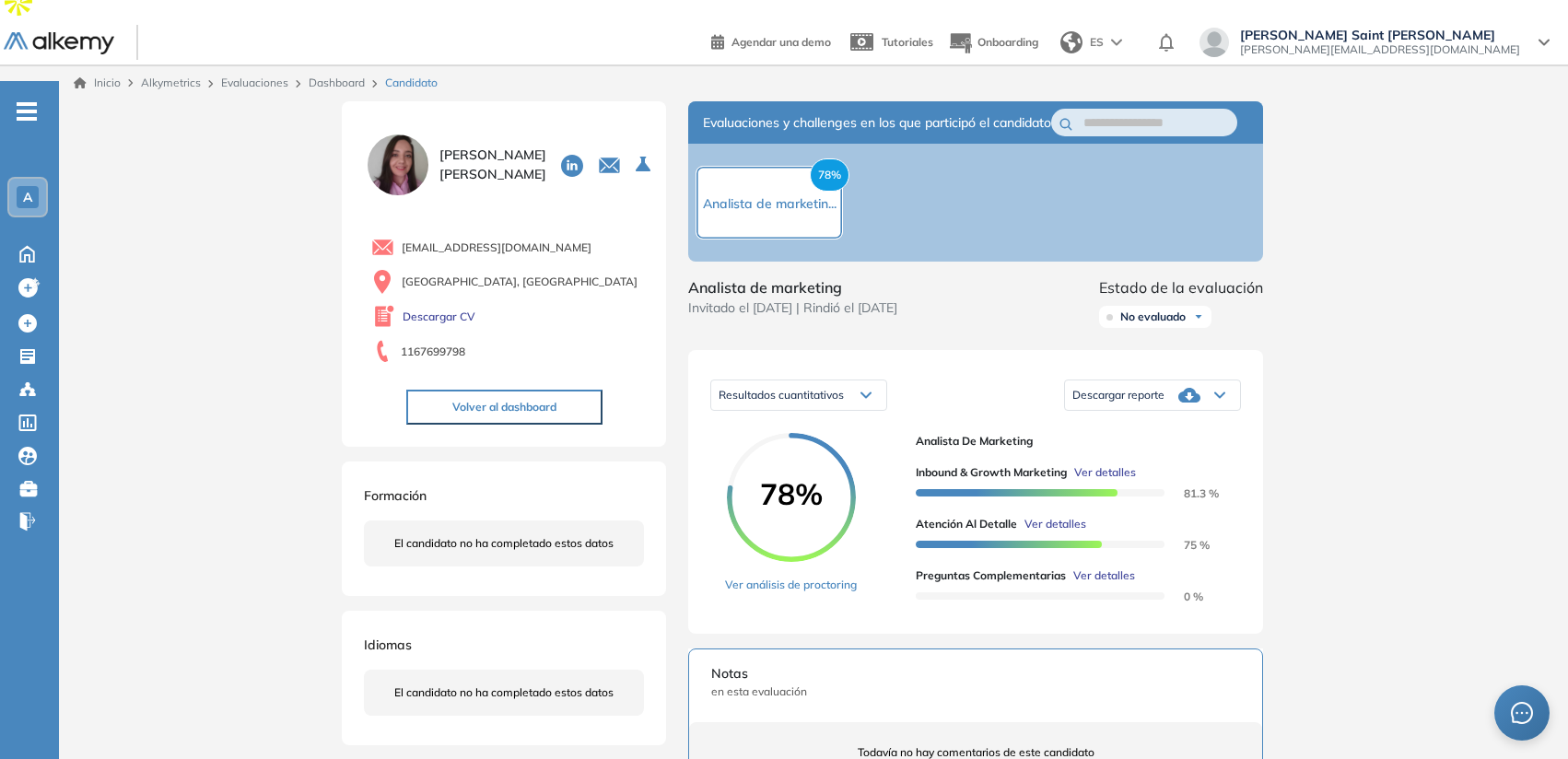
click at [865, 382] on div "Resultados cuantitativos" at bounding box center [799, 395] width 175 height 29
click at [919, 372] on div "Resultados cuantitativos Resultados cuantitativos Resultados relativos Descarga…" at bounding box center [975, 395] width 531 height 46
drag, startPoint x: 444, startPoint y: 127, endPoint x: 501, endPoint y: 126, distance: 57.0
click at [502, 145] on span "[PERSON_NAME]" at bounding box center [493, 164] width 107 height 39
click at [635, 156] on icon "Seleccione la evaluación activa" at bounding box center [644, 164] width 18 height 18
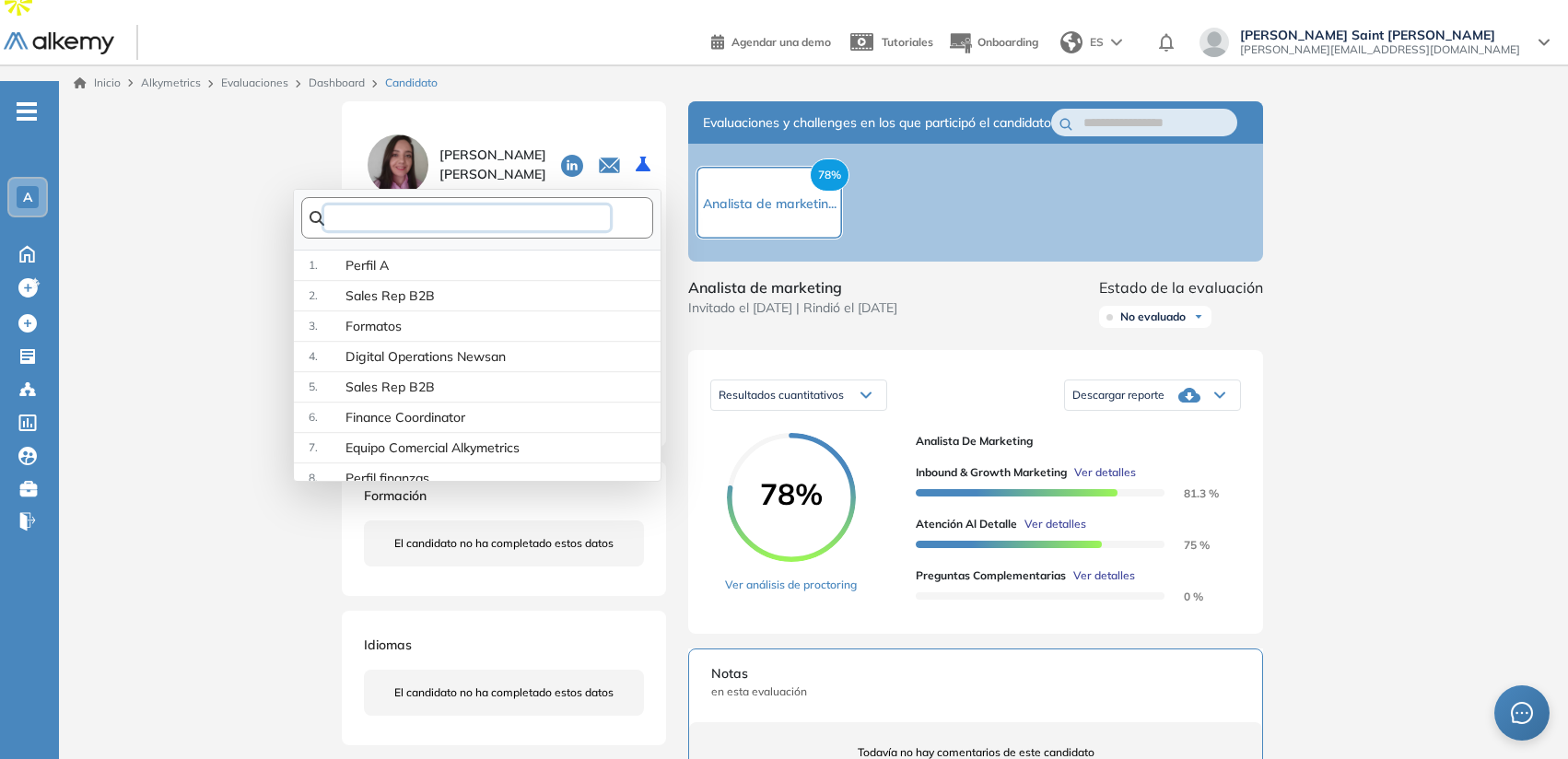
click at [563, 205] on input "text" at bounding box center [466, 218] width 285 height 25
click at [670, 224] on div "Evaluaciones y challenges en los que participó el candidato 78% Analista de mar…" at bounding box center [975, 589] width 619 height 976
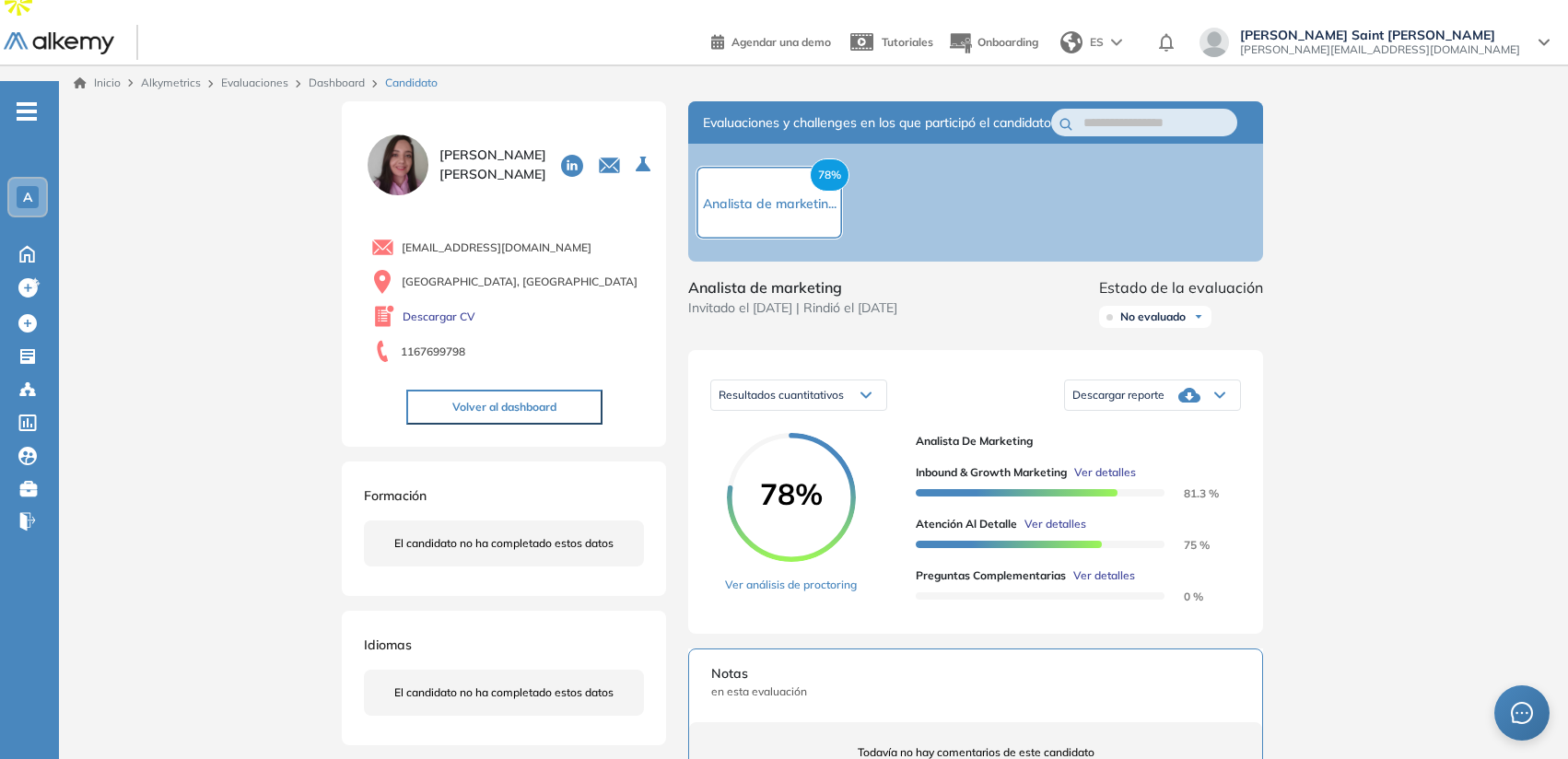
scroll to position [0, 0]
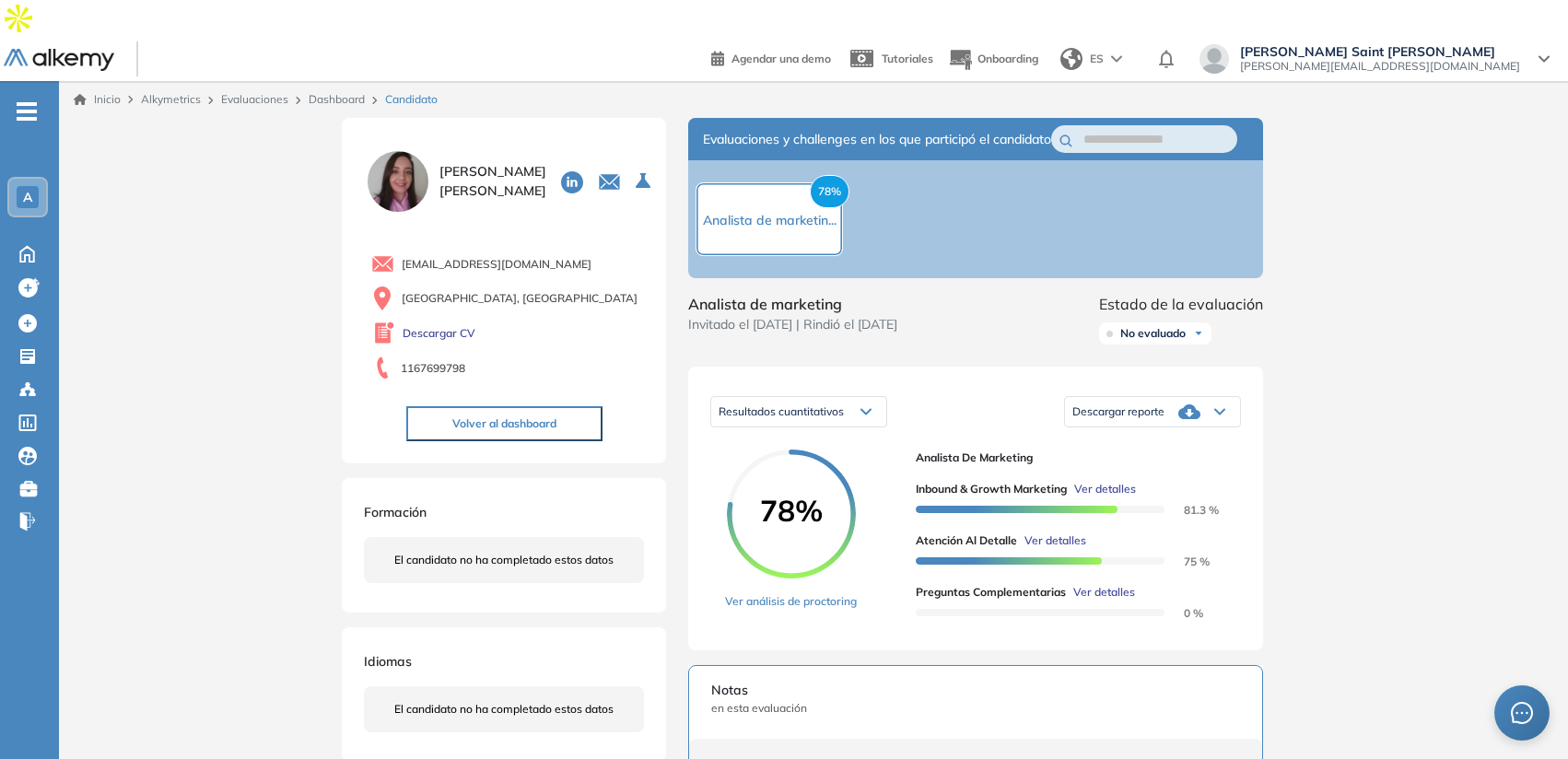
click at [340, 92] on link "Dashboard" at bounding box center [336, 99] width 56 height 14
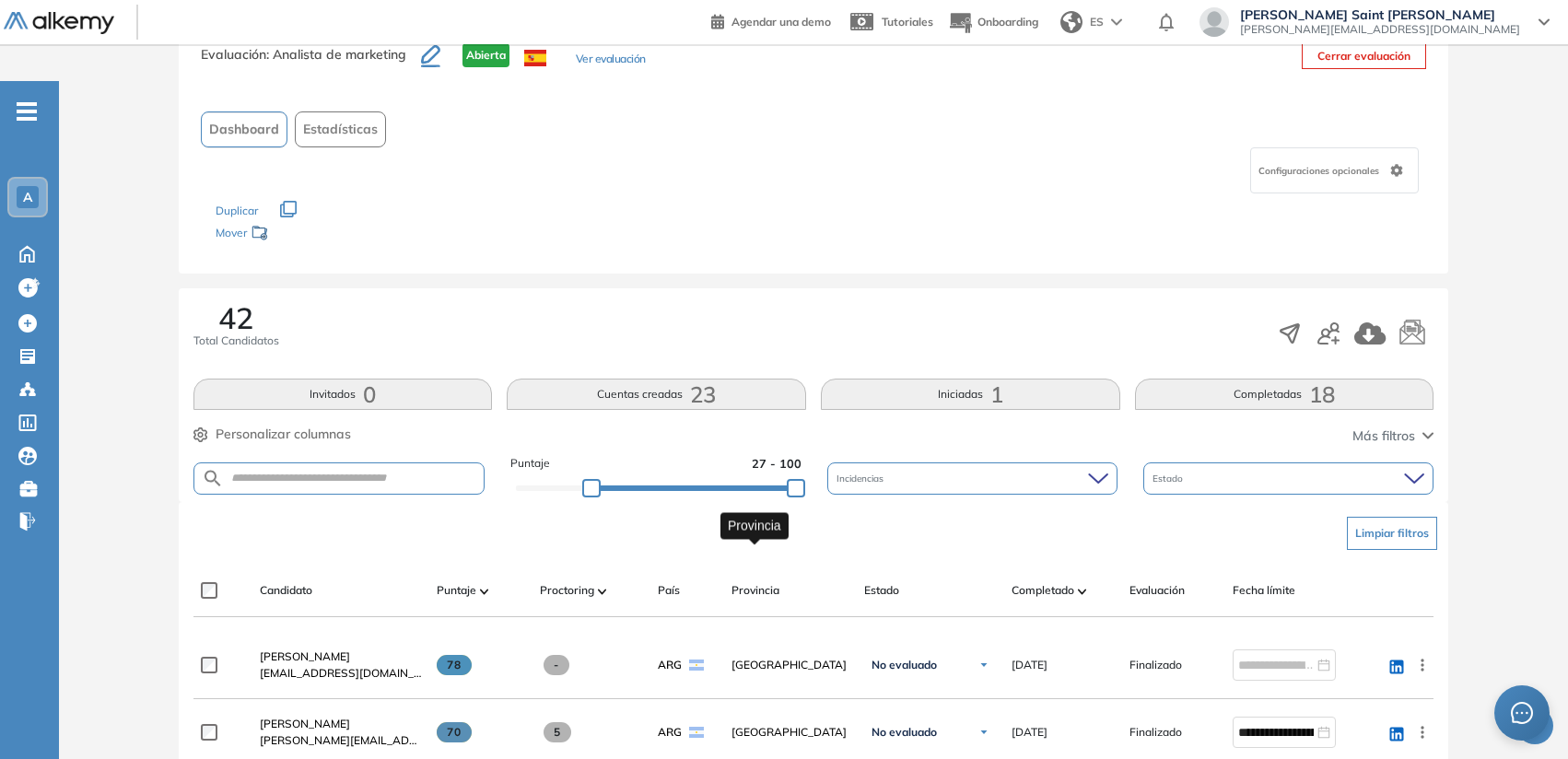
scroll to position [94, 0]
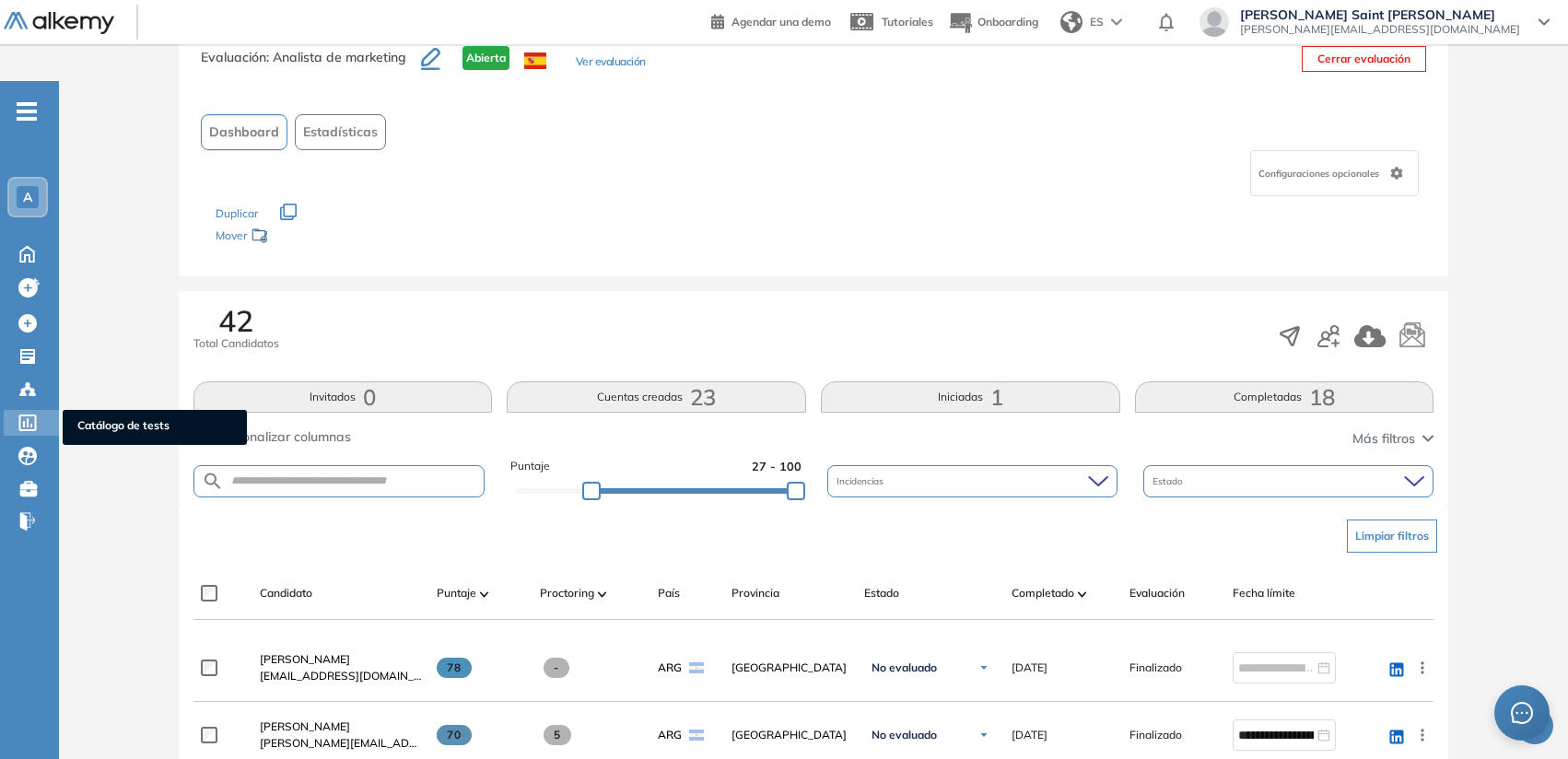
click at [21, 414] on icon at bounding box center [28, 422] width 17 height 16
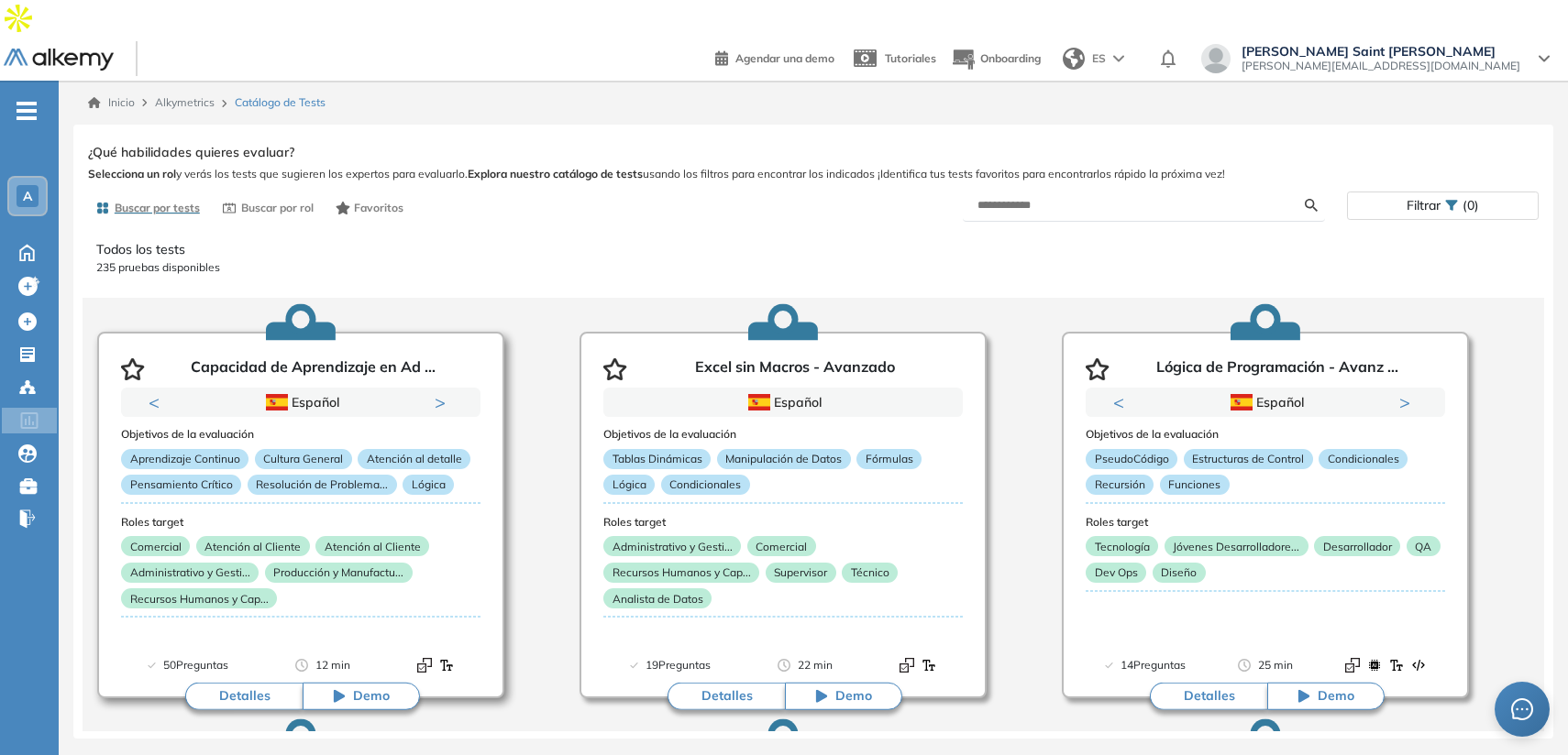
click at [348, 683] on button "Demo" at bounding box center [361, 696] width 117 height 27
click at [21, 185] on div "A" at bounding box center [26, 196] width 22 height 22
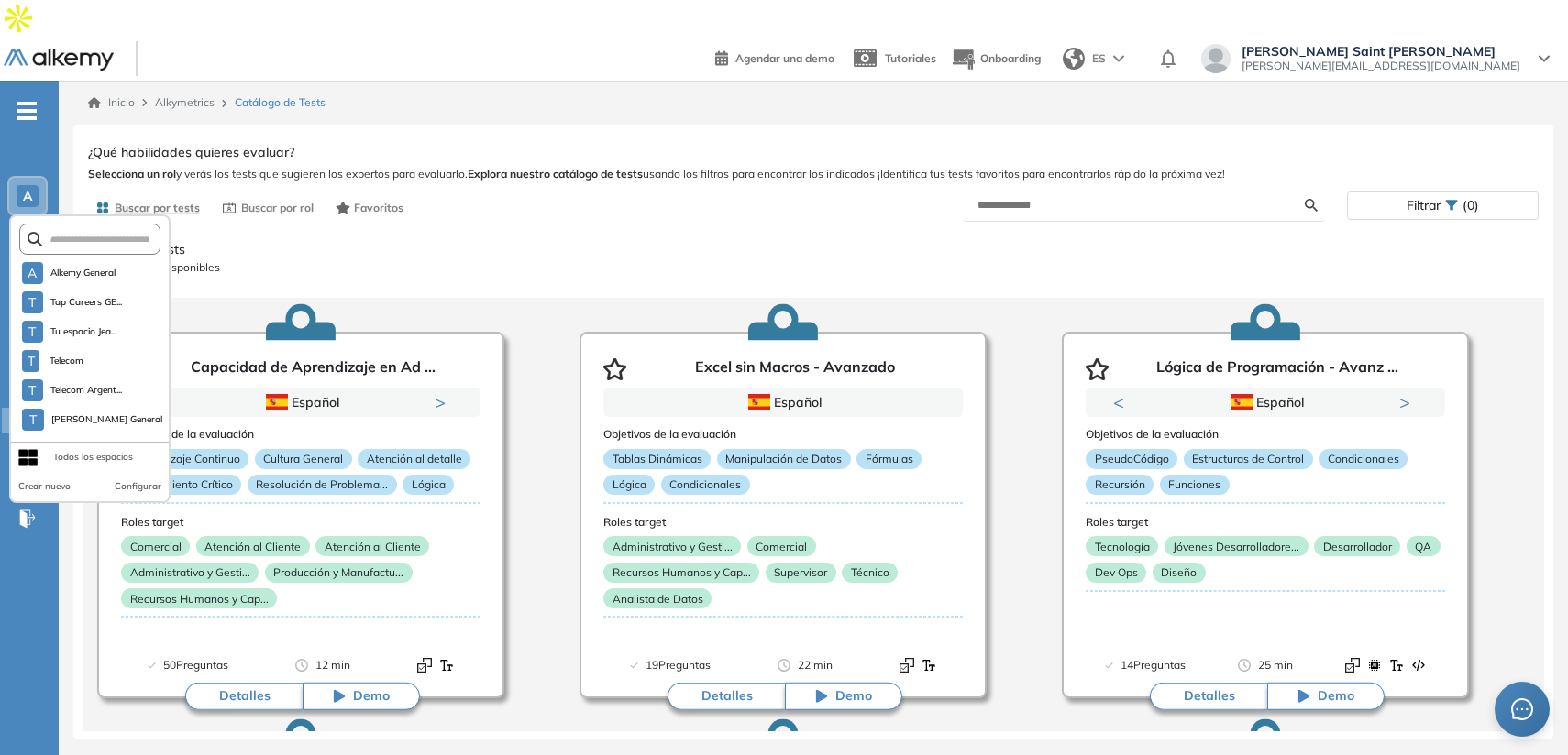
click at [21, 185] on div "A" at bounding box center [26, 196] width 22 height 22
